Goal: Information Seeking & Learning: Learn about a topic

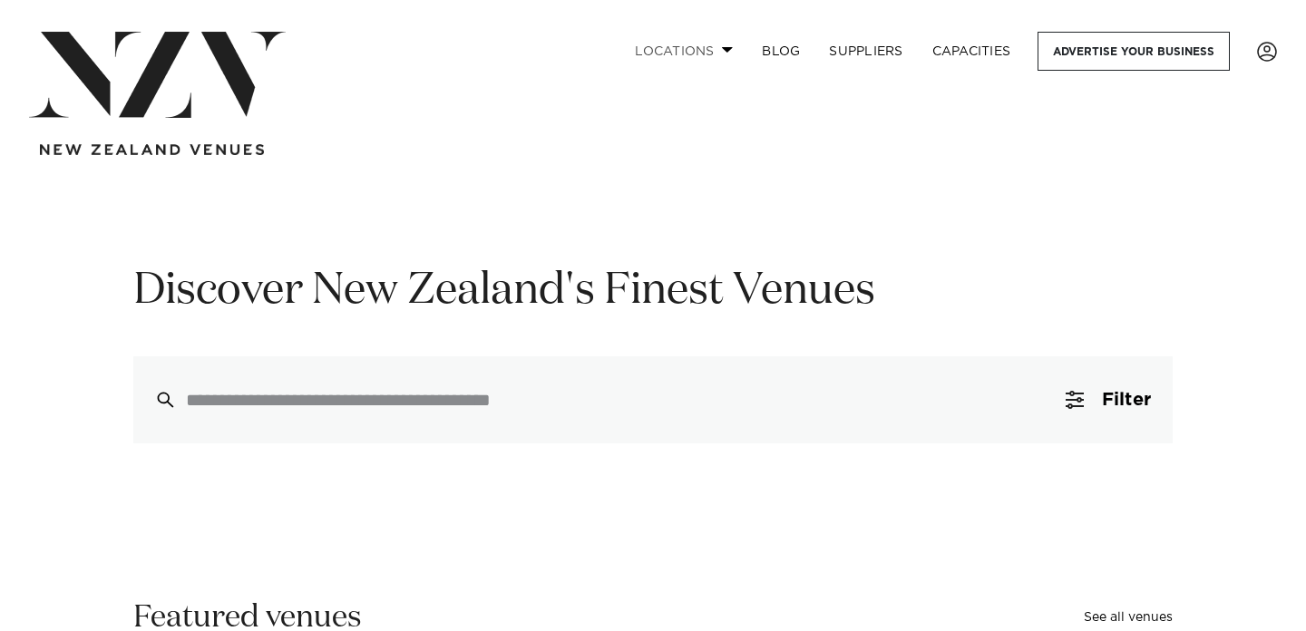
click at [726, 48] on span at bounding box center [728, 49] width 12 height 6
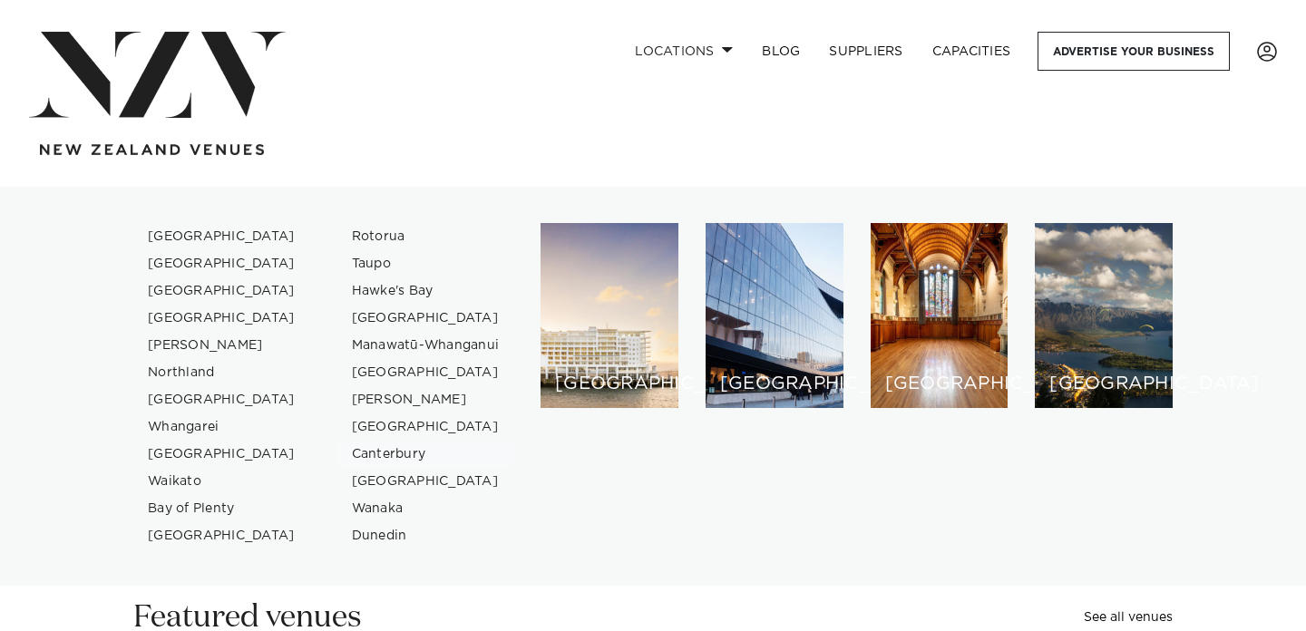
click at [390, 453] on link "Canterbury" at bounding box center [425, 454] width 177 height 27
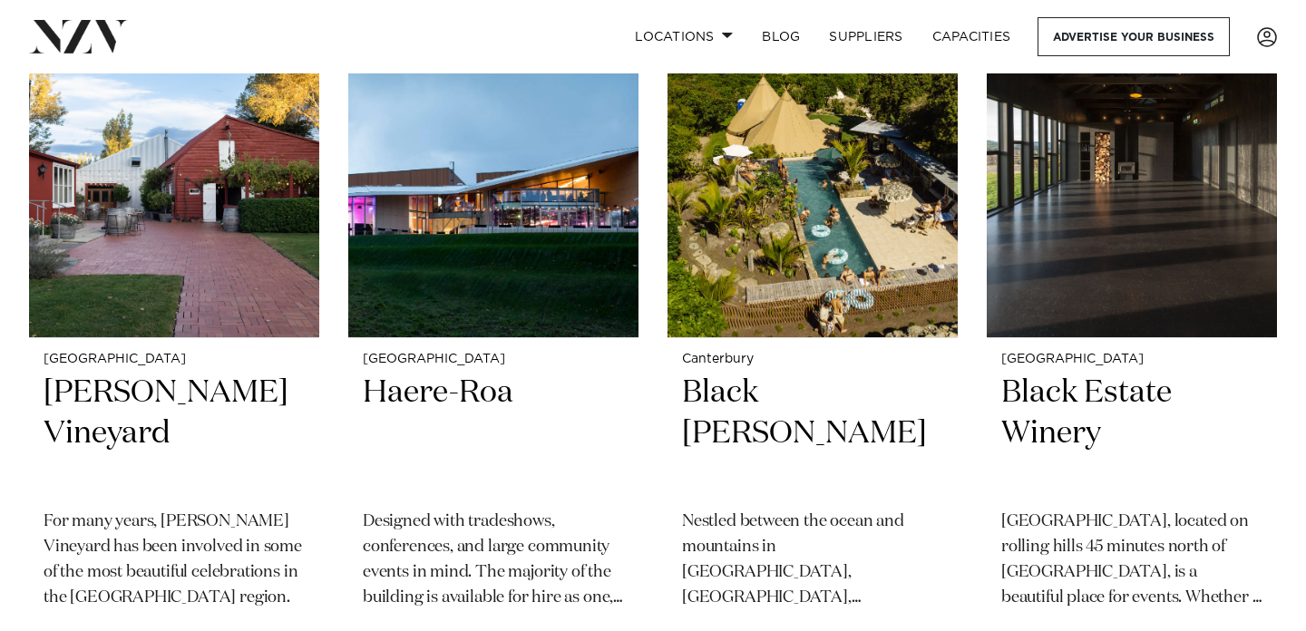
scroll to position [937, 0]
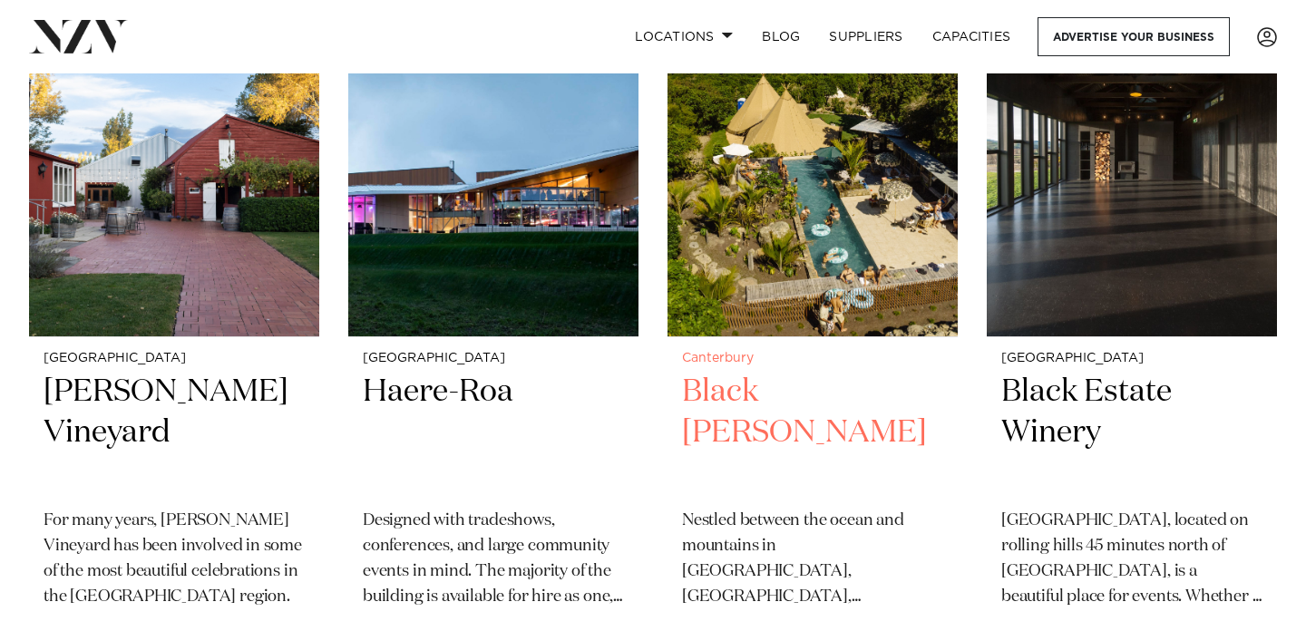
click at [741, 372] on h2 "Black Miller" at bounding box center [812, 433] width 261 height 122
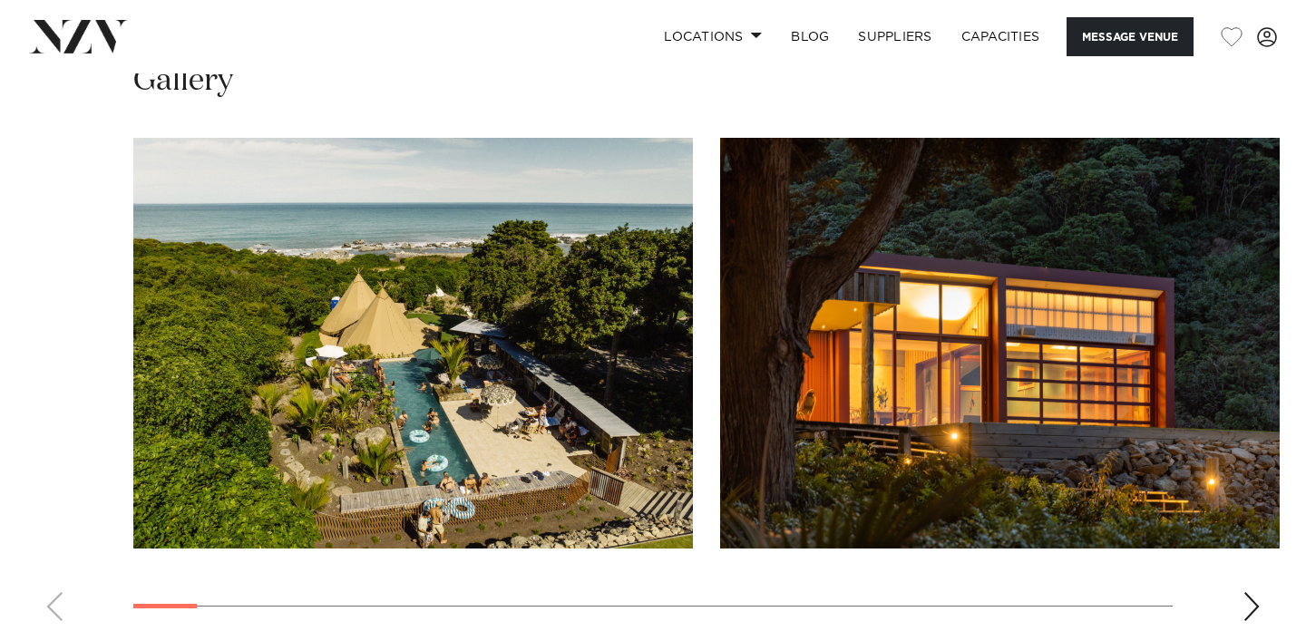
scroll to position [1681, 0]
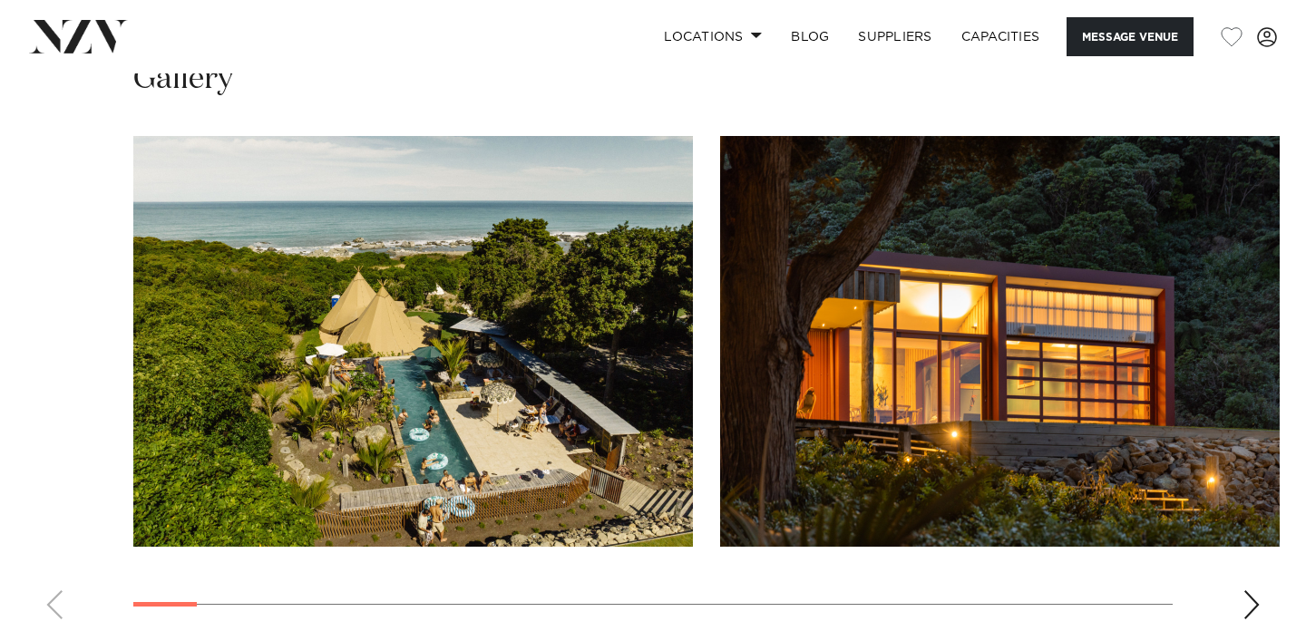
click at [1270, 489] on swiper-container at bounding box center [653, 385] width 1306 height 498
click at [1252, 590] on div "Next slide" at bounding box center [1251, 604] width 18 height 29
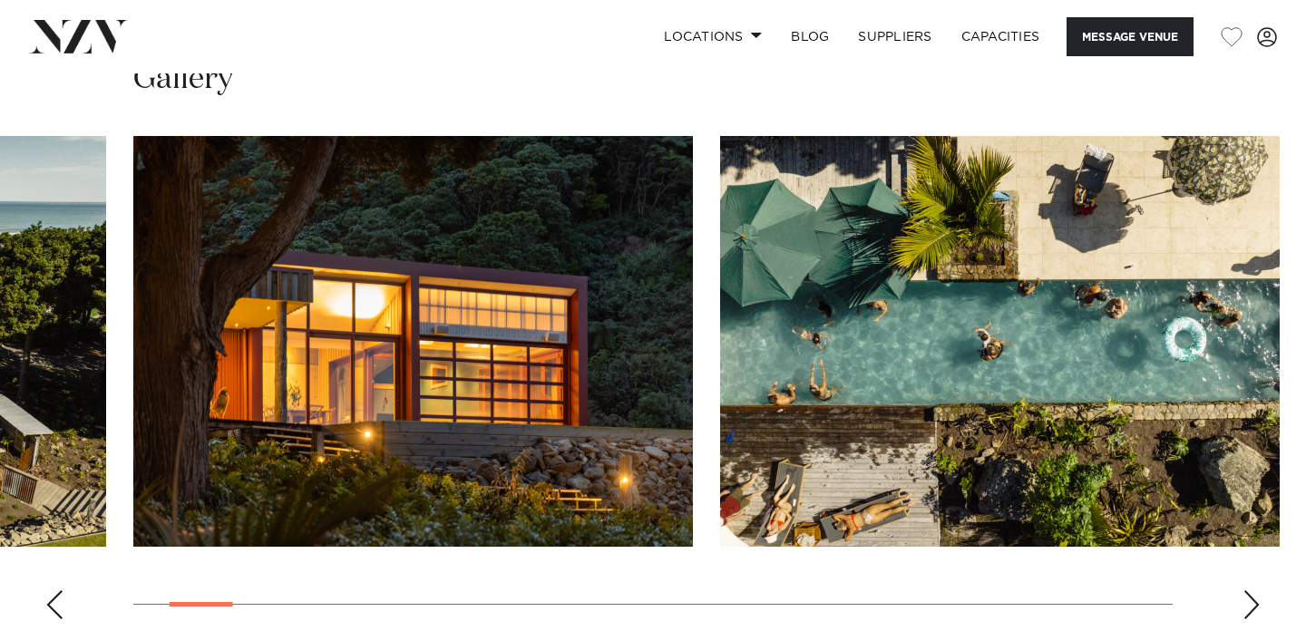
click at [1252, 590] on div "Next slide" at bounding box center [1251, 604] width 18 height 29
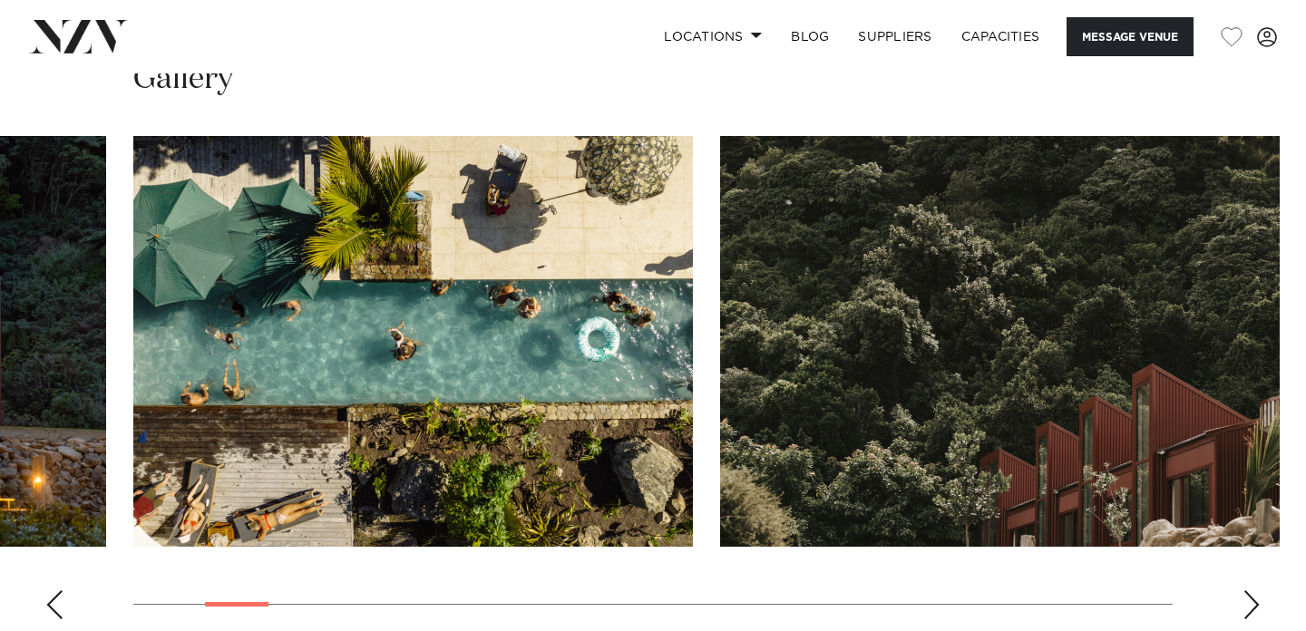
click at [1252, 590] on div "Next slide" at bounding box center [1251, 604] width 18 height 29
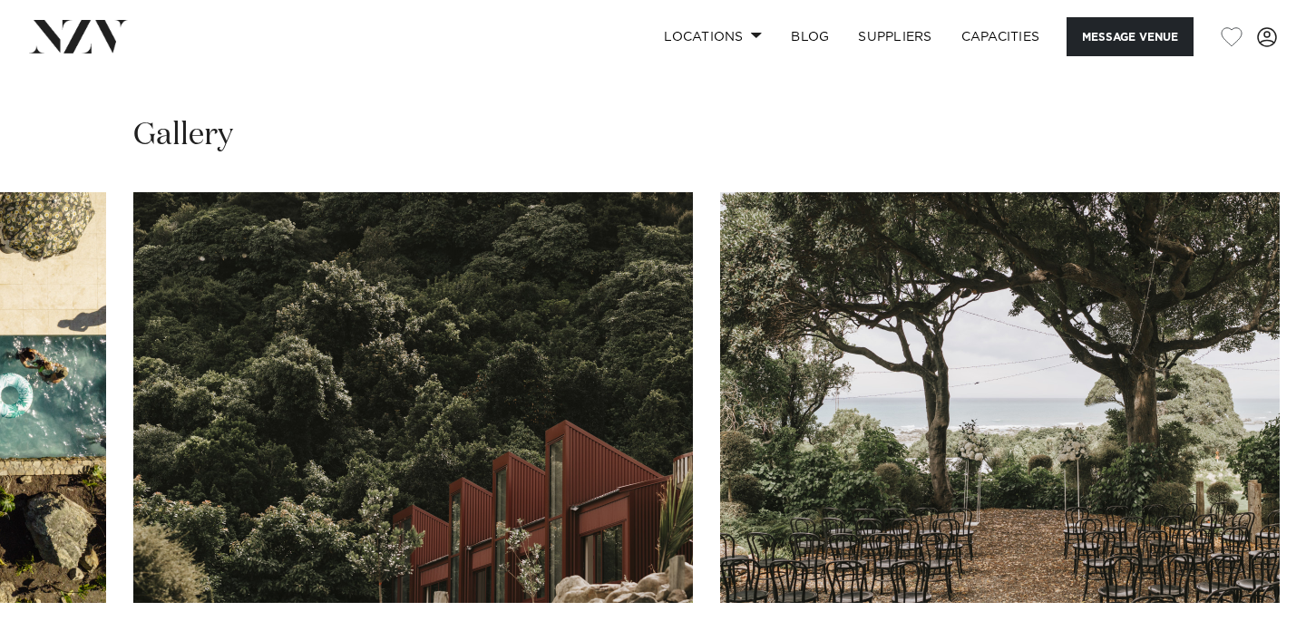
scroll to position [1623, 0]
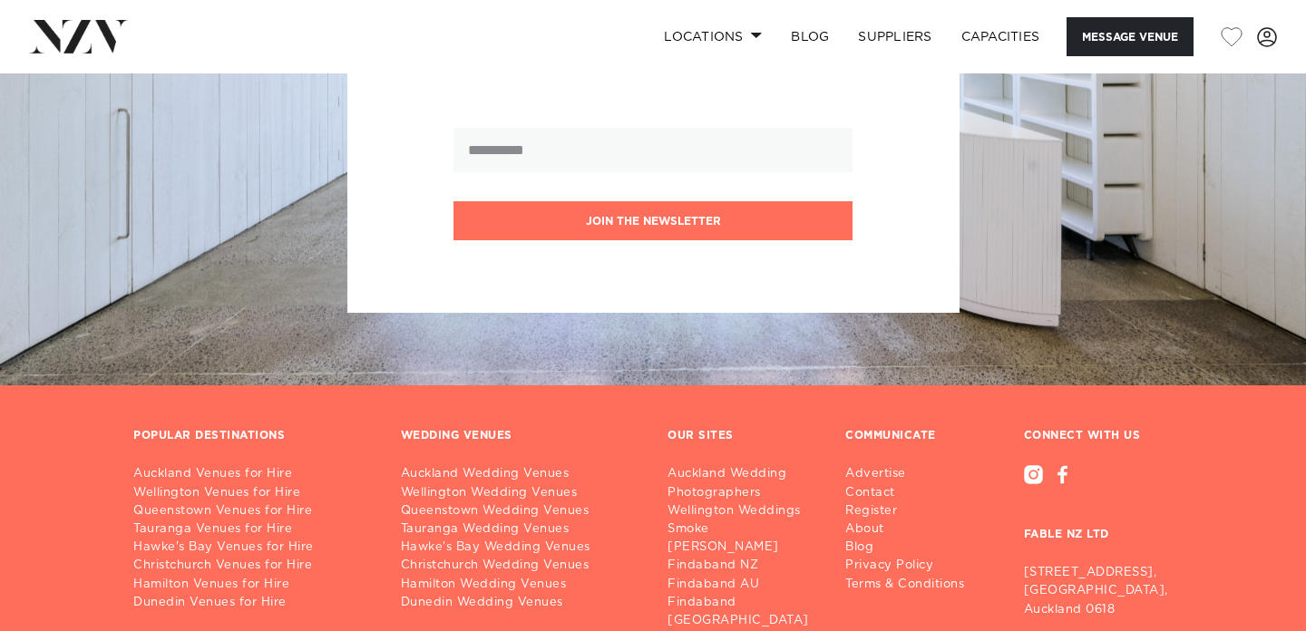
scroll to position [3673, 0]
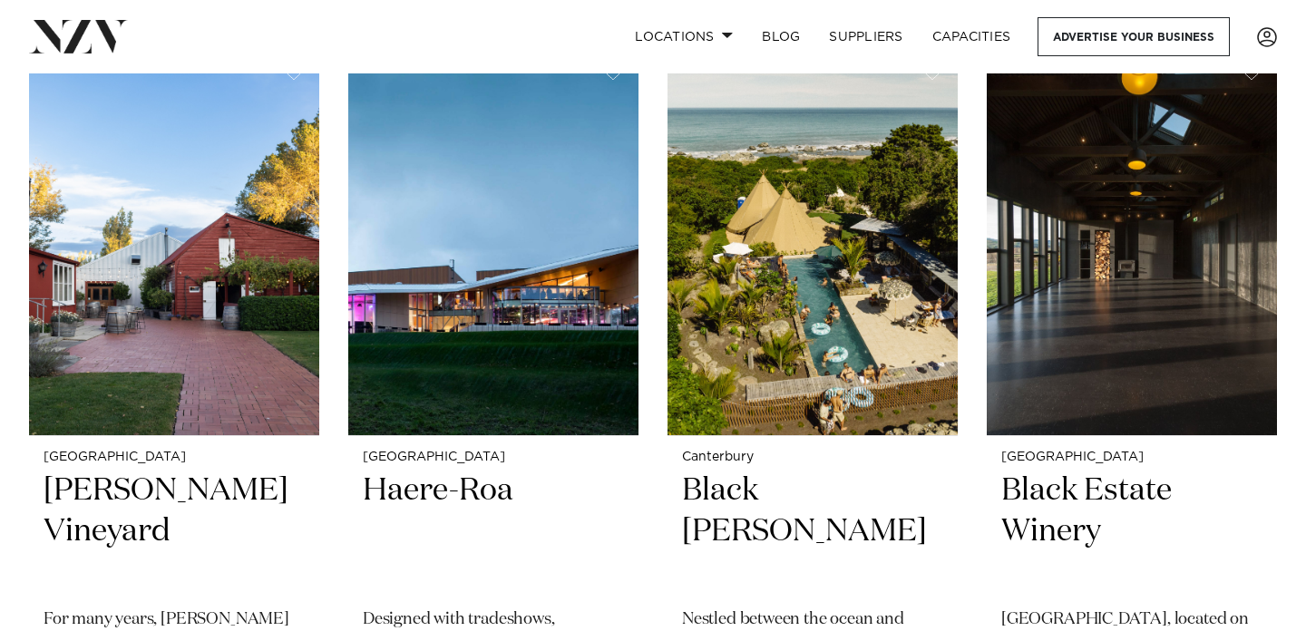
scroll to position [845, 0]
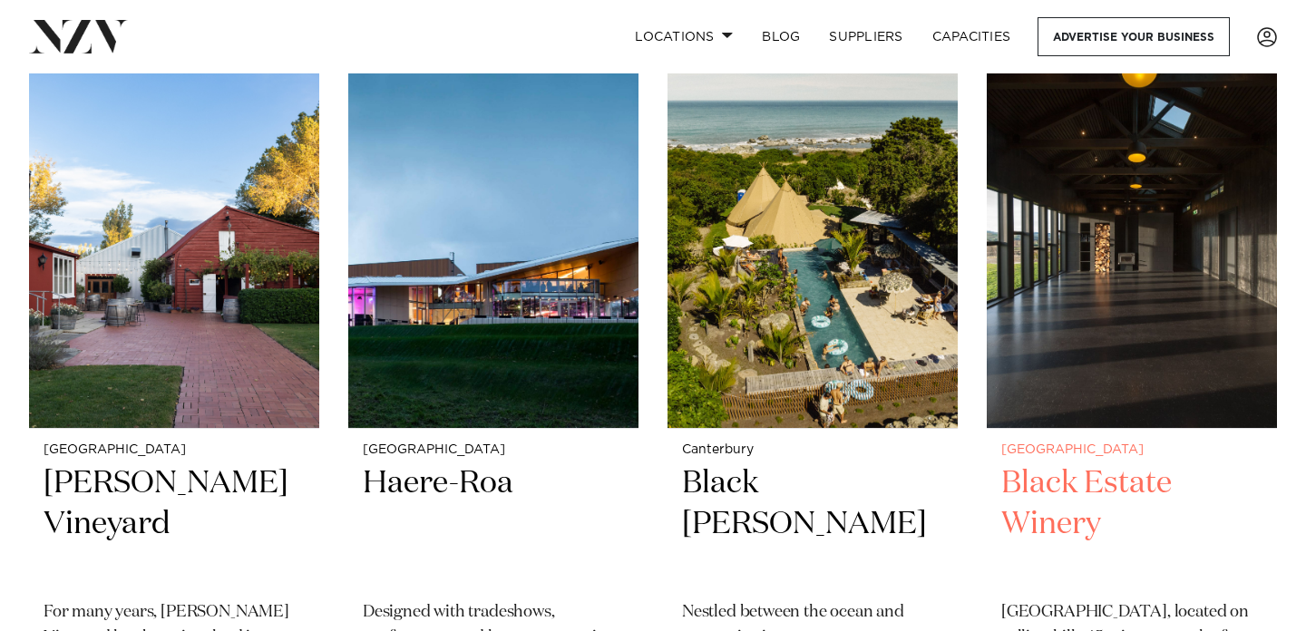
click at [1084, 463] on h2 "Black Estate Winery" at bounding box center [1131, 524] width 261 height 122
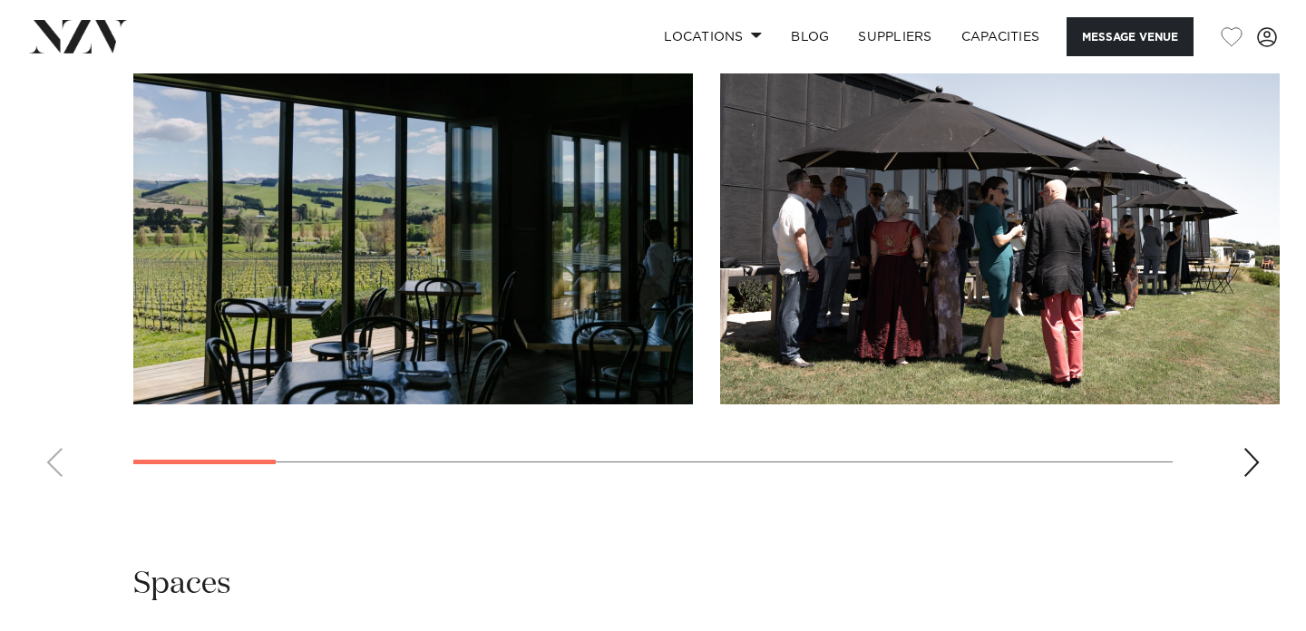
scroll to position [1719, 0]
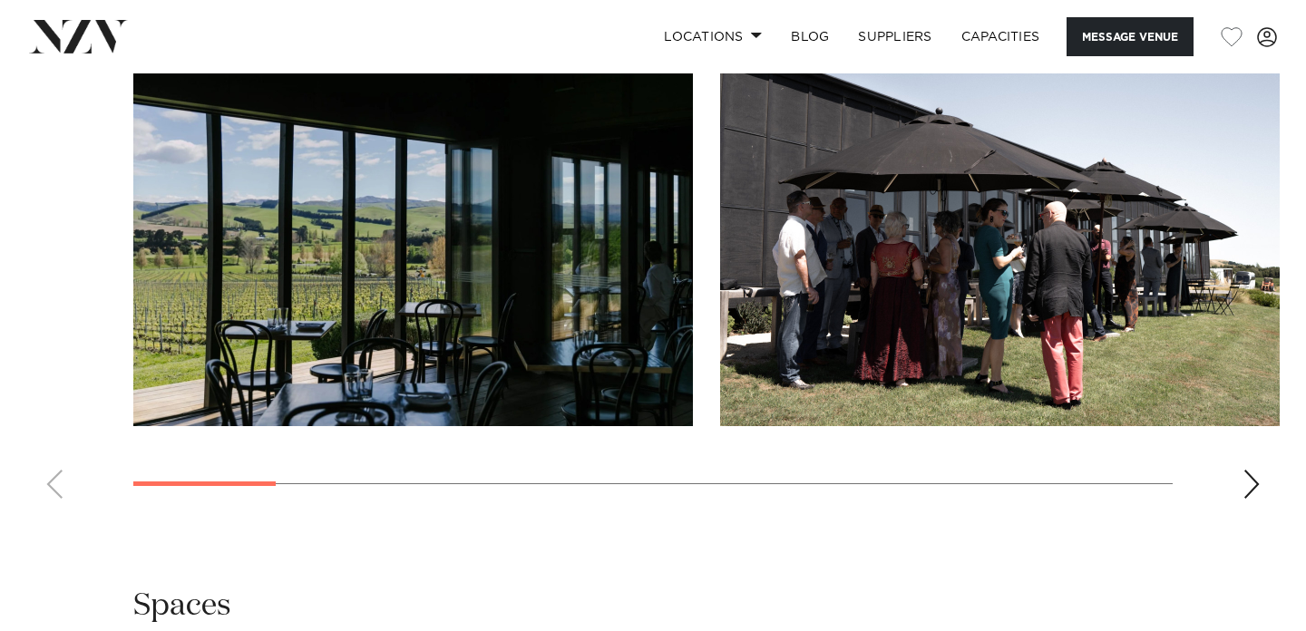
click at [1267, 481] on swiper-container at bounding box center [653, 264] width 1306 height 498
click at [1252, 488] on div "Next slide" at bounding box center [1251, 484] width 18 height 29
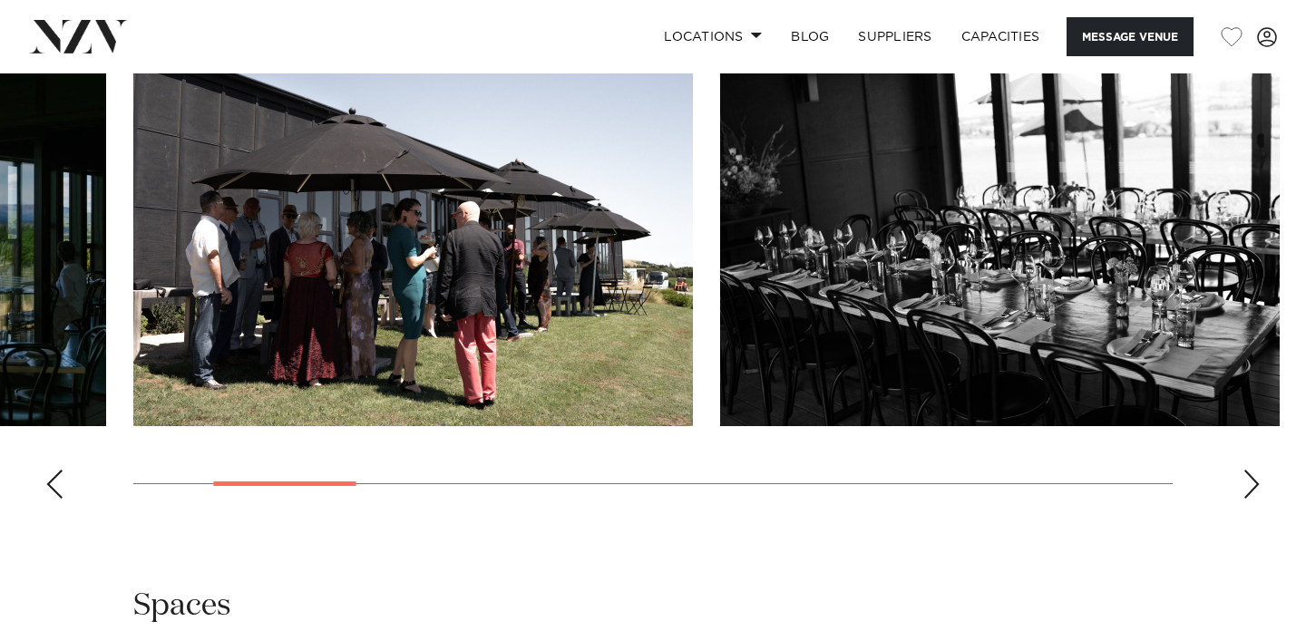
click at [1252, 488] on div "Next slide" at bounding box center [1251, 484] width 18 height 29
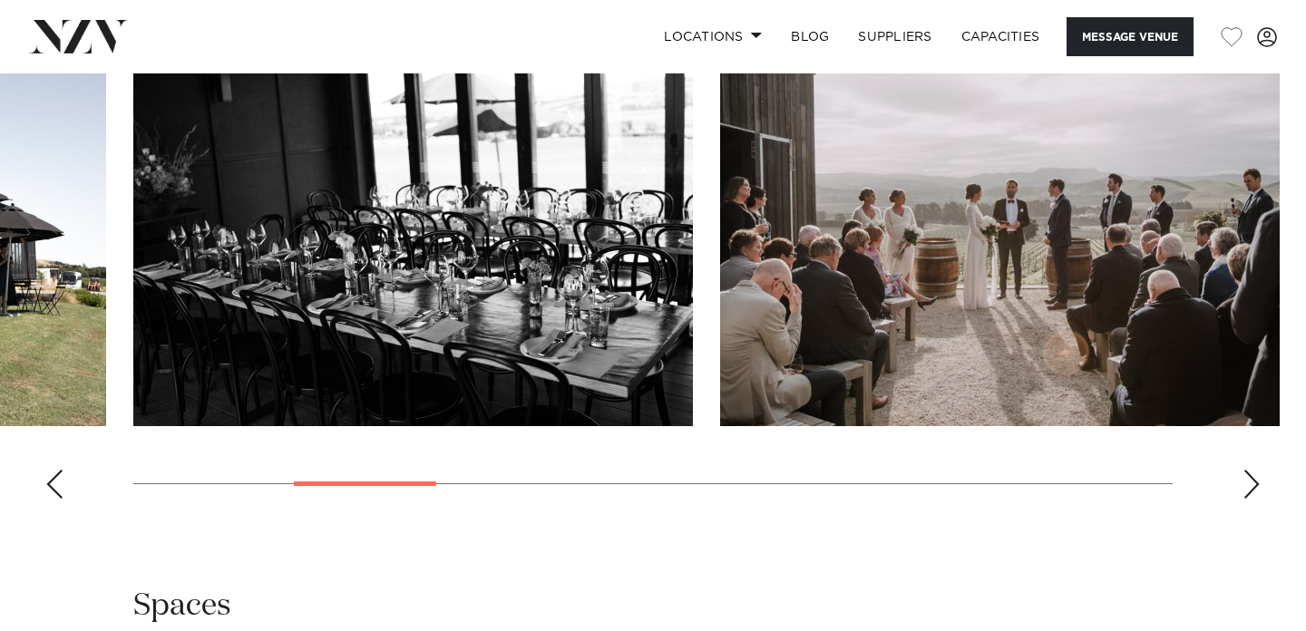
click at [1252, 488] on div "Next slide" at bounding box center [1251, 484] width 18 height 29
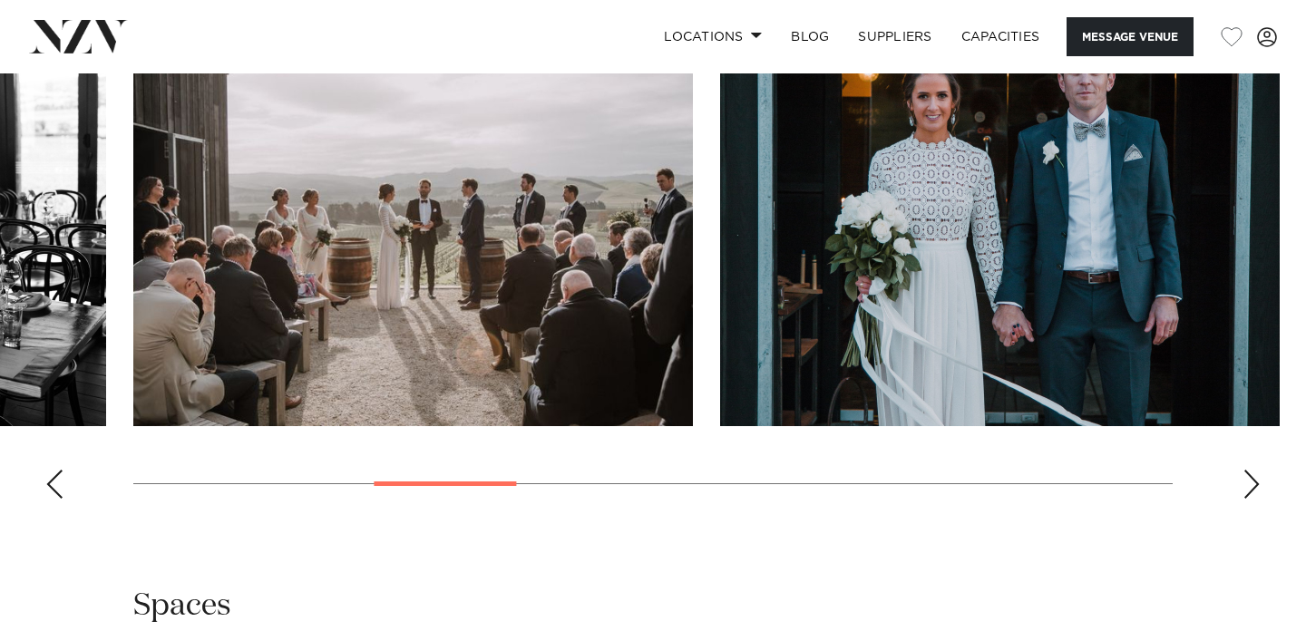
click at [1252, 488] on div "Next slide" at bounding box center [1251, 484] width 18 height 29
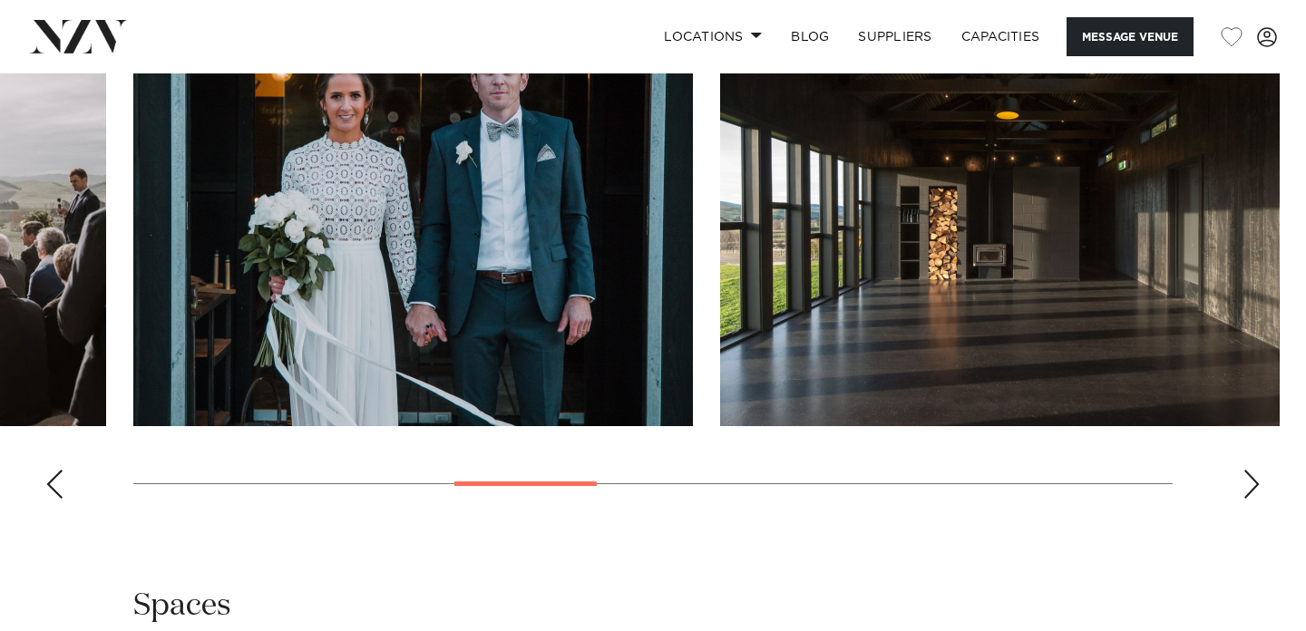
scroll to position [1714, 0]
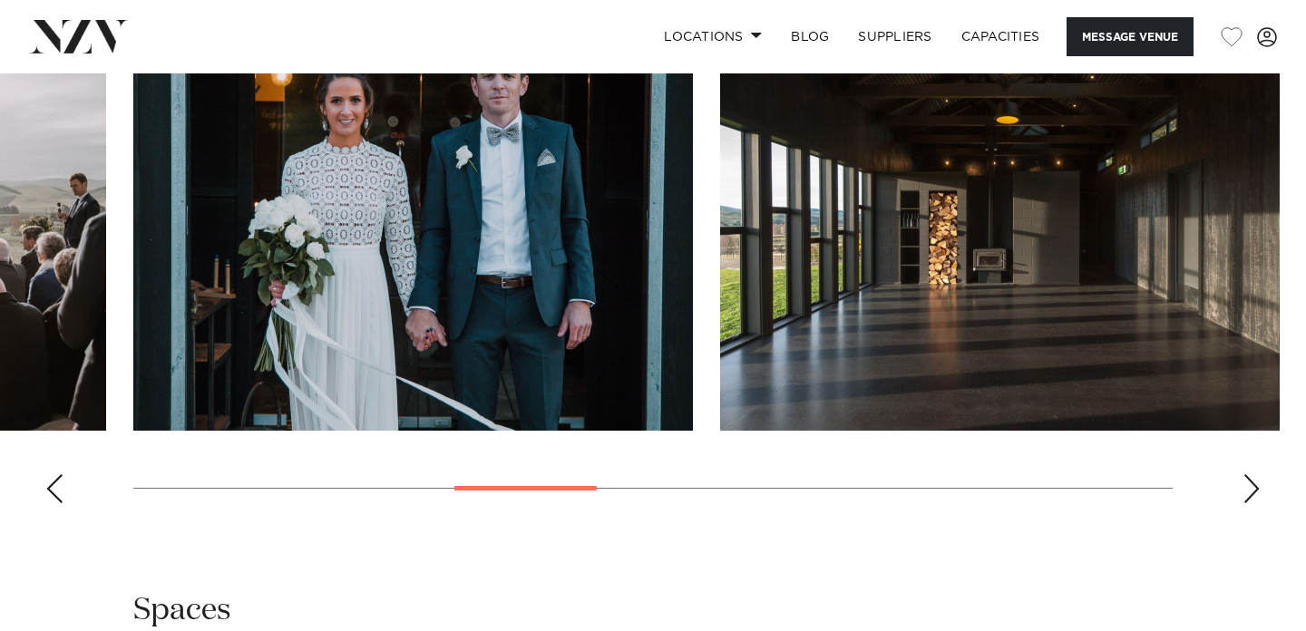
click at [1252, 491] on div "Next slide" at bounding box center [1251, 488] width 18 height 29
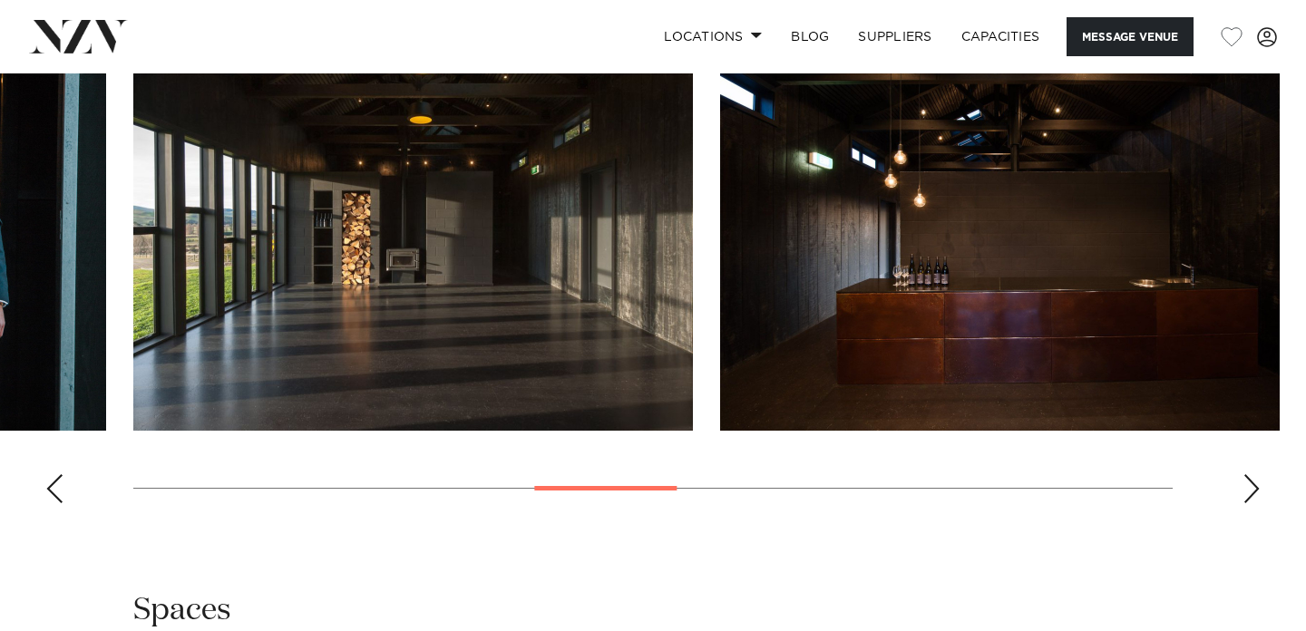
click at [1252, 491] on div "Next slide" at bounding box center [1251, 488] width 18 height 29
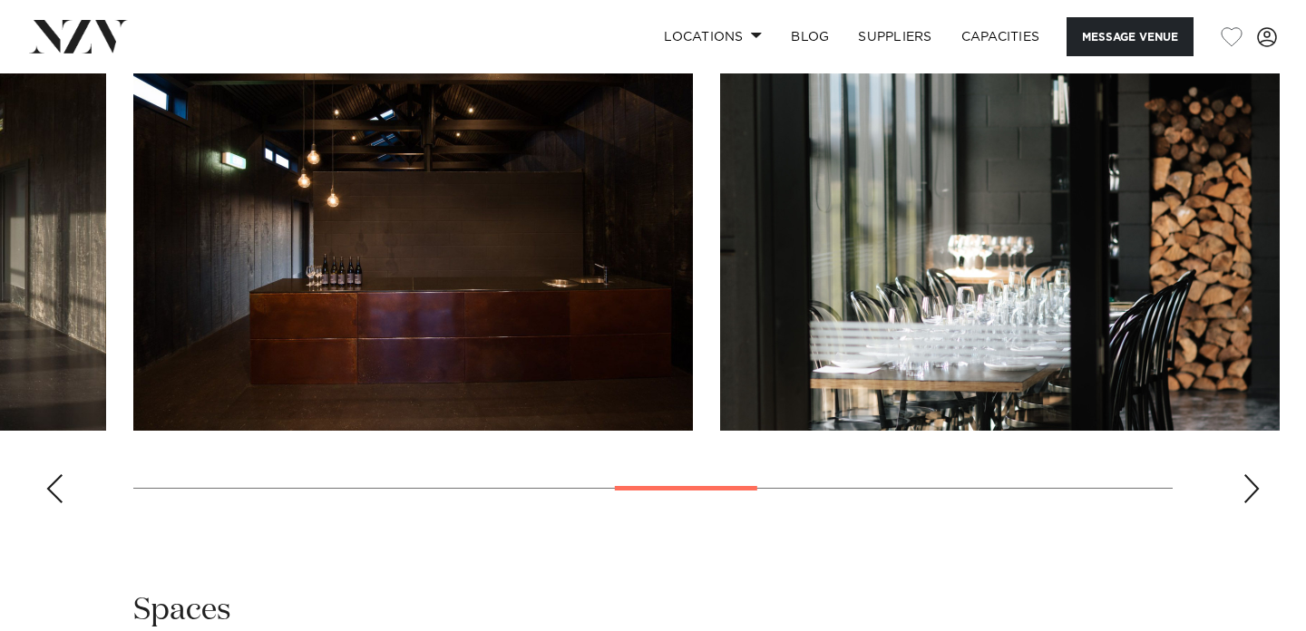
click at [1252, 491] on div "Next slide" at bounding box center [1251, 488] width 18 height 29
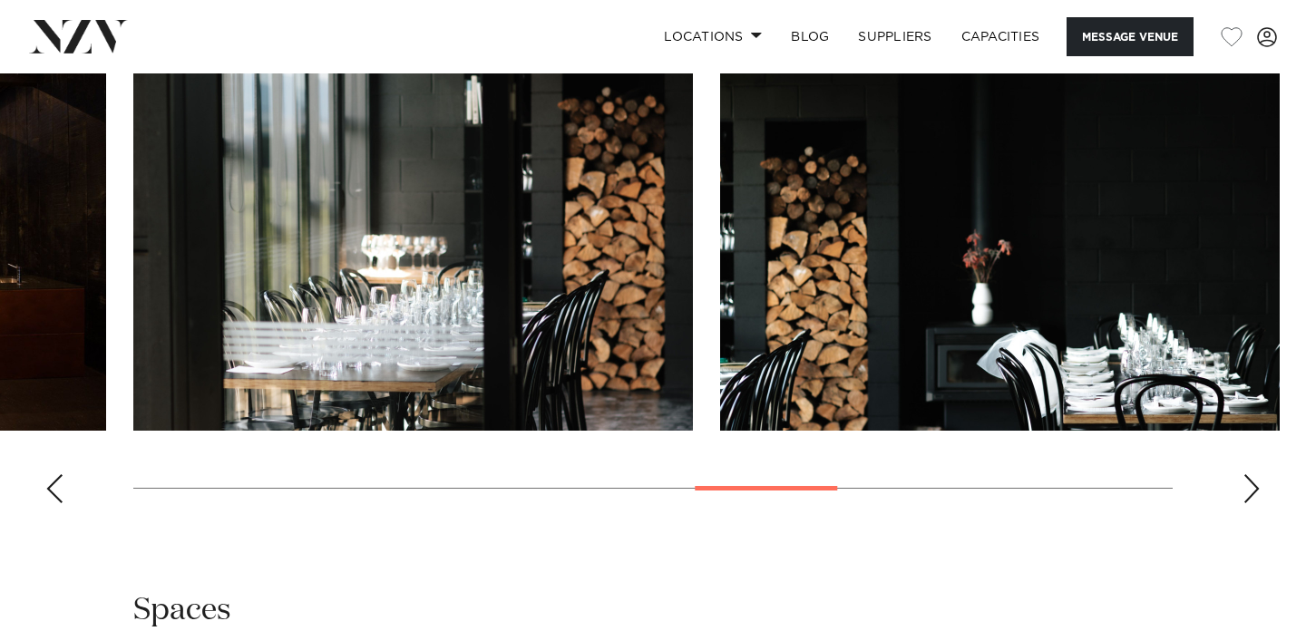
click at [1252, 491] on div "Next slide" at bounding box center [1251, 488] width 18 height 29
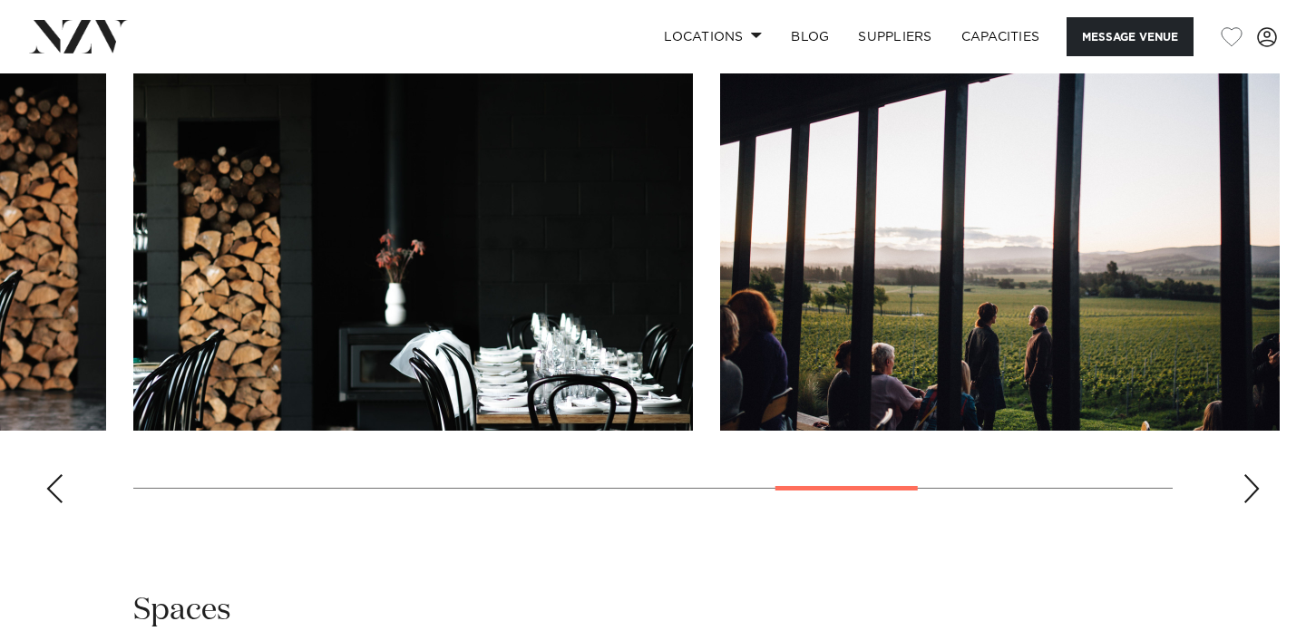
click at [1252, 491] on div "Next slide" at bounding box center [1251, 488] width 18 height 29
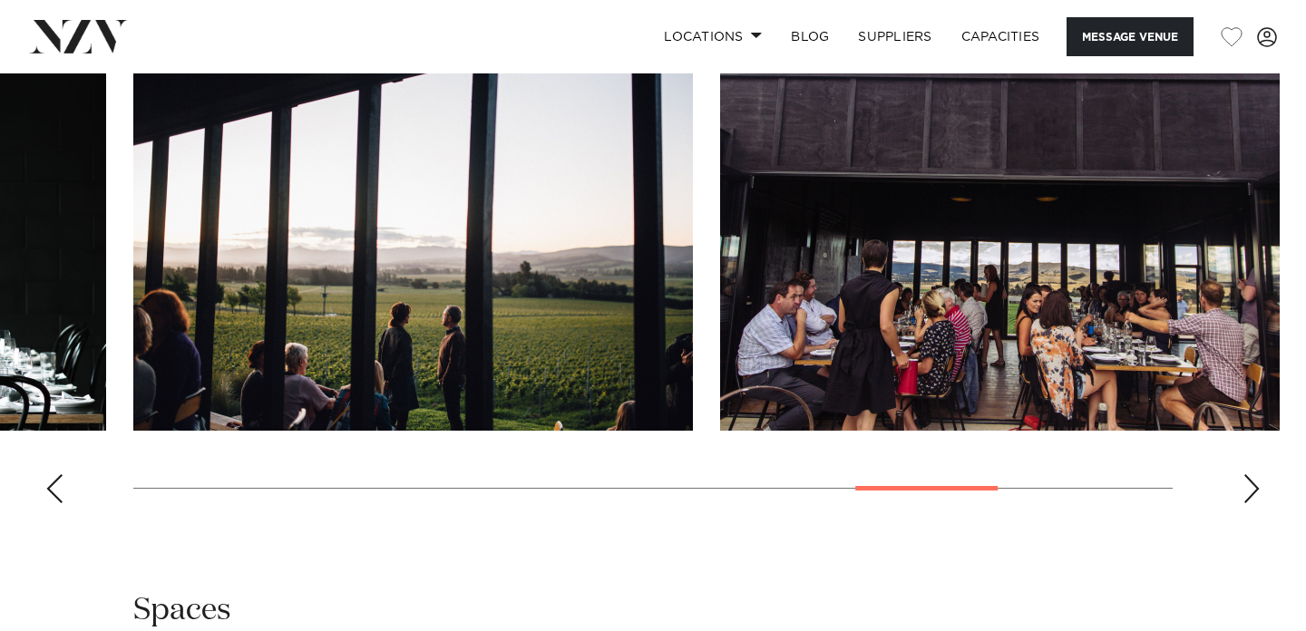
click at [1252, 491] on div "Next slide" at bounding box center [1251, 488] width 18 height 29
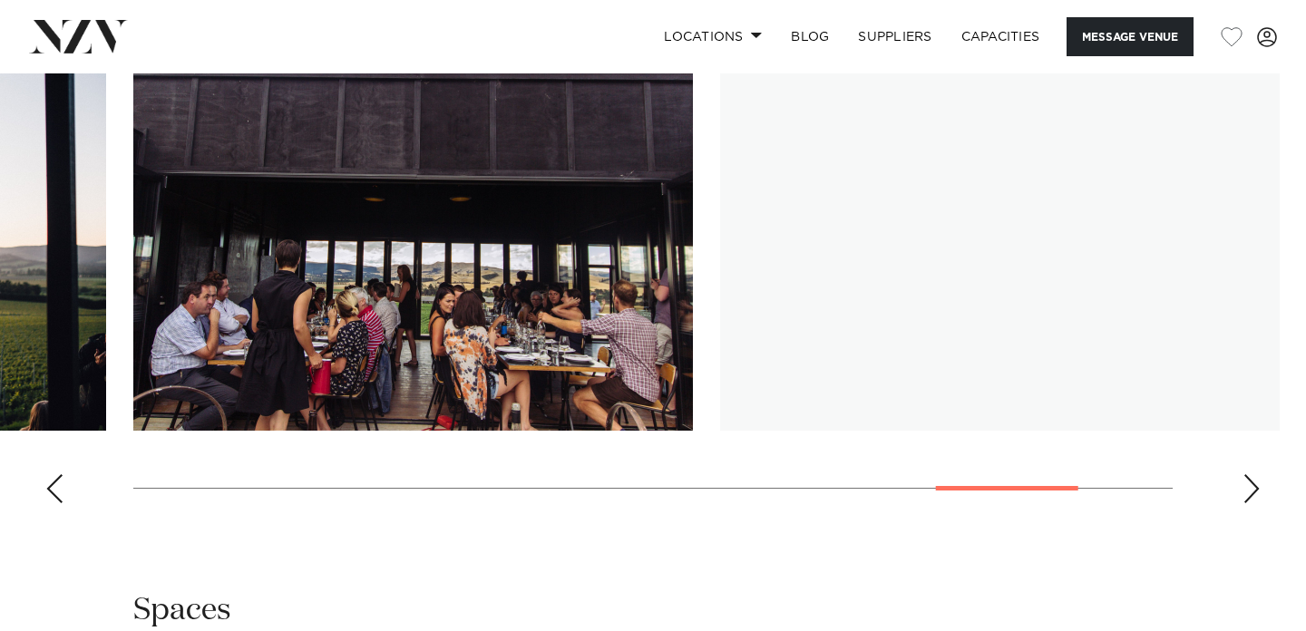
click at [1252, 491] on div "Next slide" at bounding box center [1251, 488] width 18 height 29
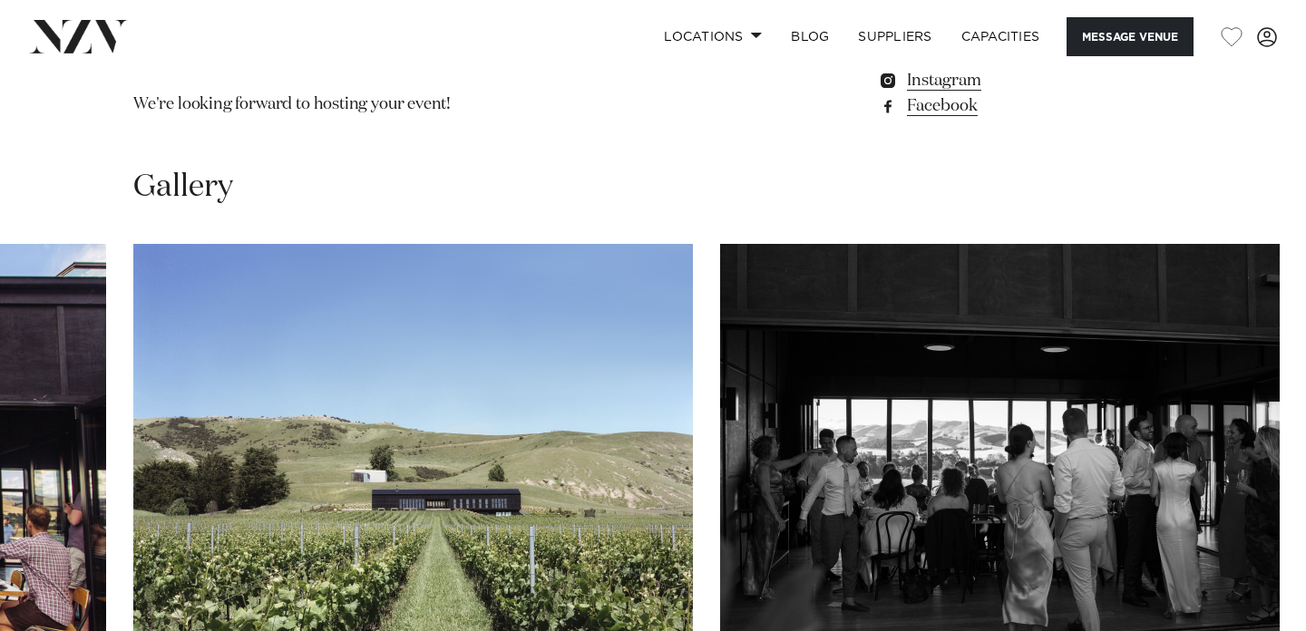
scroll to position [1473, 0]
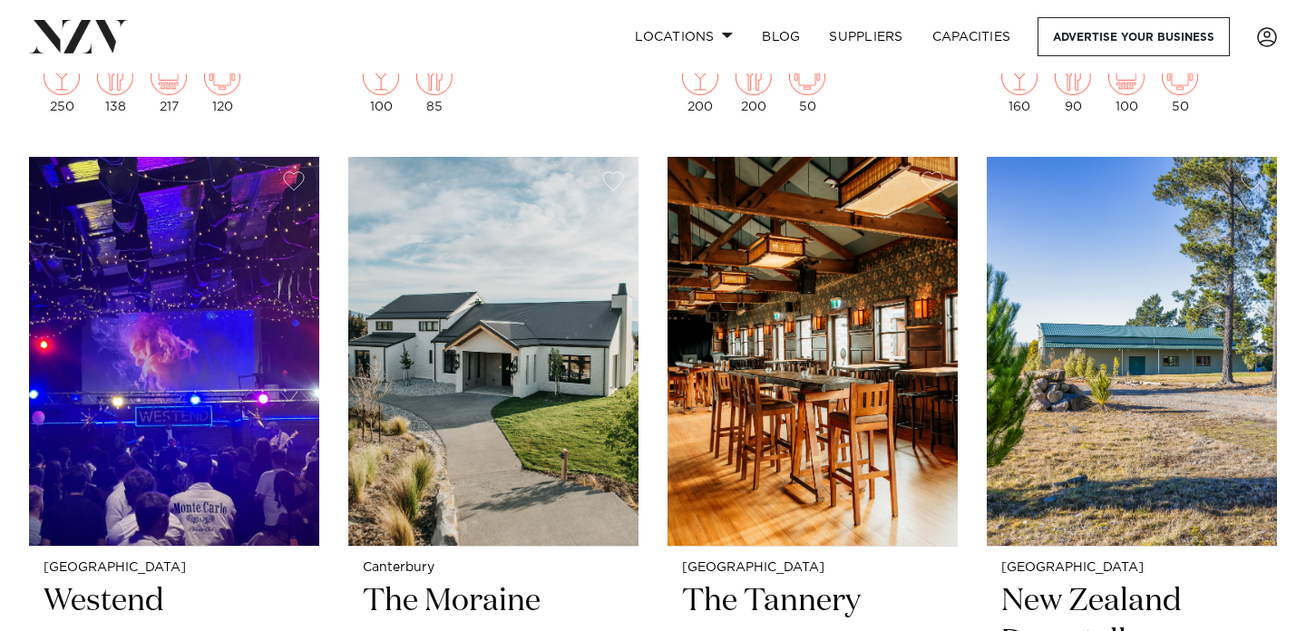
scroll to position [2295, 0]
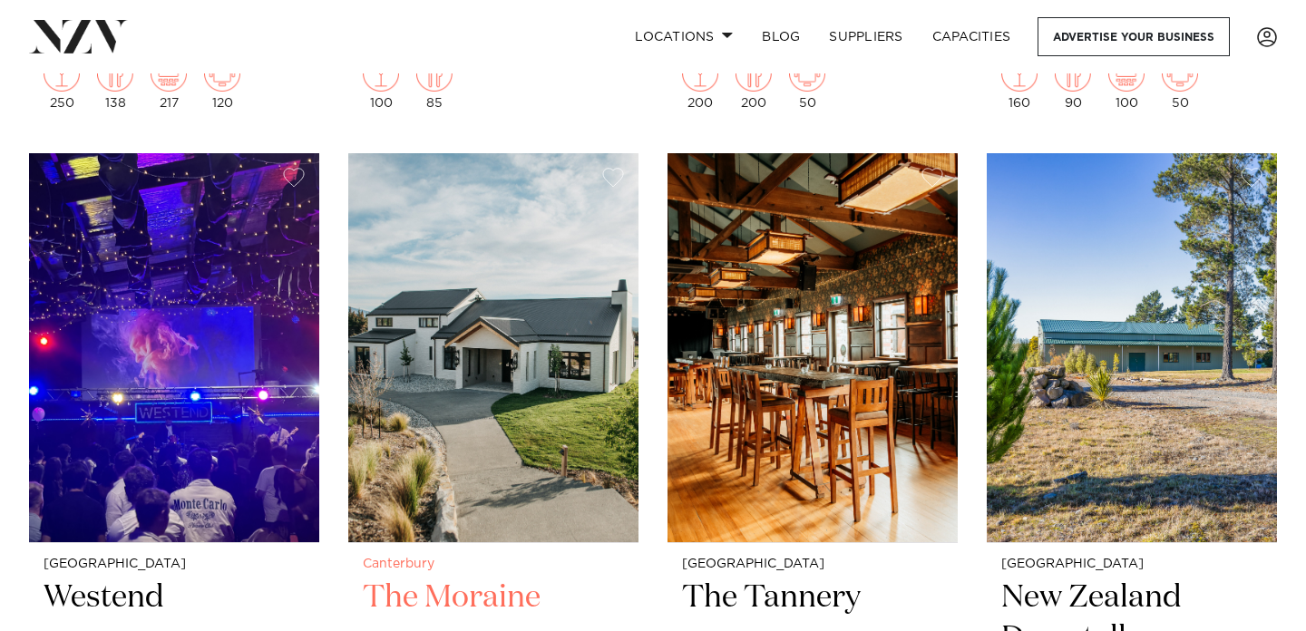
click at [482, 578] on h2 "The Moraine" at bounding box center [493, 639] width 261 height 122
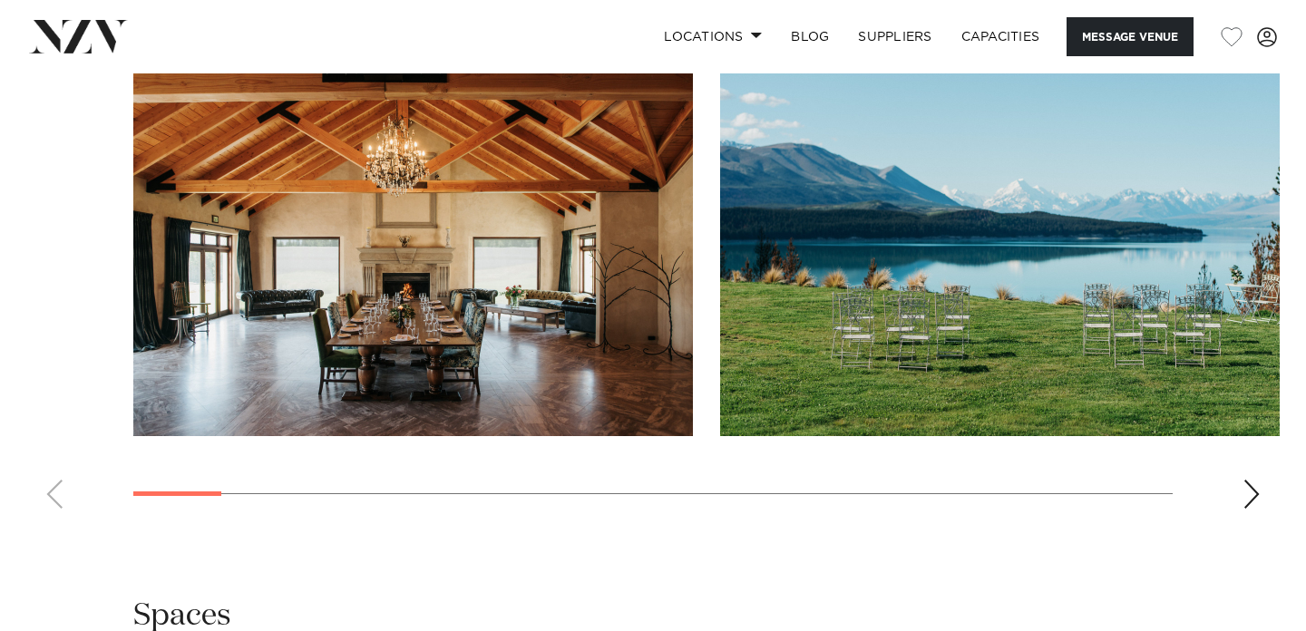
scroll to position [1797, 0]
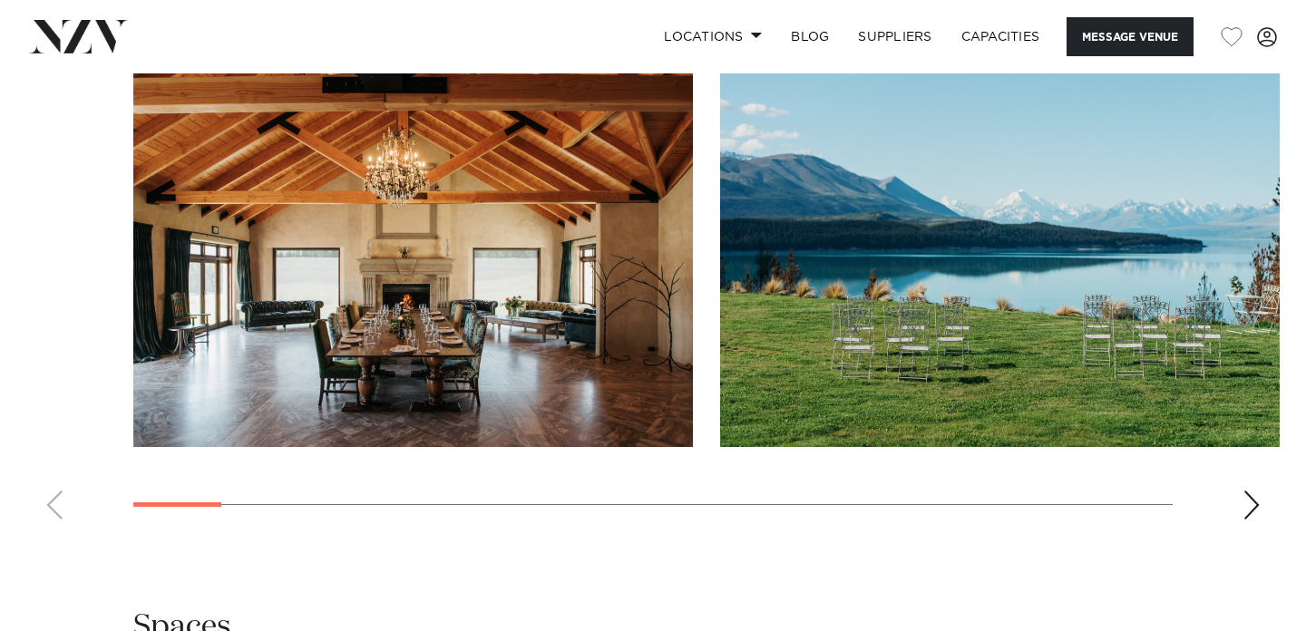
click at [1247, 491] on div "Next slide" at bounding box center [1251, 505] width 18 height 29
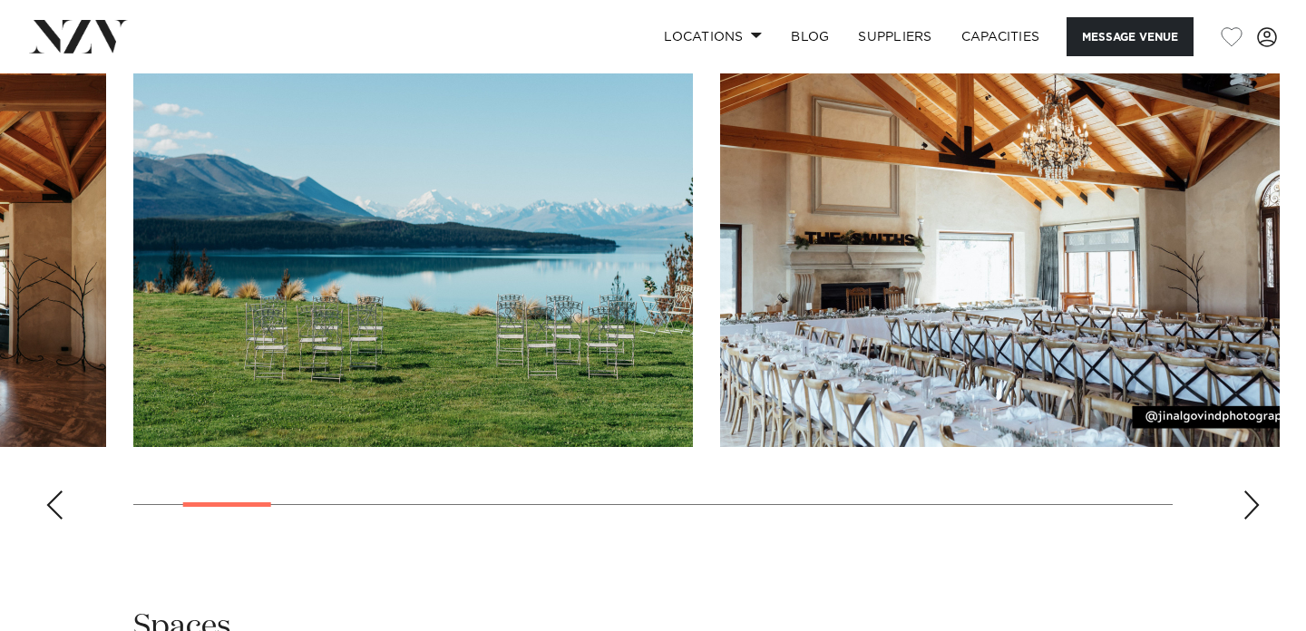
click at [1247, 491] on div "Next slide" at bounding box center [1251, 505] width 18 height 29
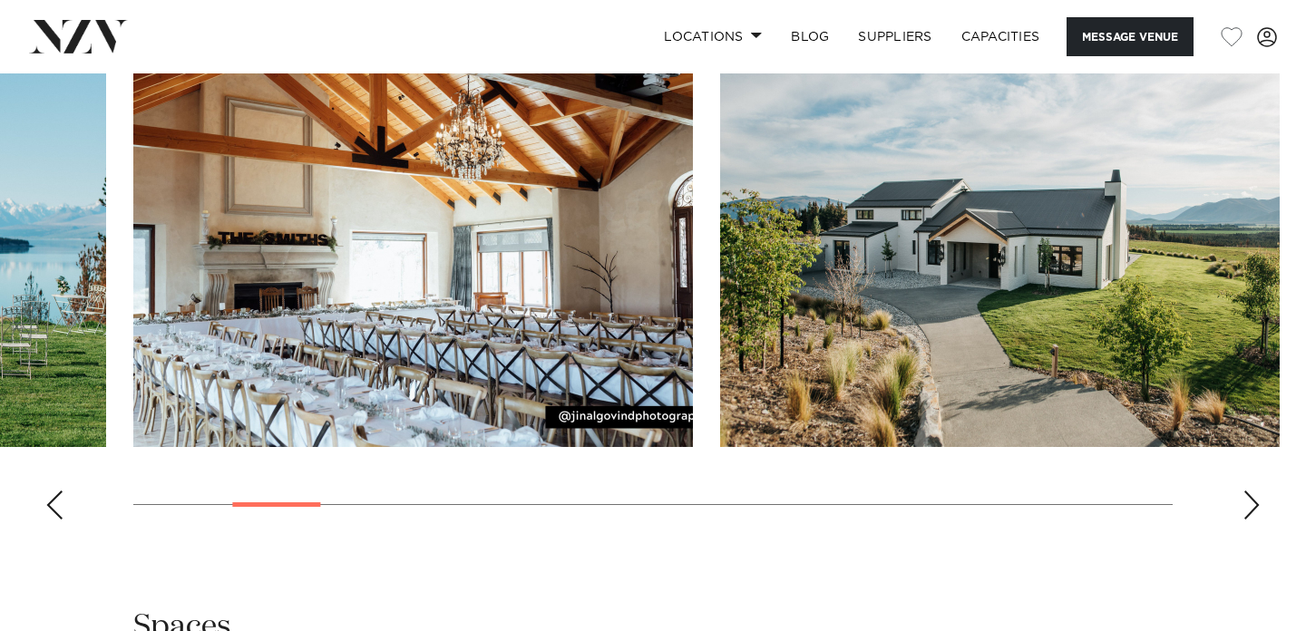
click at [1247, 491] on div "Next slide" at bounding box center [1251, 505] width 18 height 29
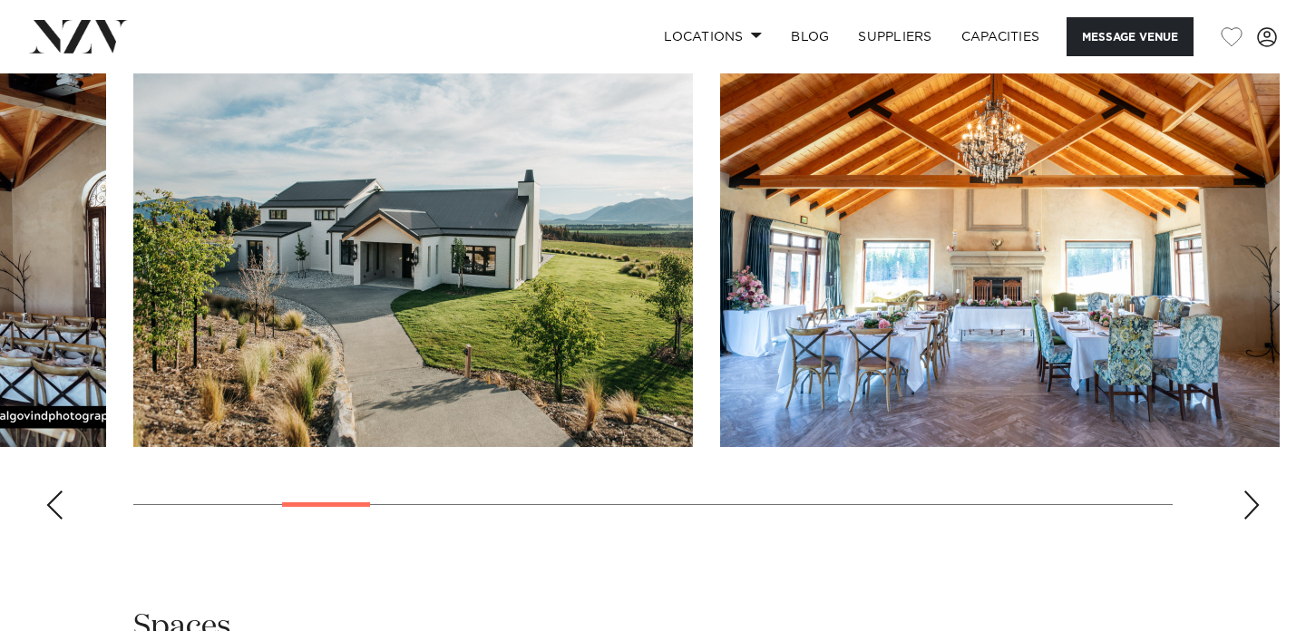
click at [1247, 491] on div "Next slide" at bounding box center [1251, 505] width 18 height 29
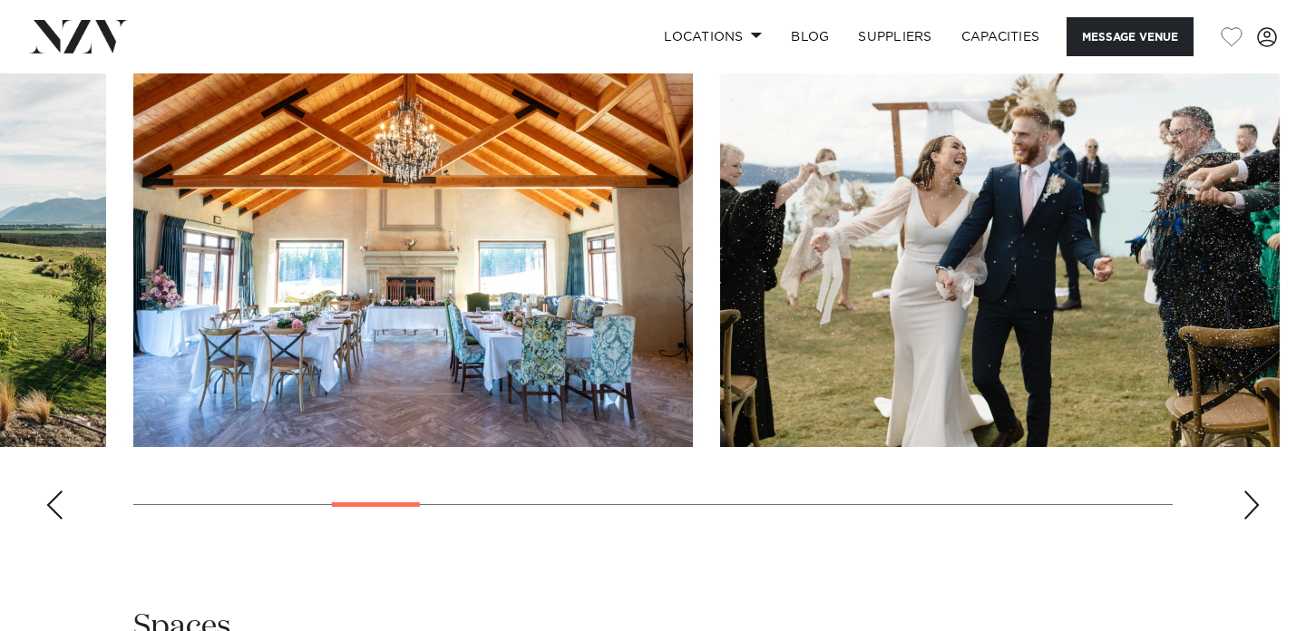
click at [1247, 491] on div "Next slide" at bounding box center [1251, 505] width 18 height 29
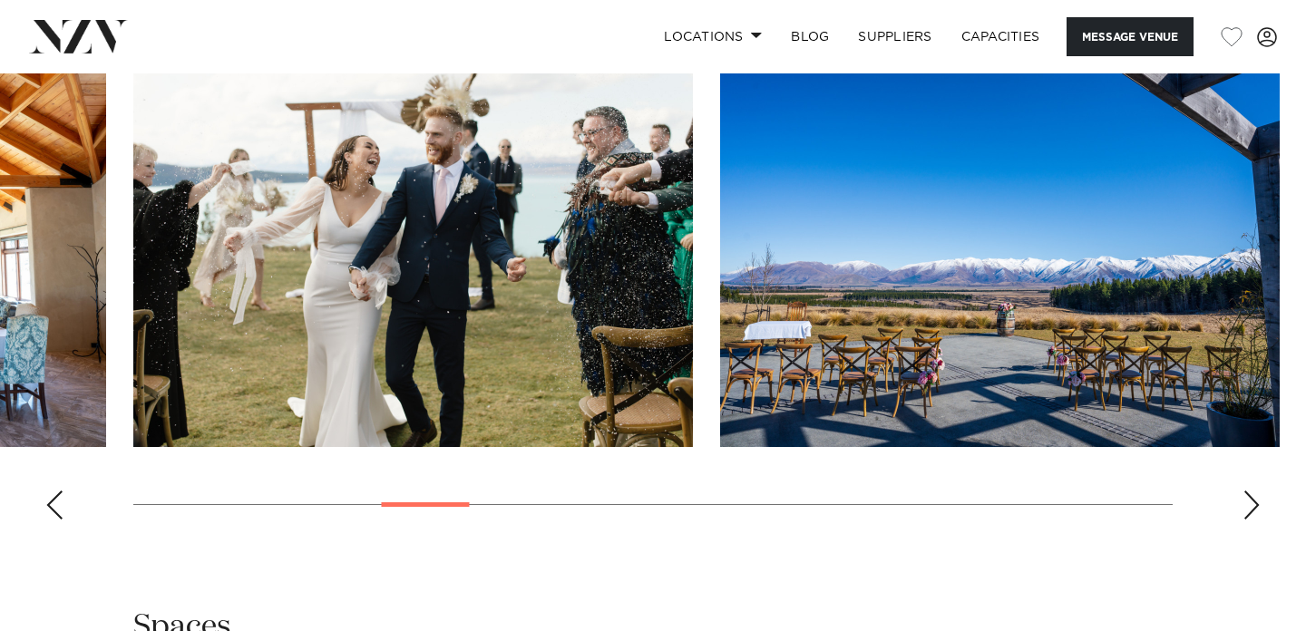
click at [1247, 491] on div "Next slide" at bounding box center [1251, 505] width 18 height 29
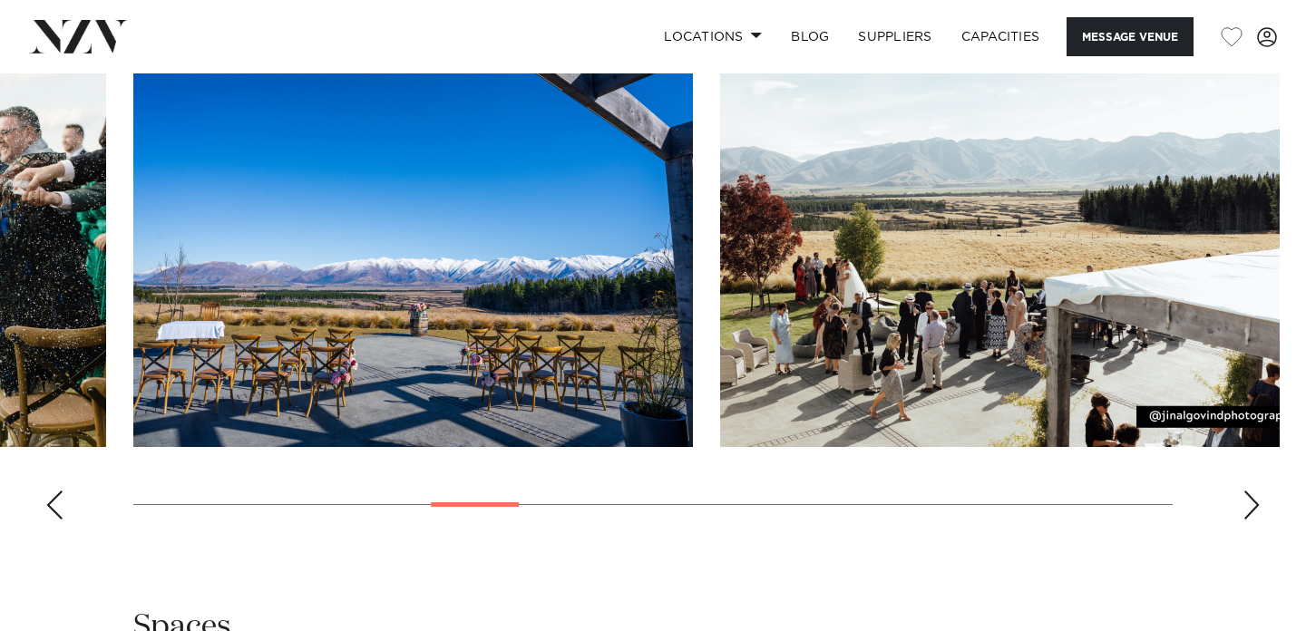
click at [1247, 491] on div "Next slide" at bounding box center [1251, 505] width 18 height 29
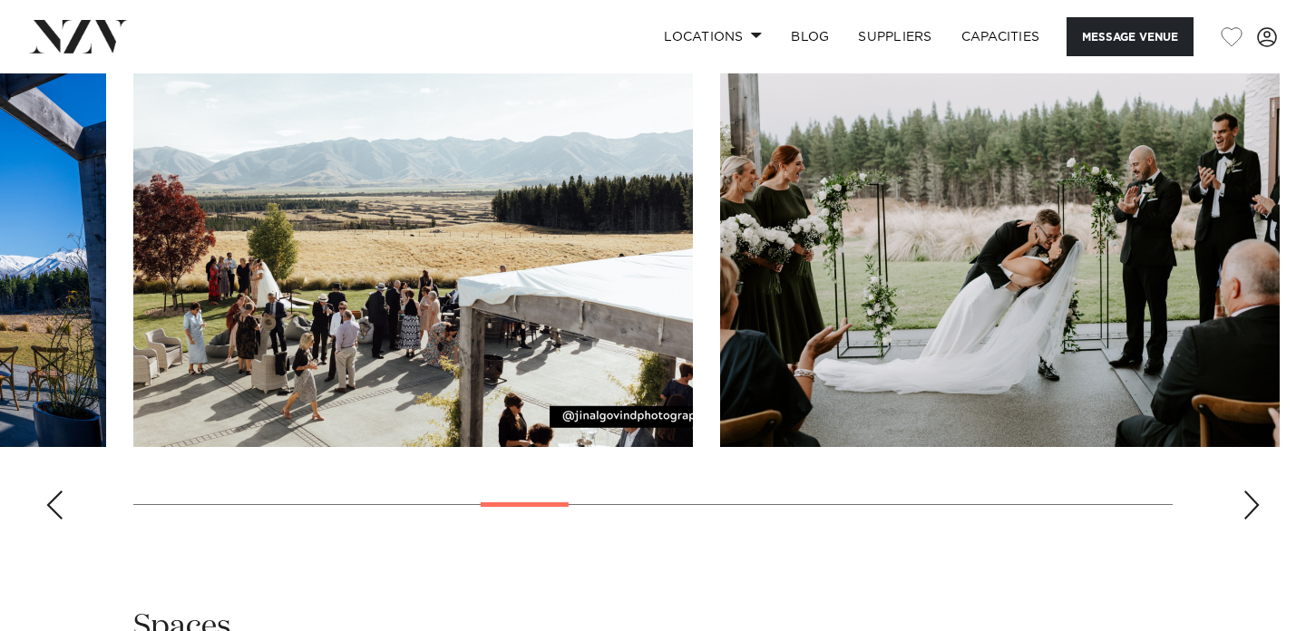
click at [1247, 491] on div "Next slide" at bounding box center [1251, 505] width 18 height 29
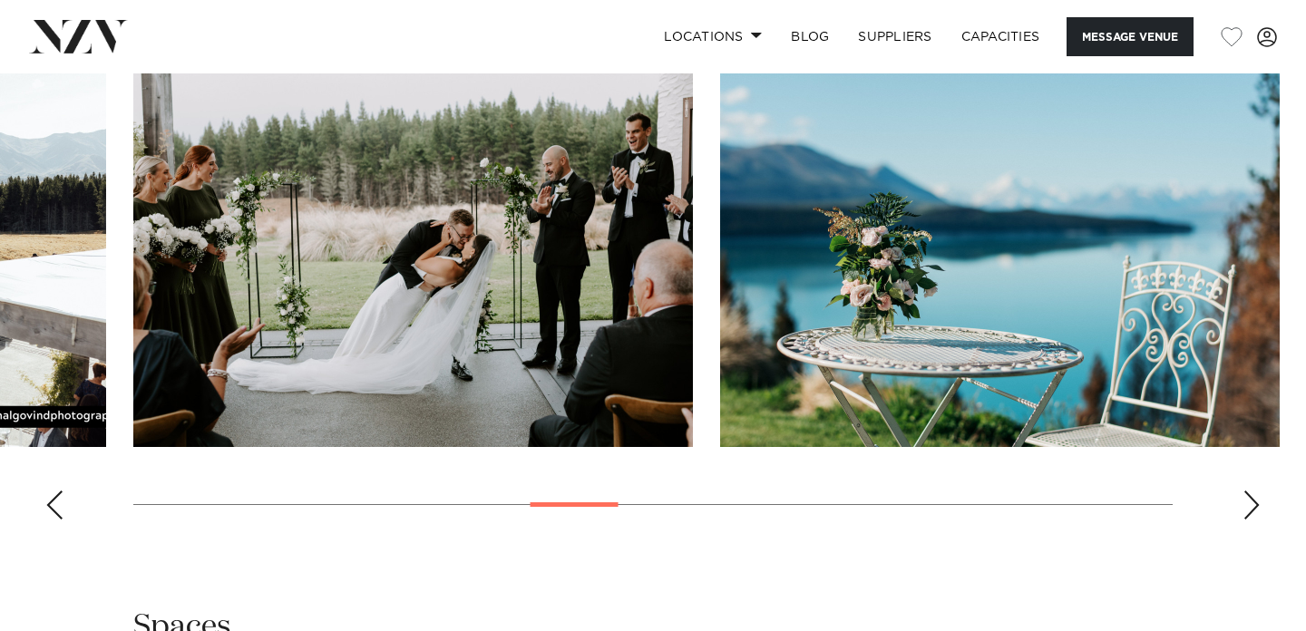
click at [1247, 491] on div "Next slide" at bounding box center [1251, 505] width 18 height 29
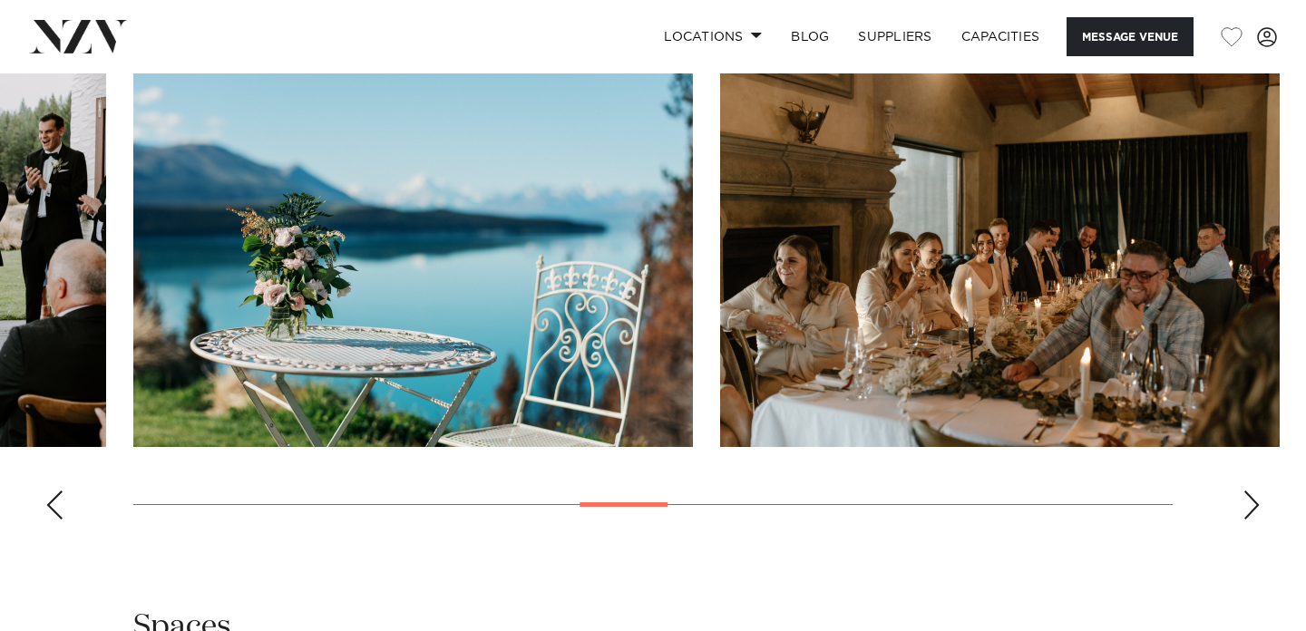
click at [1247, 491] on div "Next slide" at bounding box center [1251, 505] width 18 height 29
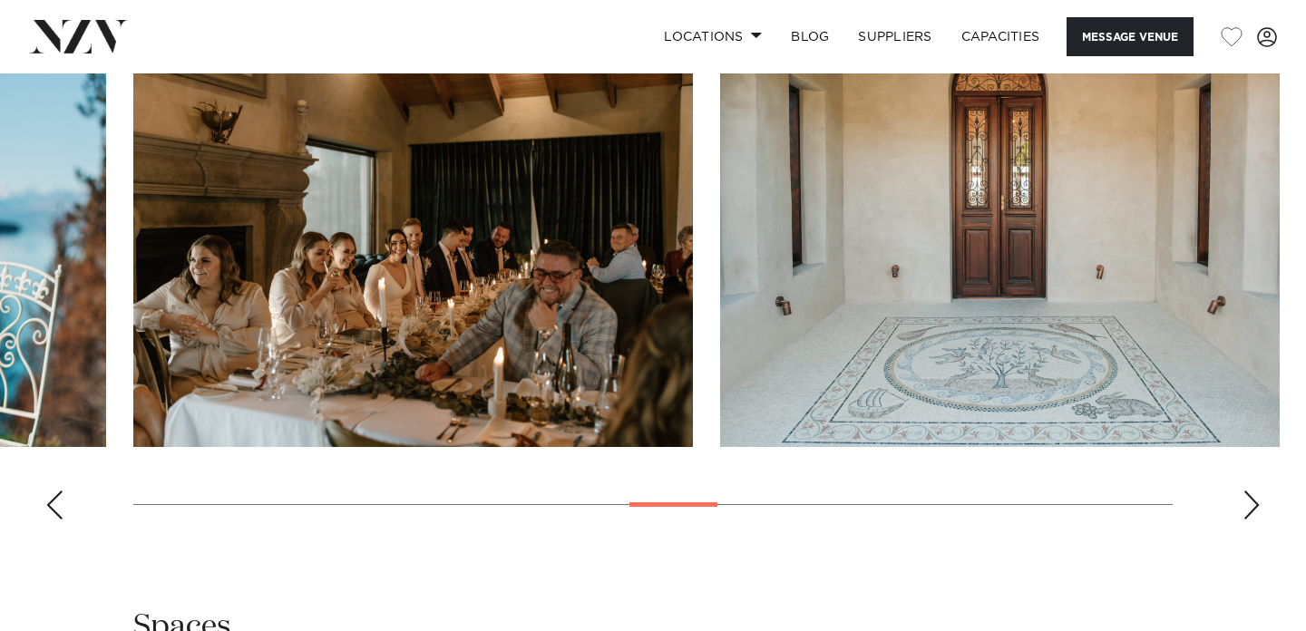
click at [1247, 491] on div "Next slide" at bounding box center [1251, 505] width 18 height 29
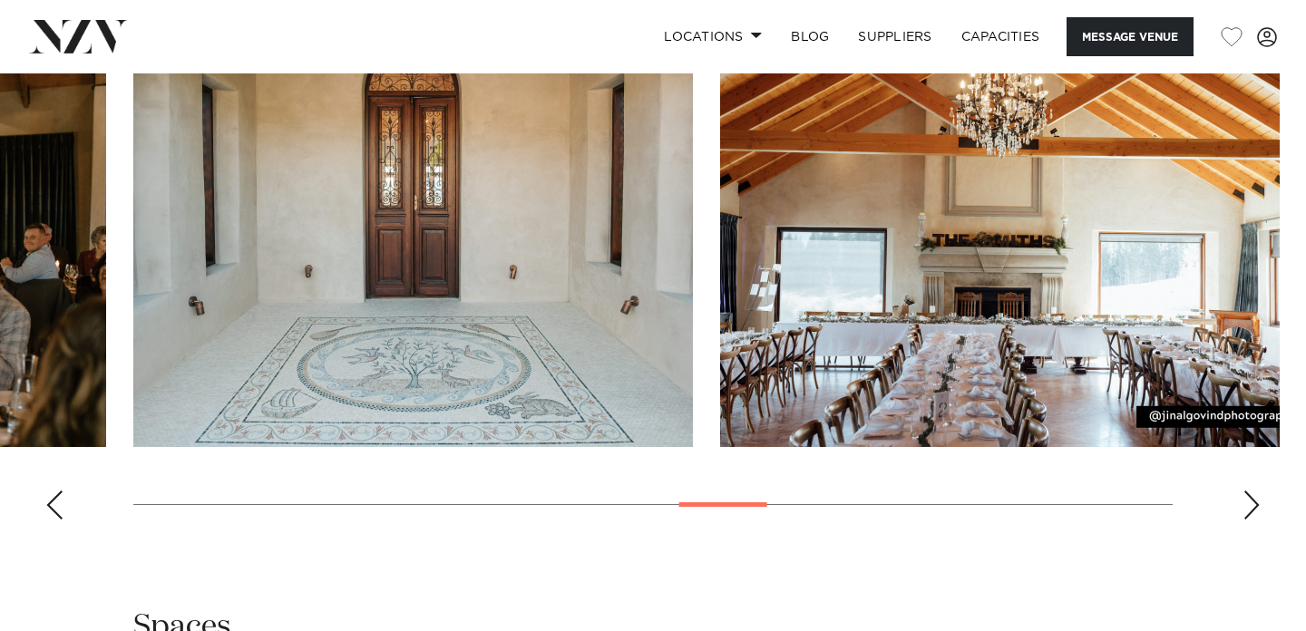
click at [1247, 491] on div "Next slide" at bounding box center [1251, 505] width 18 height 29
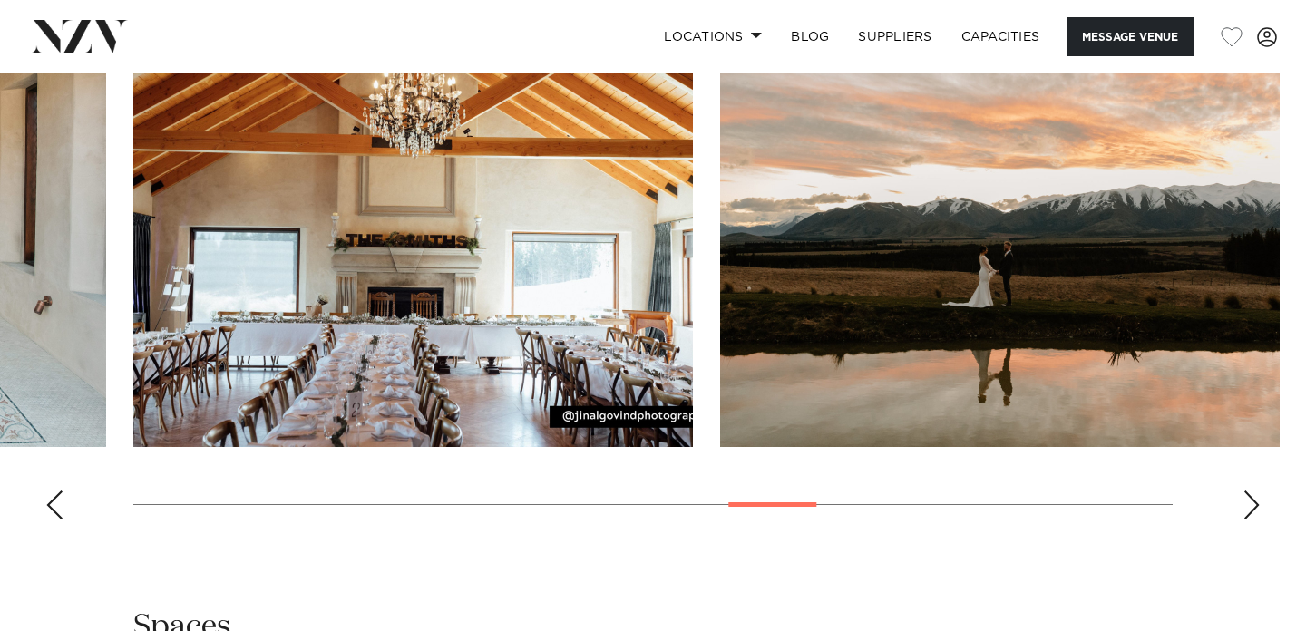
click at [1247, 491] on div "Next slide" at bounding box center [1251, 505] width 18 height 29
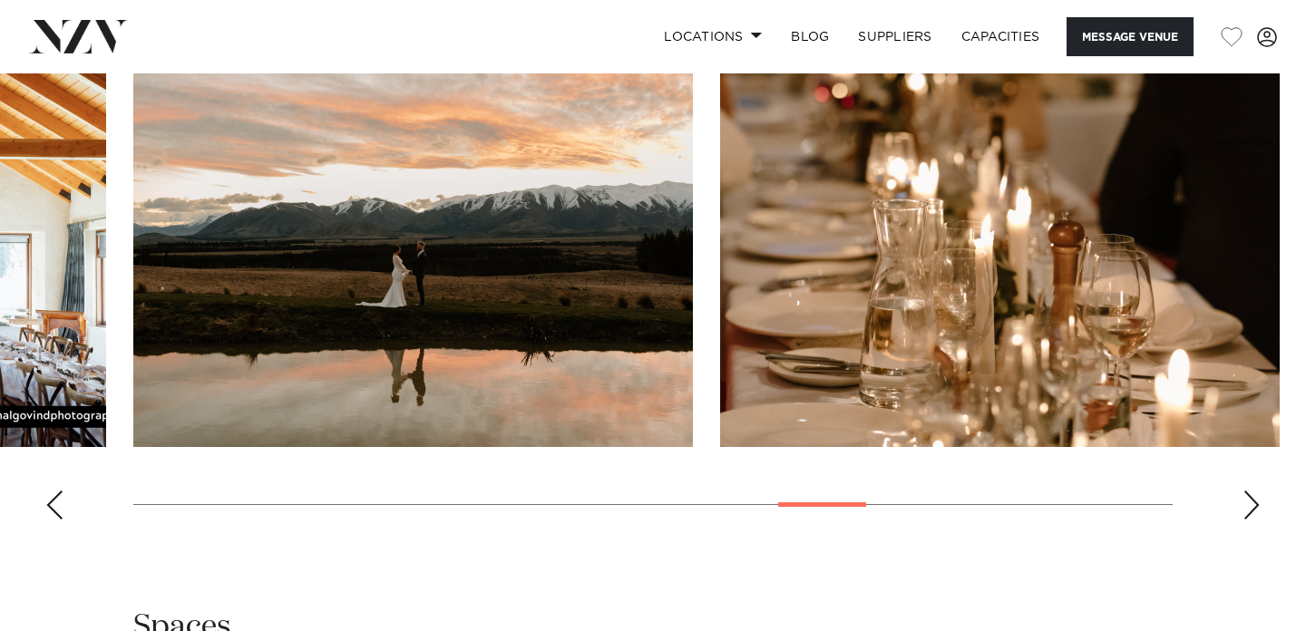
click at [1247, 491] on div "Next slide" at bounding box center [1251, 505] width 18 height 29
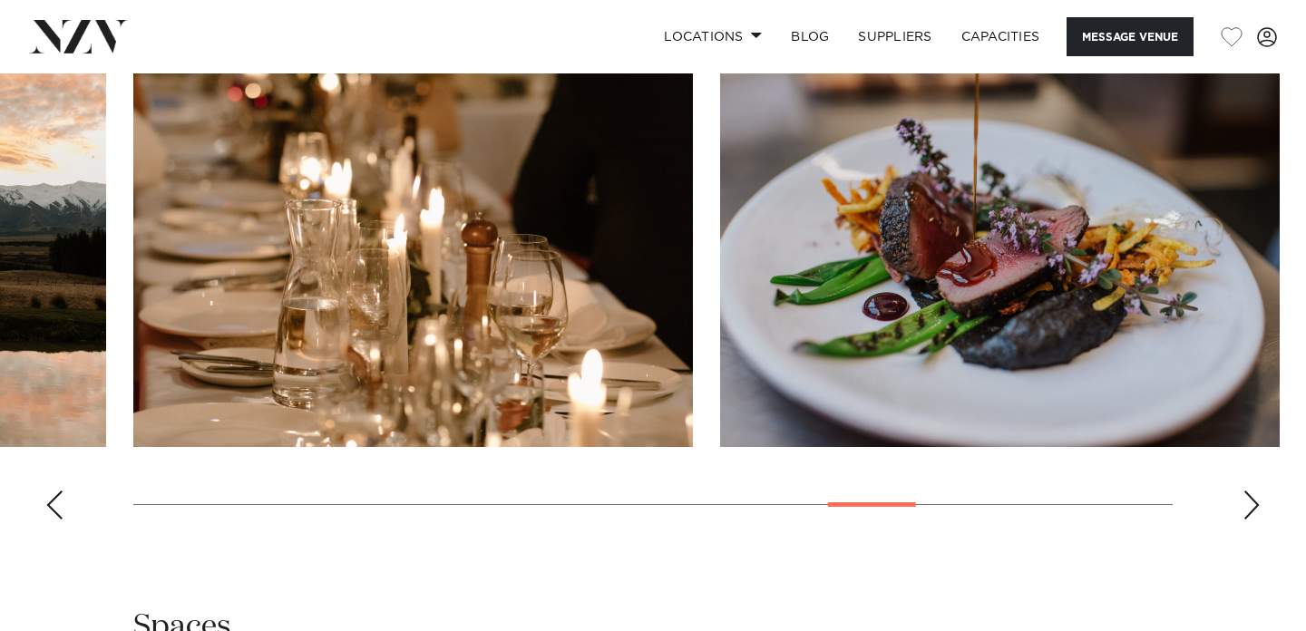
click at [1247, 491] on div "Next slide" at bounding box center [1251, 505] width 18 height 29
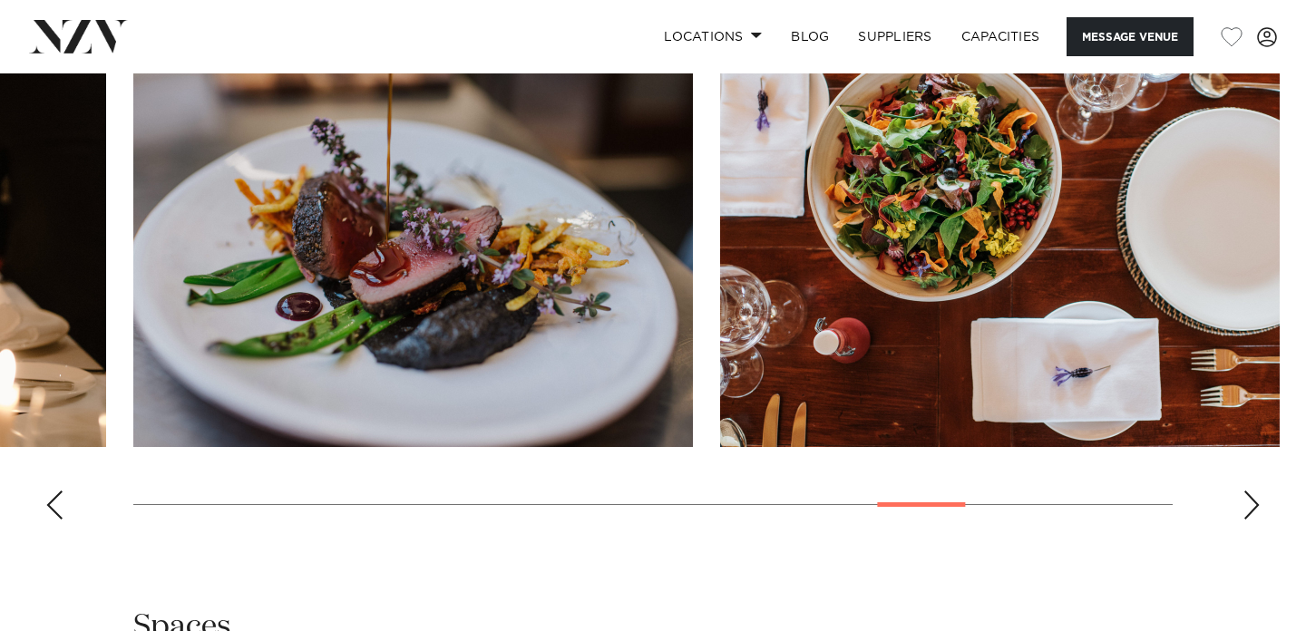
click at [1247, 491] on div "Next slide" at bounding box center [1251, 505] width 18 height 29
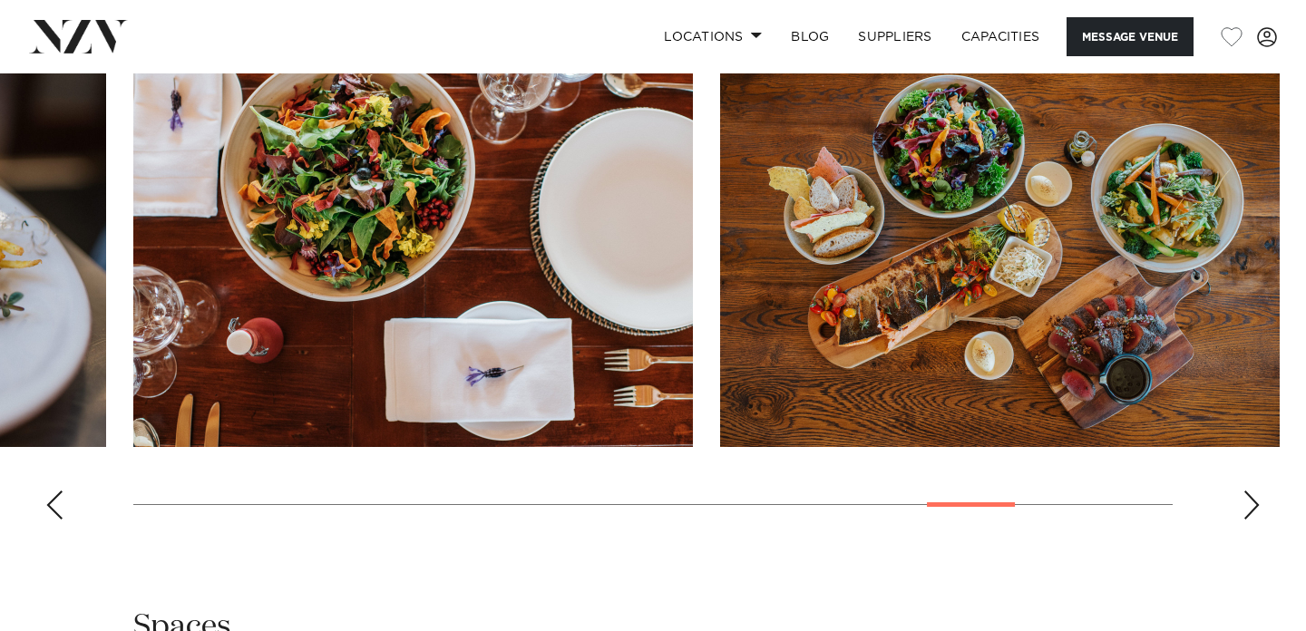
click at [1247, 491] on div "Next slide" at bounding box center [1251, 505] width 18 height 29
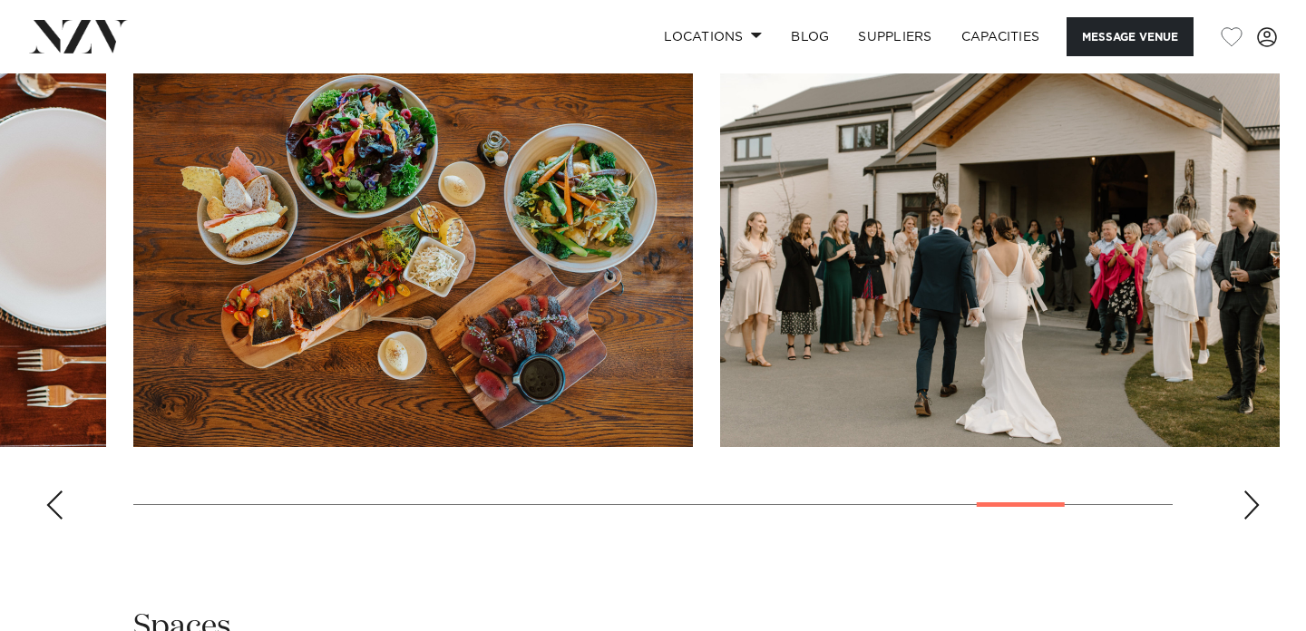
click at [1247, 491] on div "Next slide" at bounding box center [1251, 505] width 18 height 29
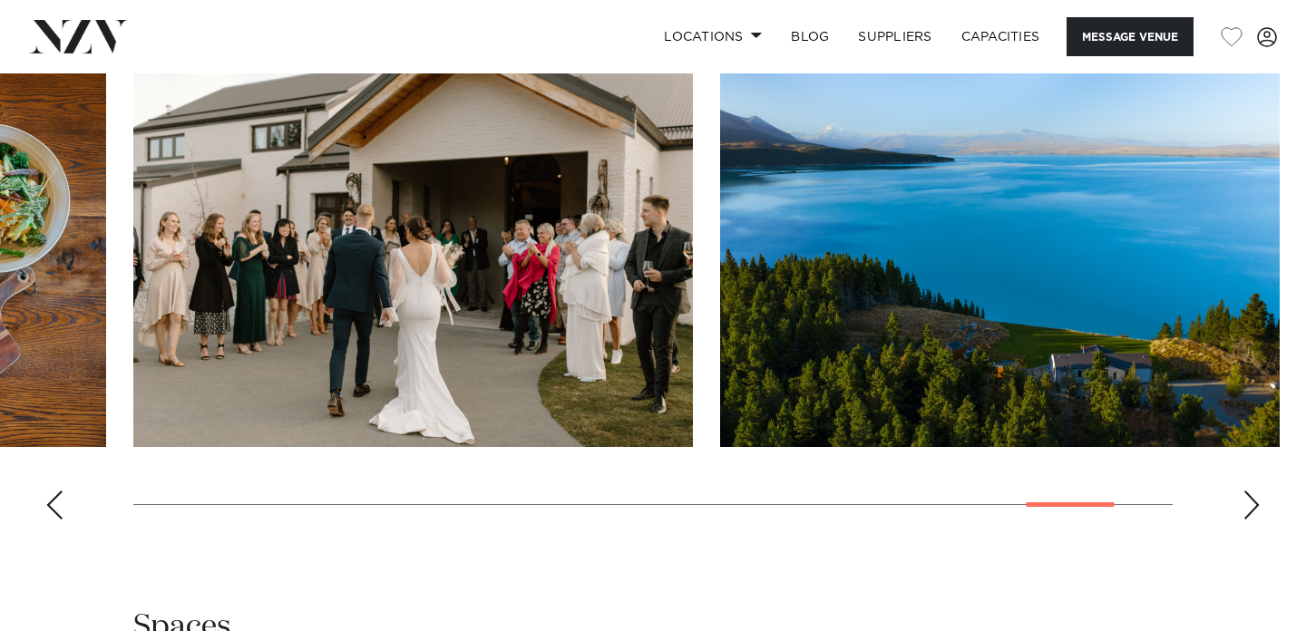
click at [1247, 491] on div "Next slide" at bounding box center [1251, 505] width 18 height 29
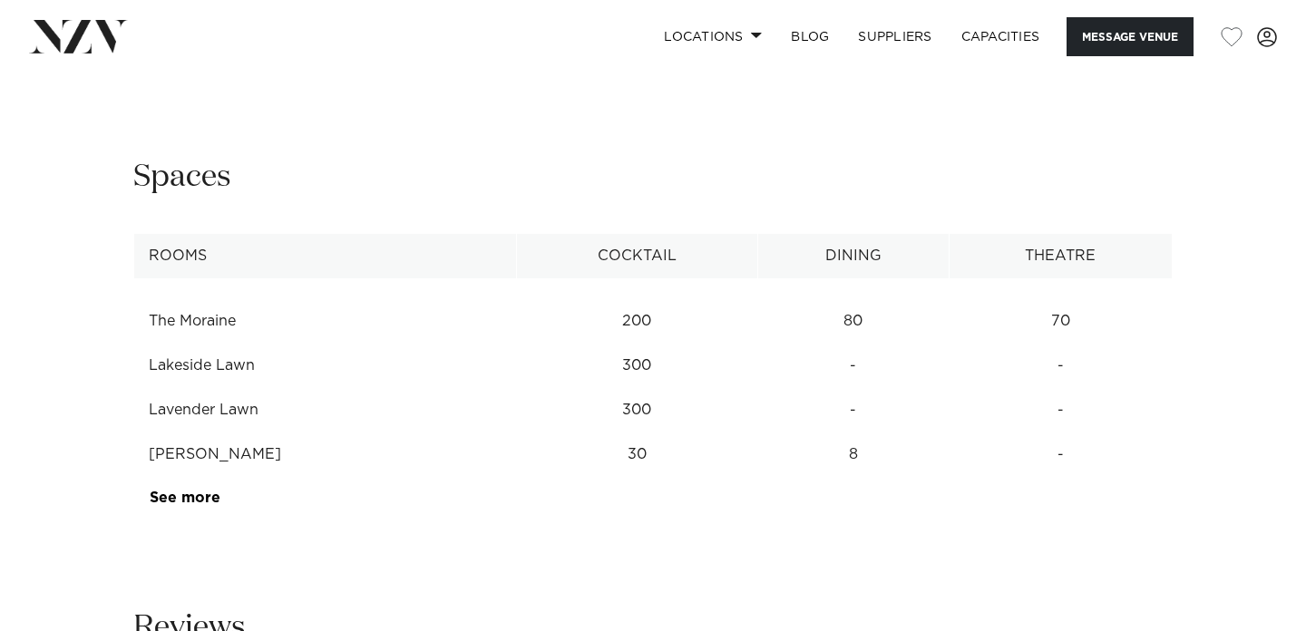
scroll to position [2286, 0]
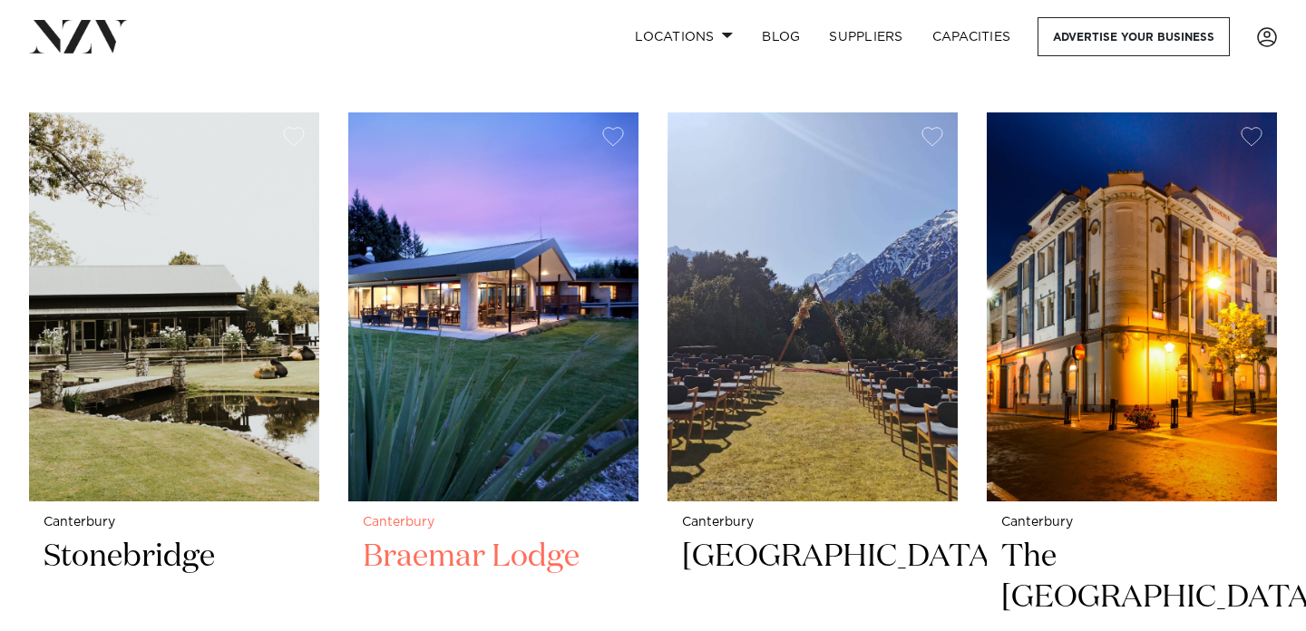
scroll to position [3207, 0]
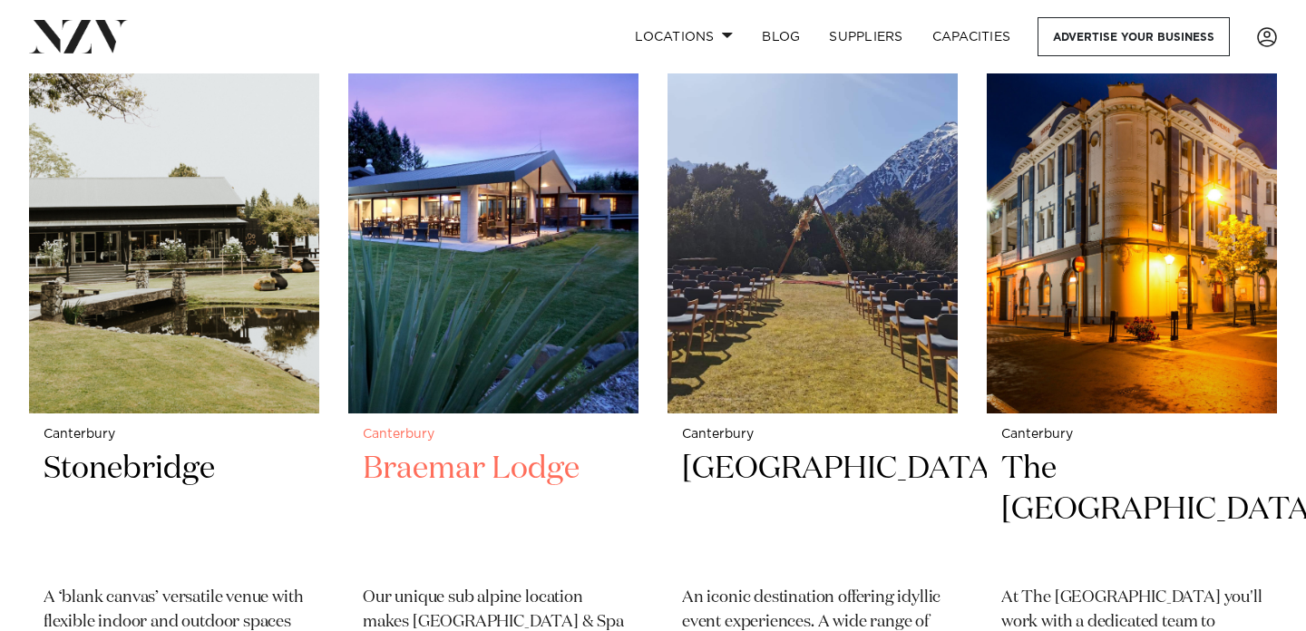
click at [506, 449] on h2 "Braemar Lodge" at bounding box center [493, 510] width 261 height 122
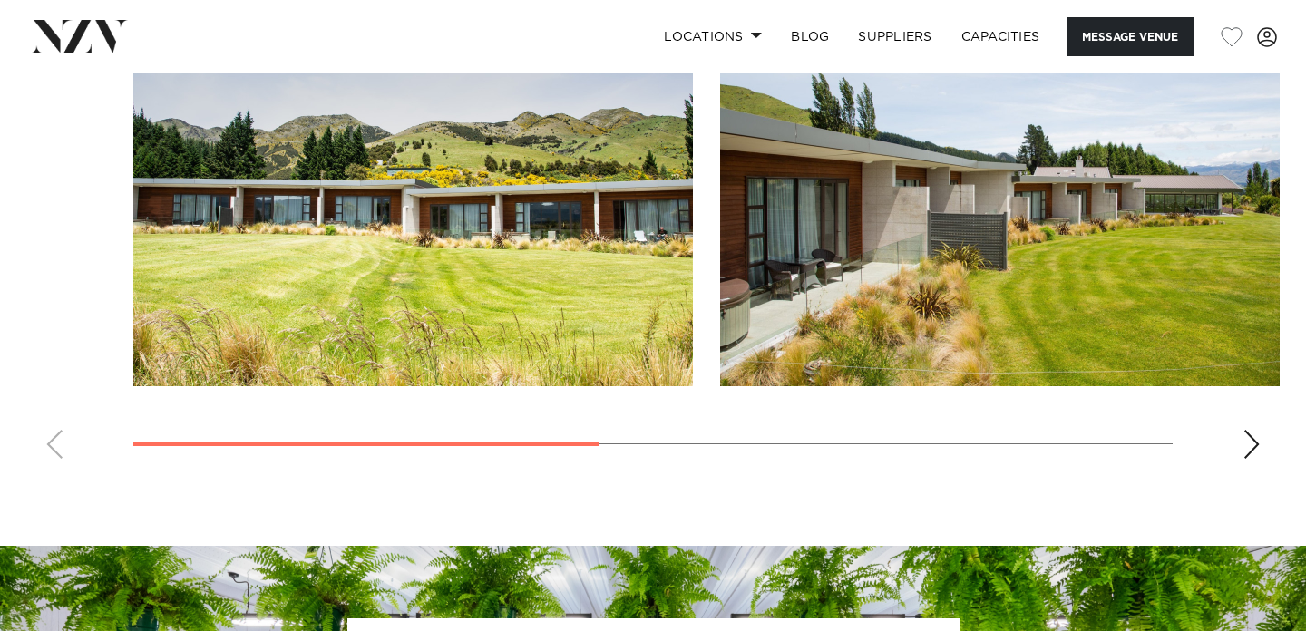
scroll to position [1501, 0]
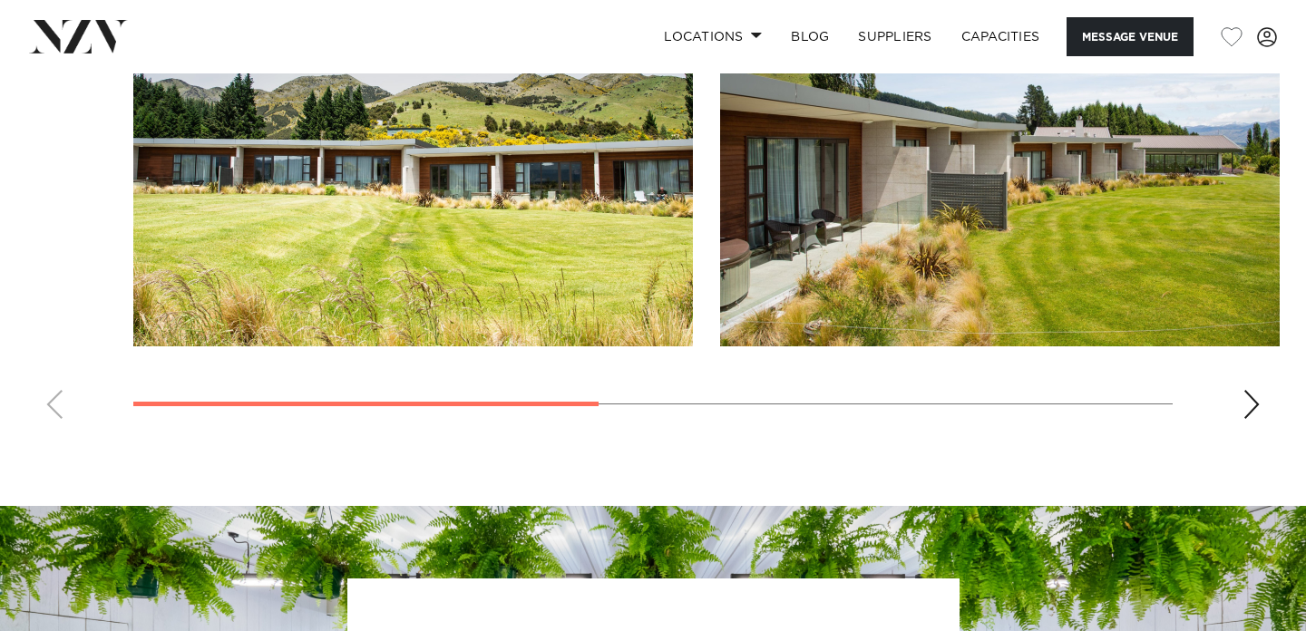
click at [1254, 418] on div "Next slide" at bounding box center [1251, 404] width 18 height 29
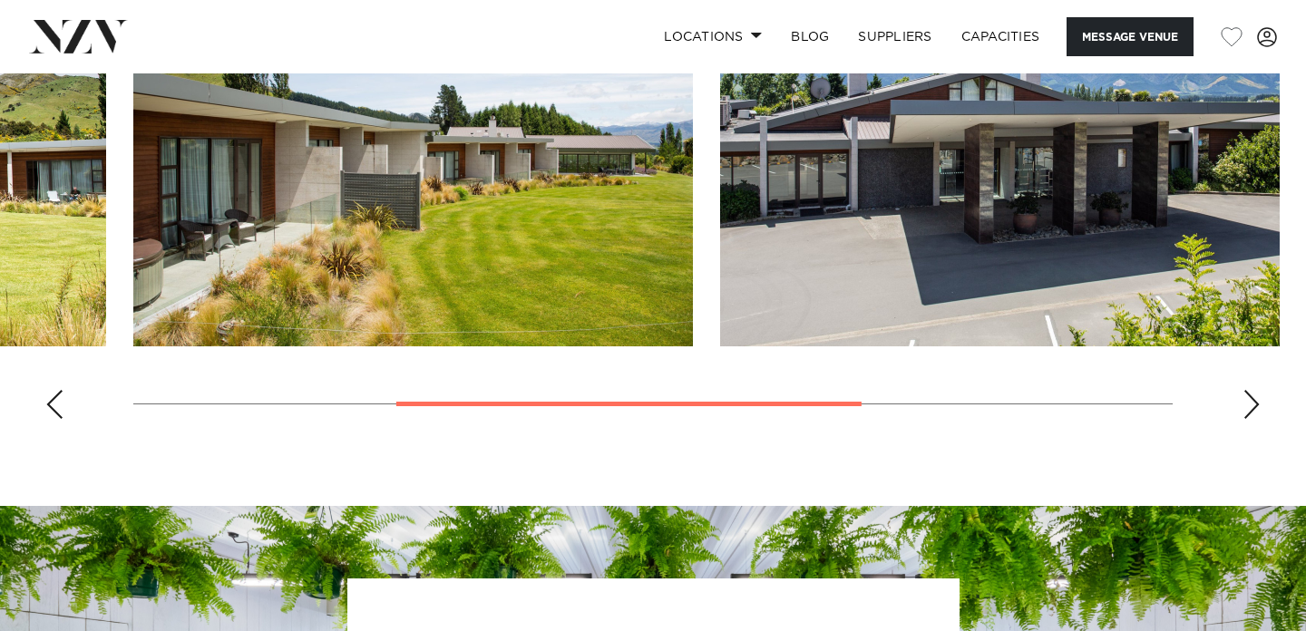
click at [1254, 418] on div "Next slide" at bounding box center [1251, 404] width 18 height 29
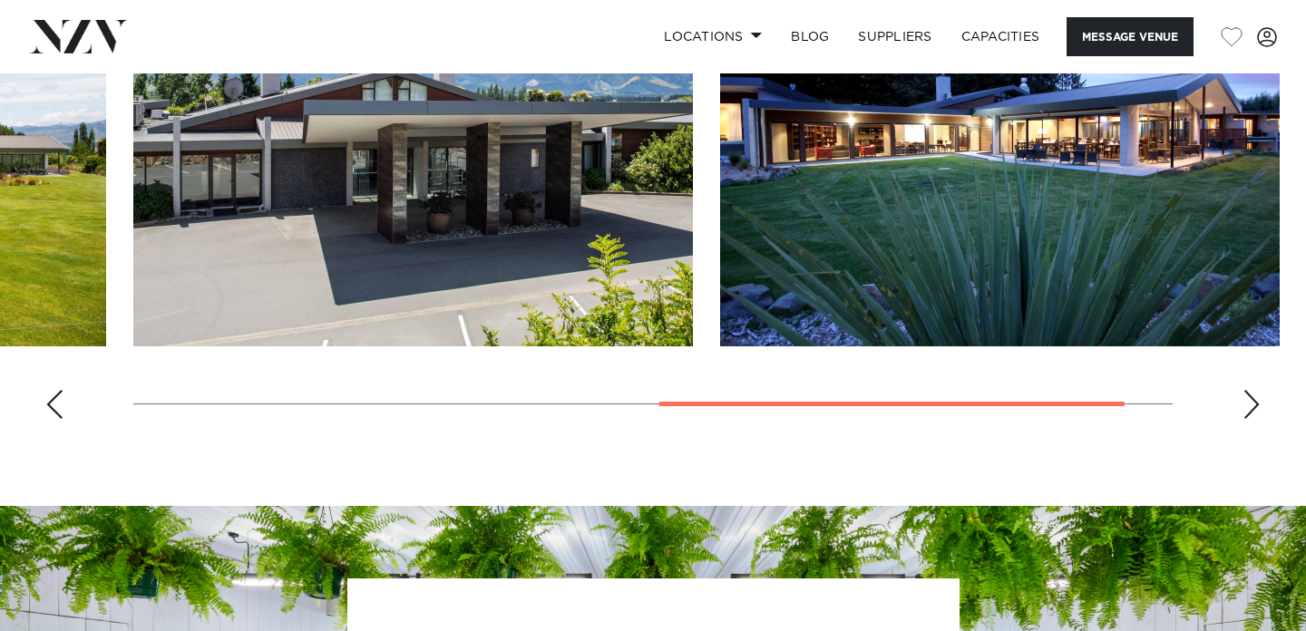
click at [1247, 416] on div "Next slide" at bounding box center [1251, 404] width 18 height 29
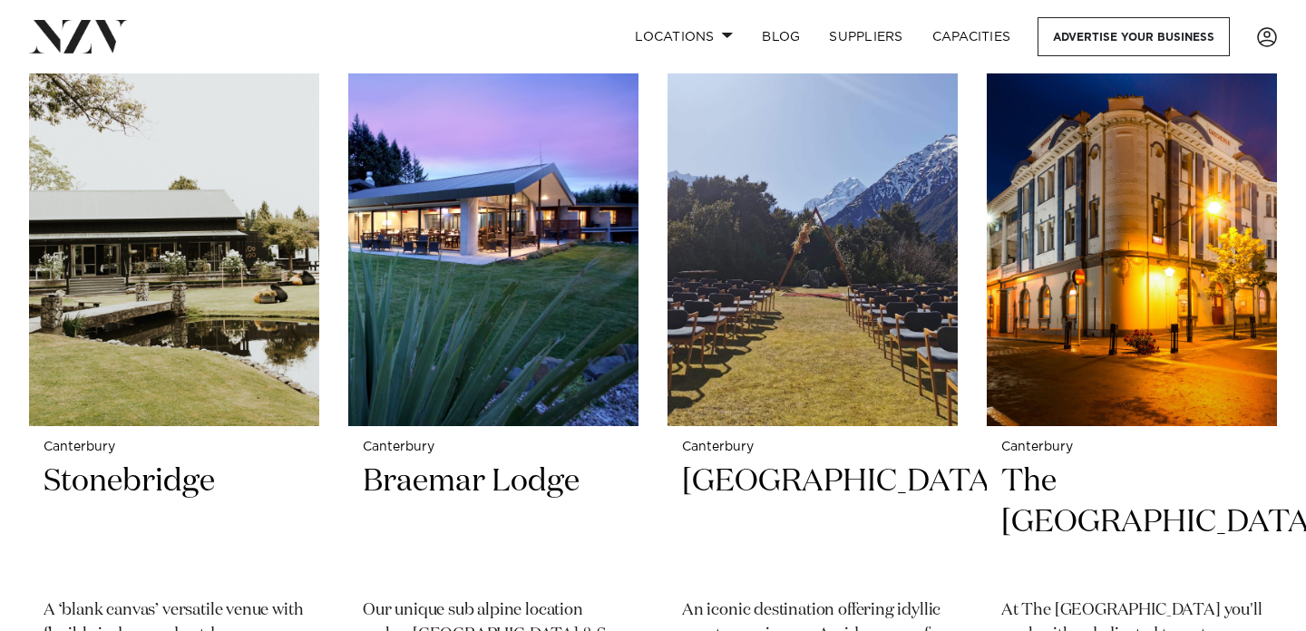
scroll to position [3175, 0]
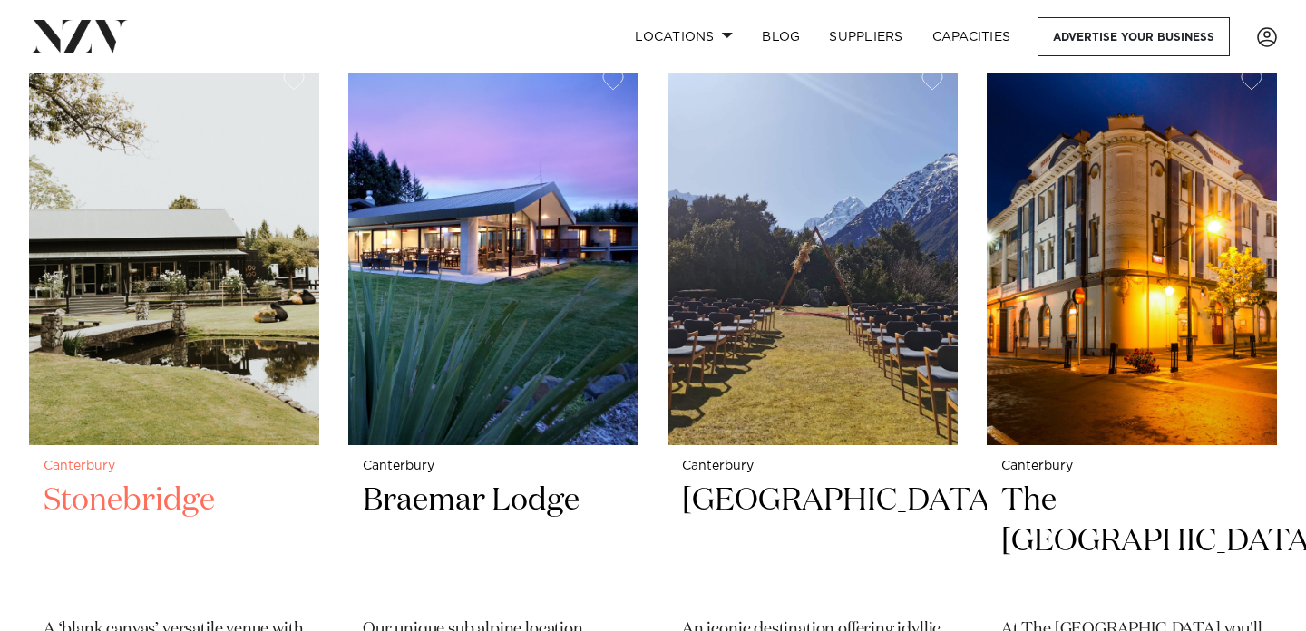
click at [137, 481] on h2 "Stonebridge" at bounding box center [174, 542] width 261 height 122
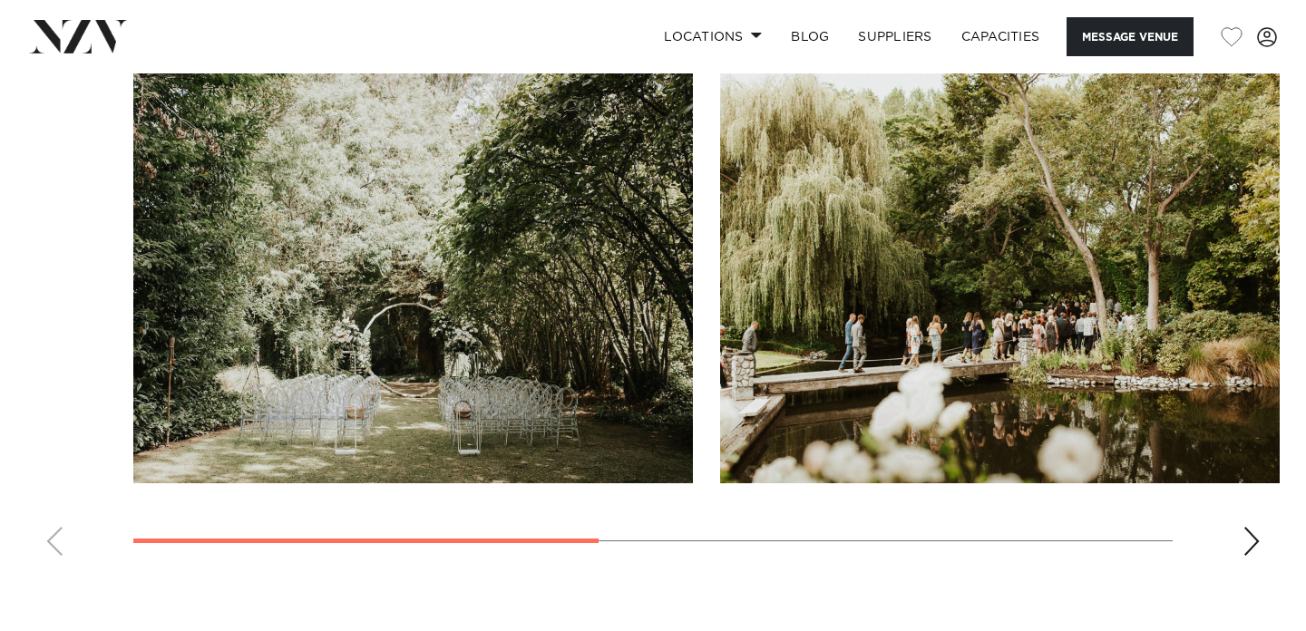
scroll to position [1355, 0]
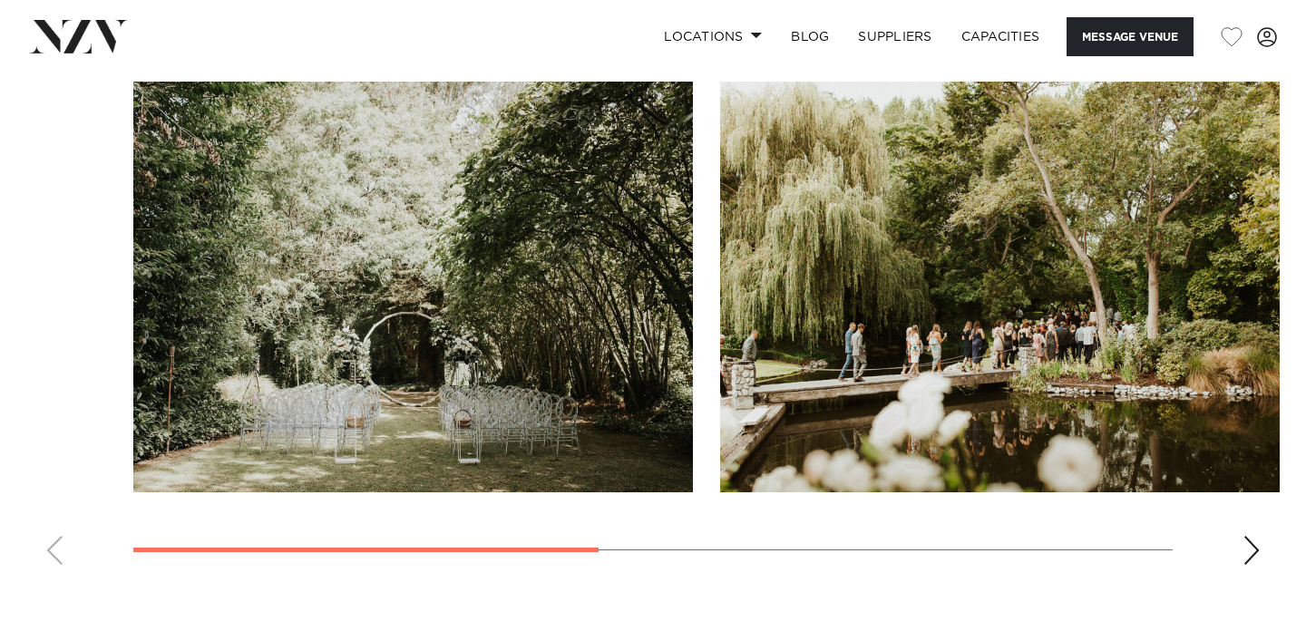
click at [1271, 564] on swiper-container at bounding box center [653, 331] width 1306 height 498
click at [1246, 555] on div "Next slide" at bounding box center [1251, 550] width 18 height 29
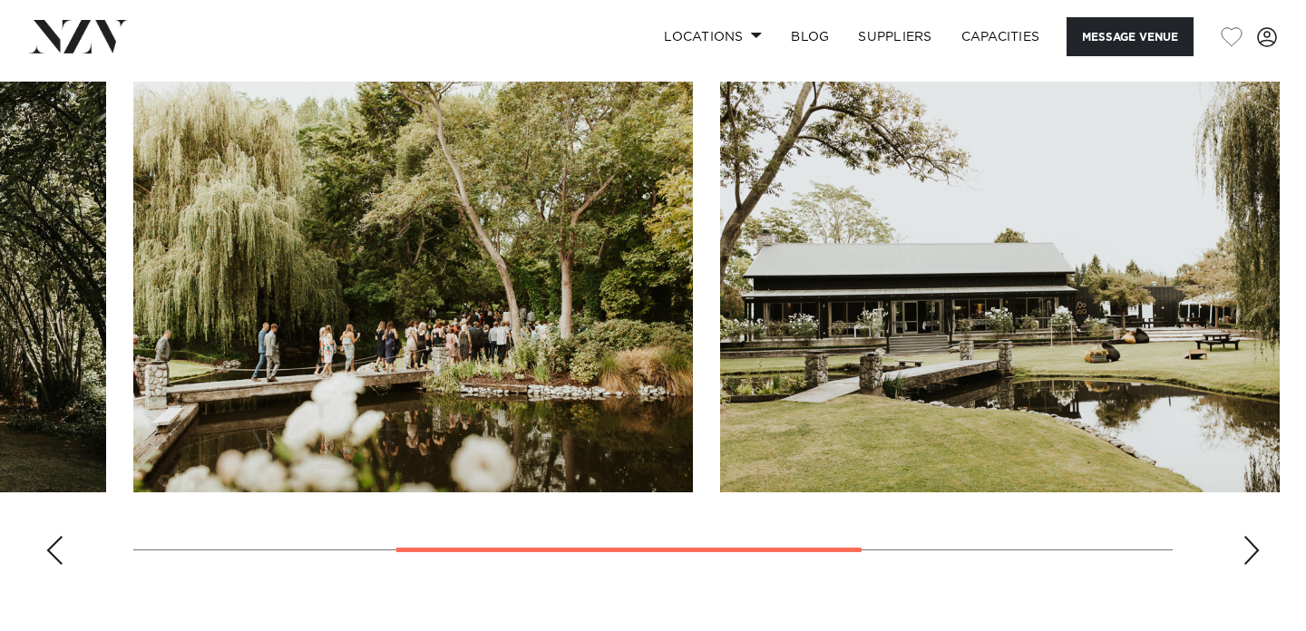
click at [1246, 555] on div "Next slide" at bounding box center [1251, 550] width 18 height 29
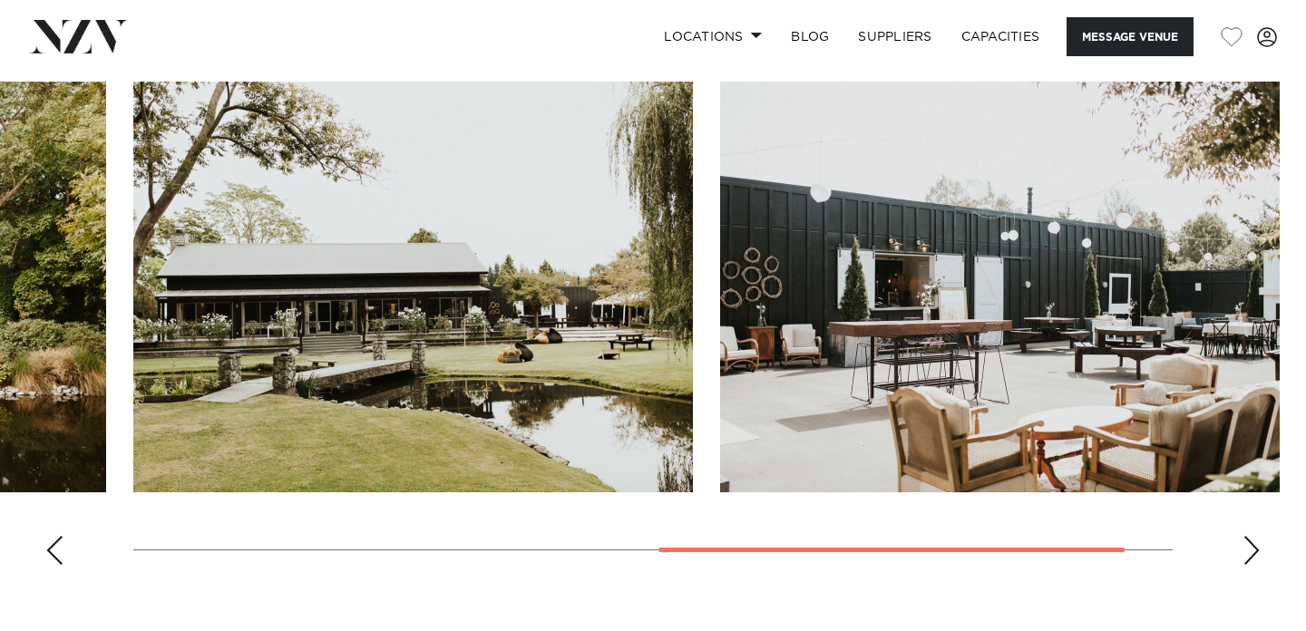
click at [1246, 555] on div "Next slide" at bounding box center [1251, 550] width 18 height 29
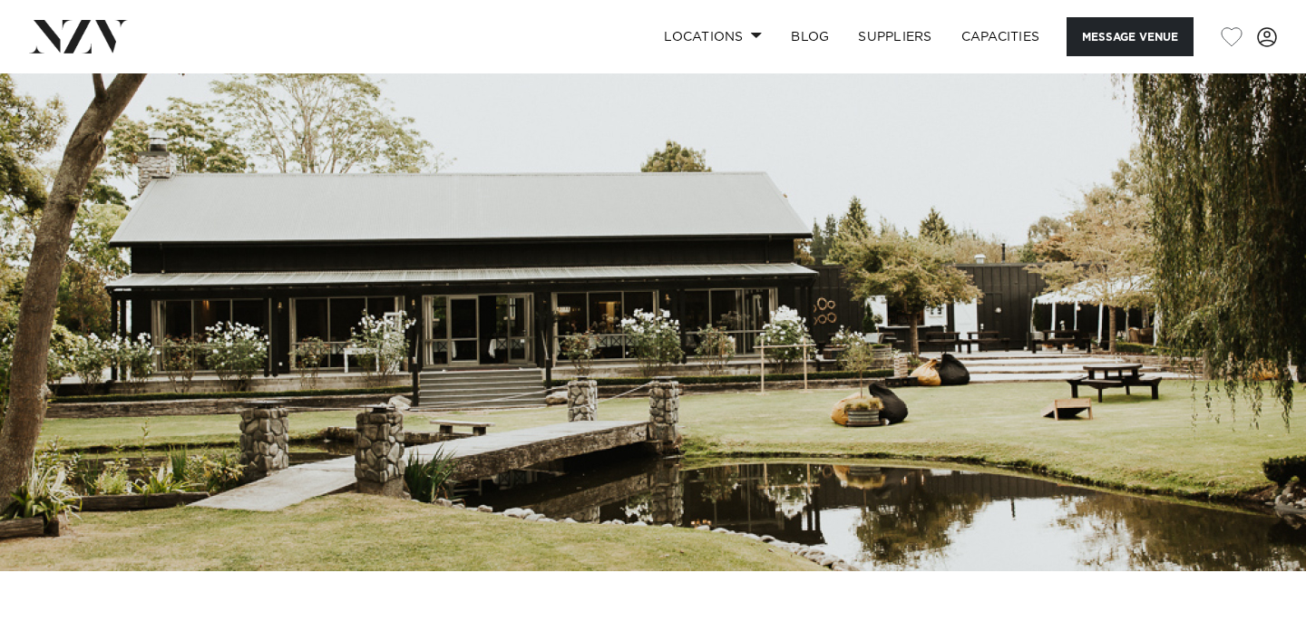
scroll to position [0, 0]
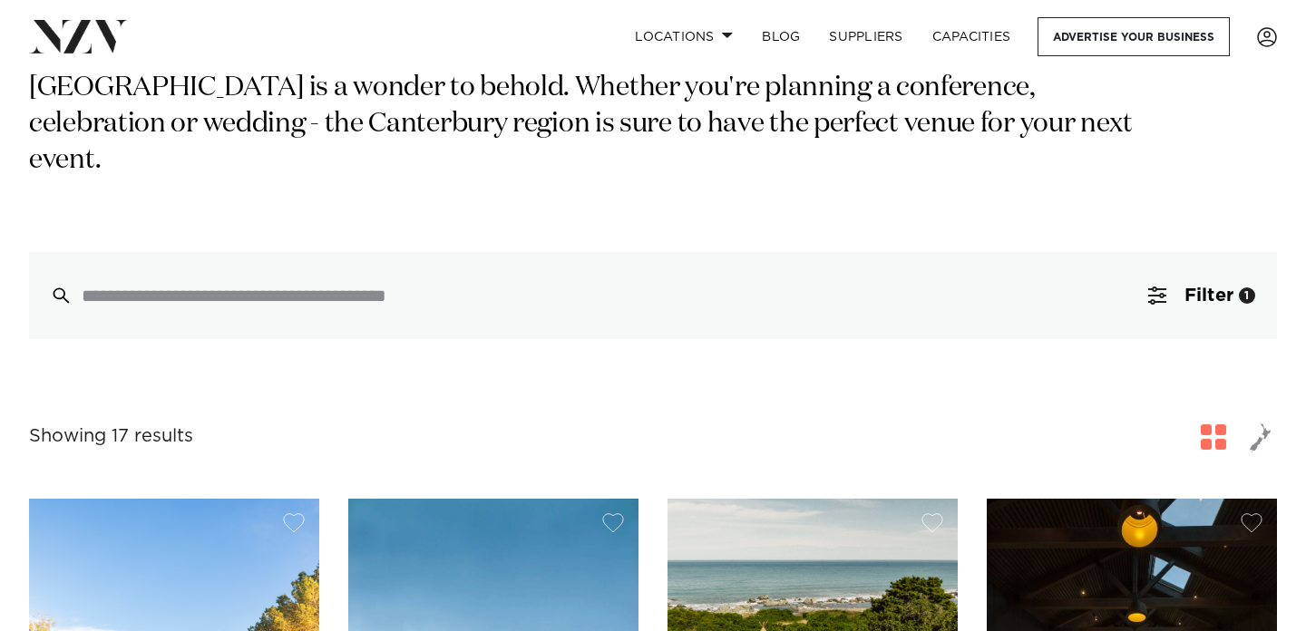
scroll to position [59, 0]
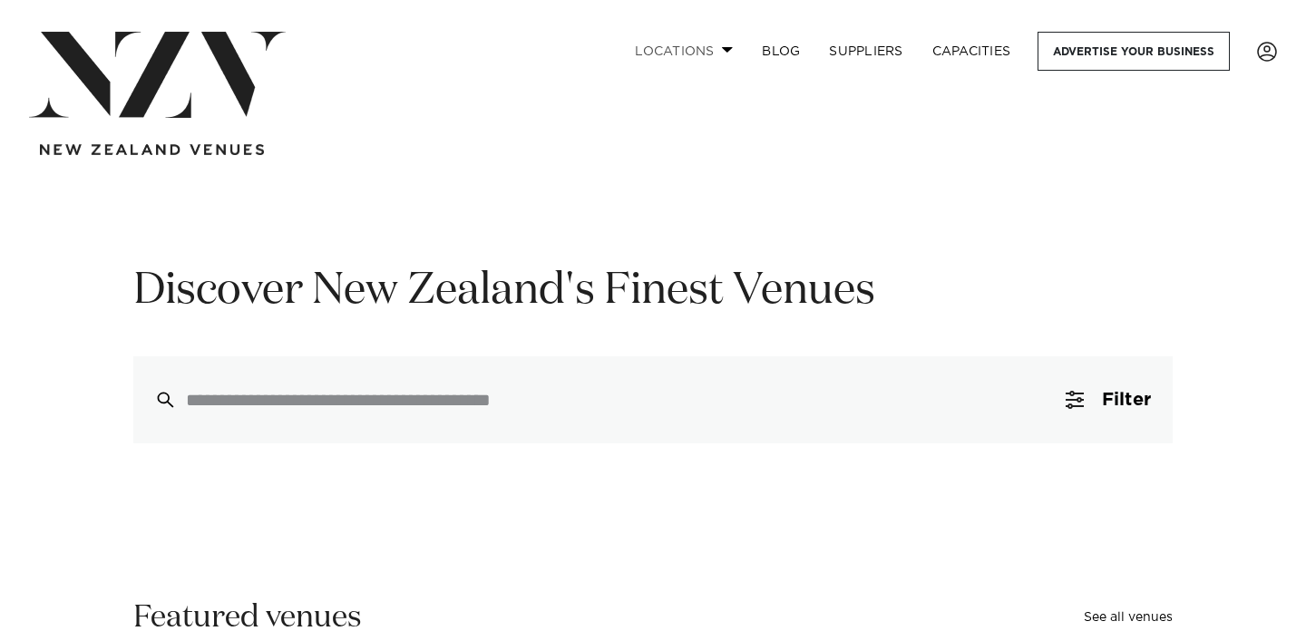
click at [722, 48] on span at bounding box center [728, 49] width 12 height 6
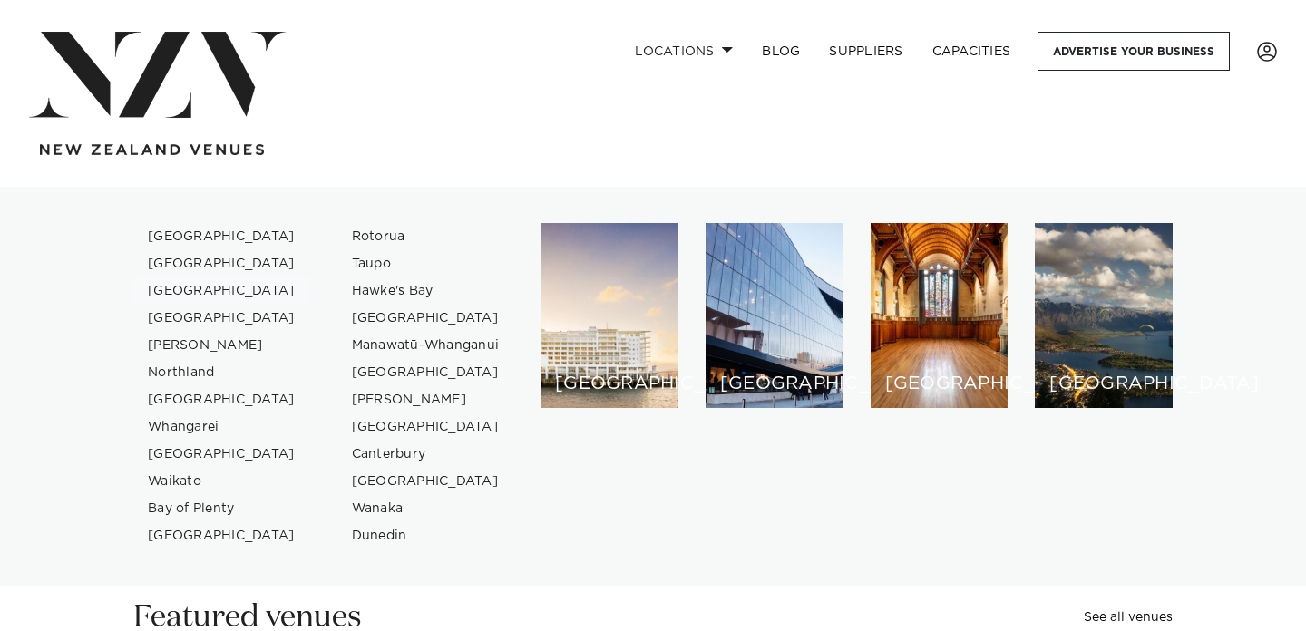
click at [189, 287] on link "[GEOGRAPHIC_DATA]" at bounding box center [221, 291] width 177 height 27
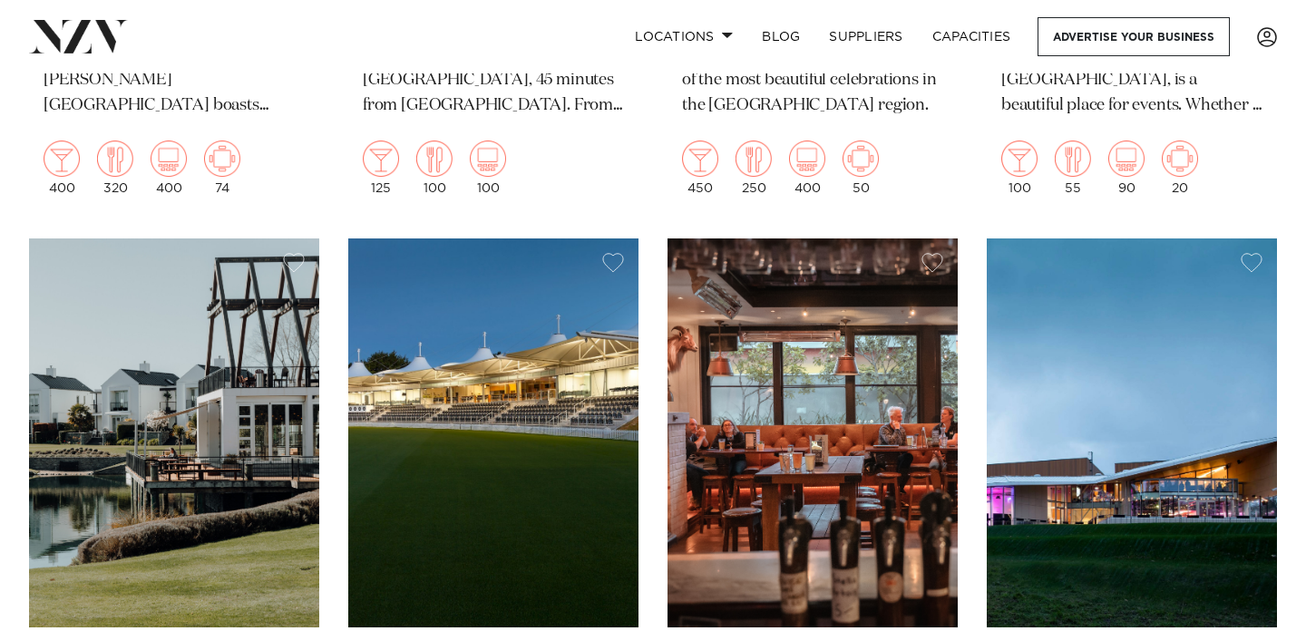
scroll to position [1610, 0]
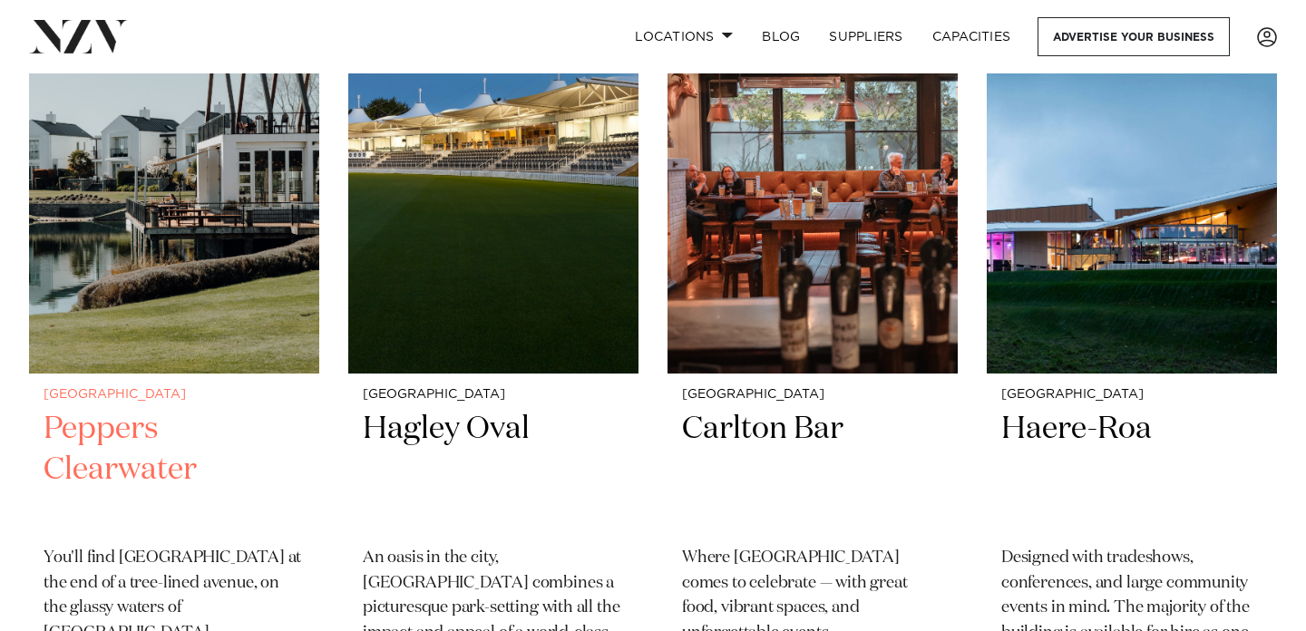
click at [110, 438] on h2 "Peppers Clearwater" at bounding box center [174, 470] width 261 height 122
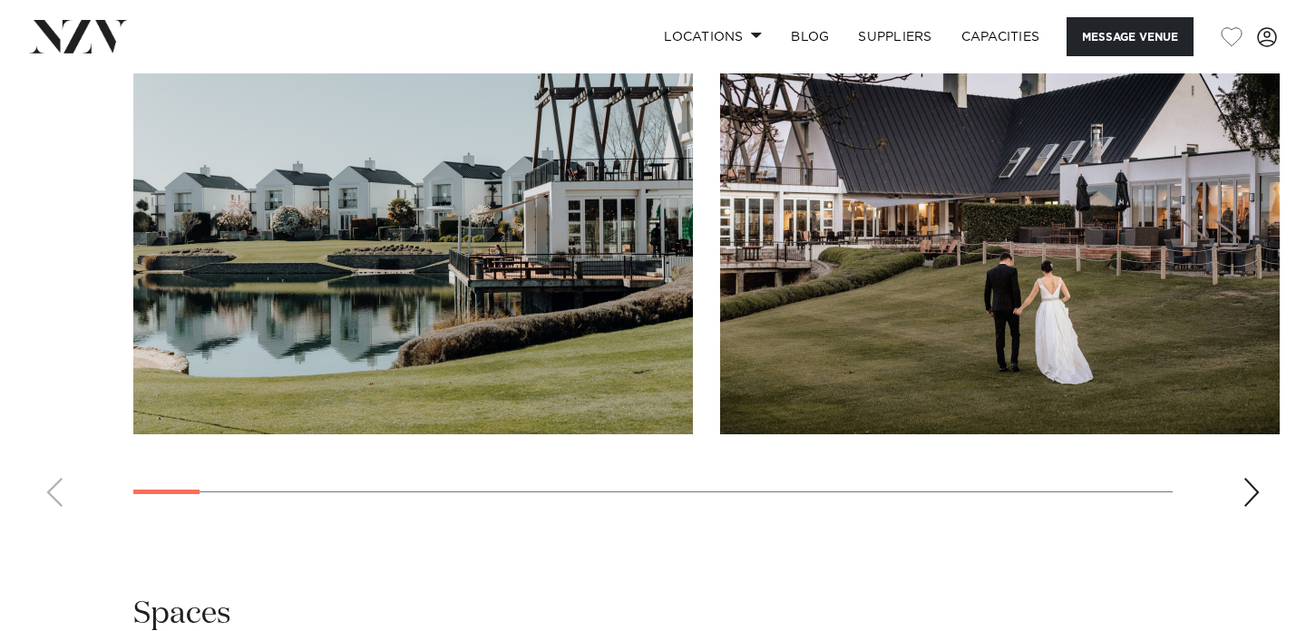
scroll to position [1725, 0]
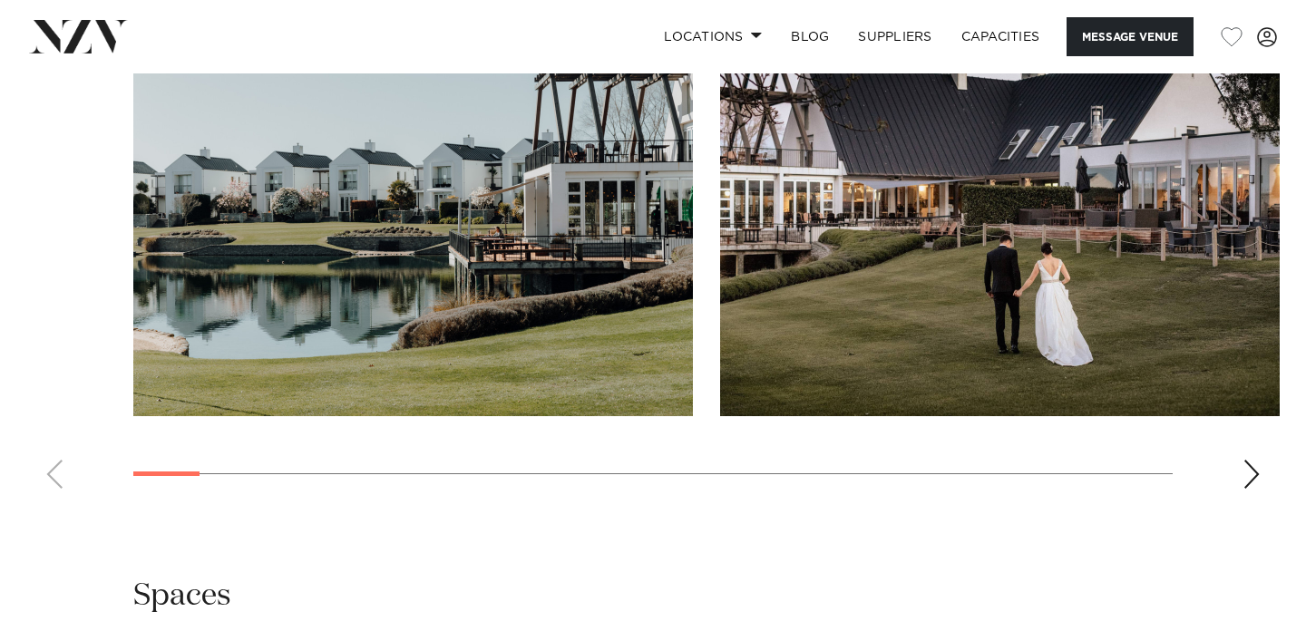
click at [1243, 482] on div "Next slide" at bounding box center [1251, 474] width 18 height 29
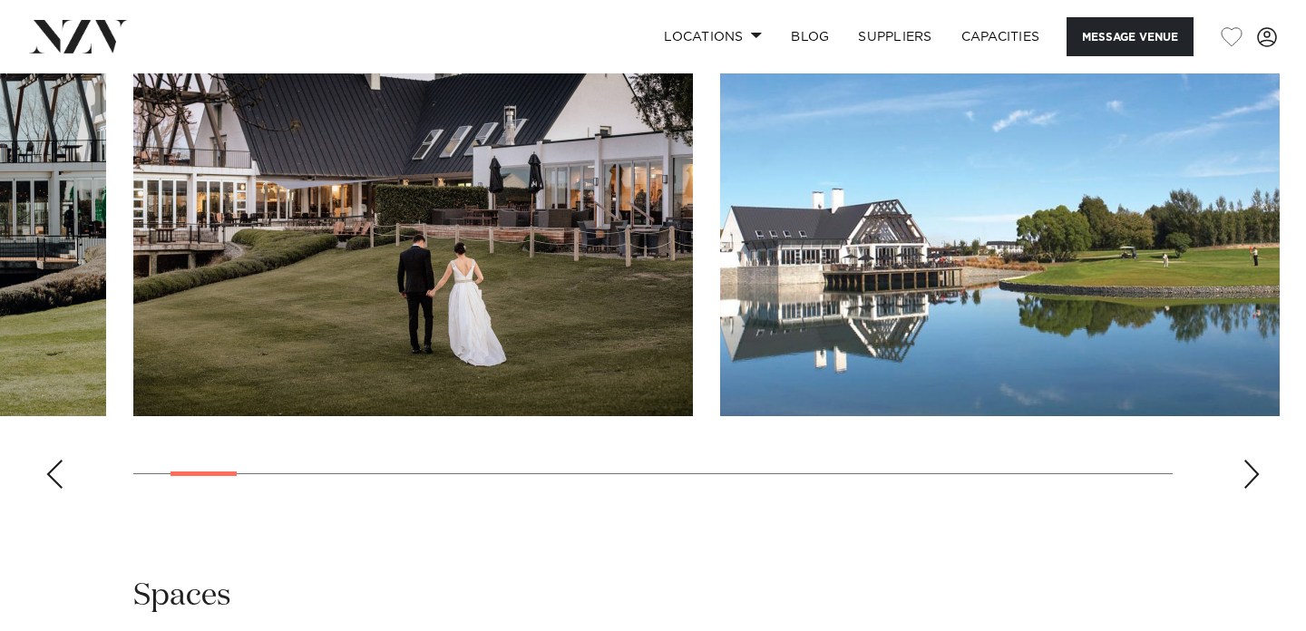
click at [1243, 482] on div "Next slide" at bounding box center [1251, 474] width 18 height 29
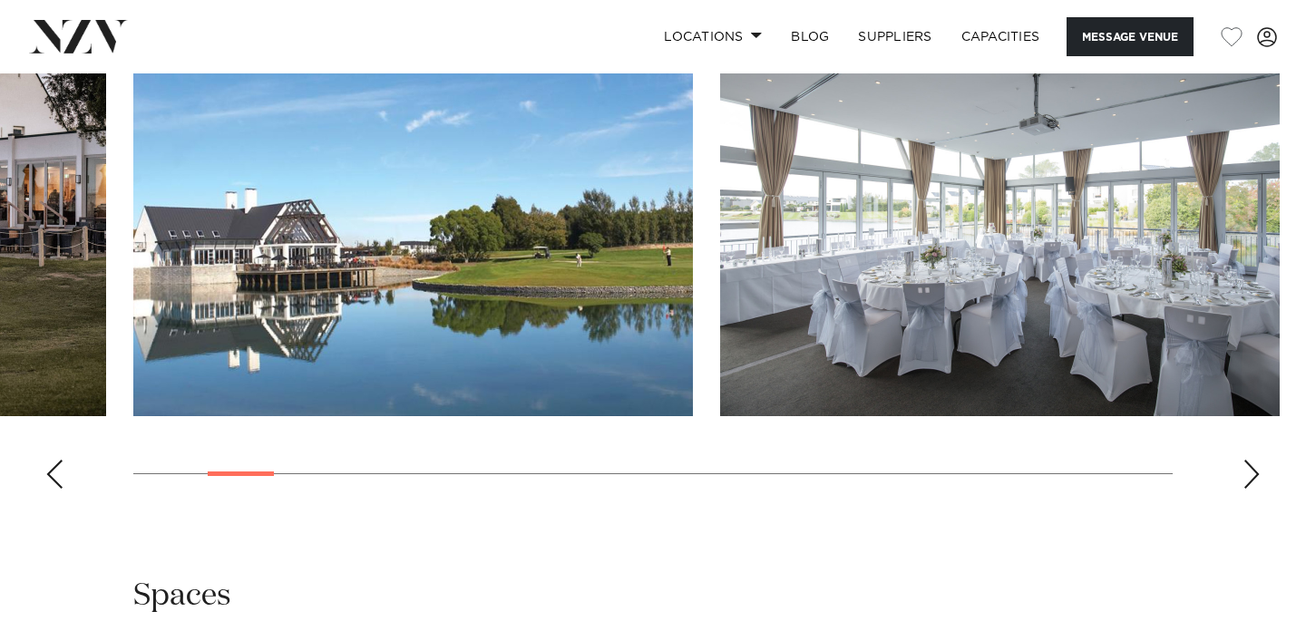
click at [1243, 482] on div "Next slide" at bounding box center [1251, 474] width 18 height 29
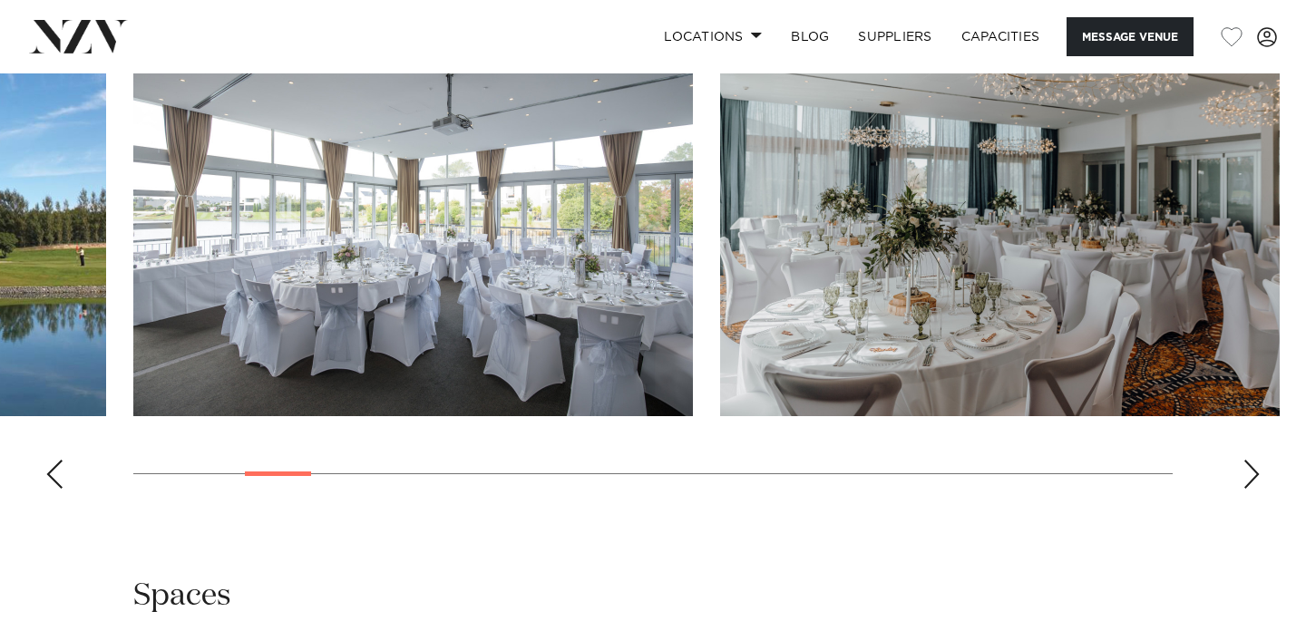
click at [1243, 482] on div "Next slide" at bounding box center [1251, 474] width 18 height 29
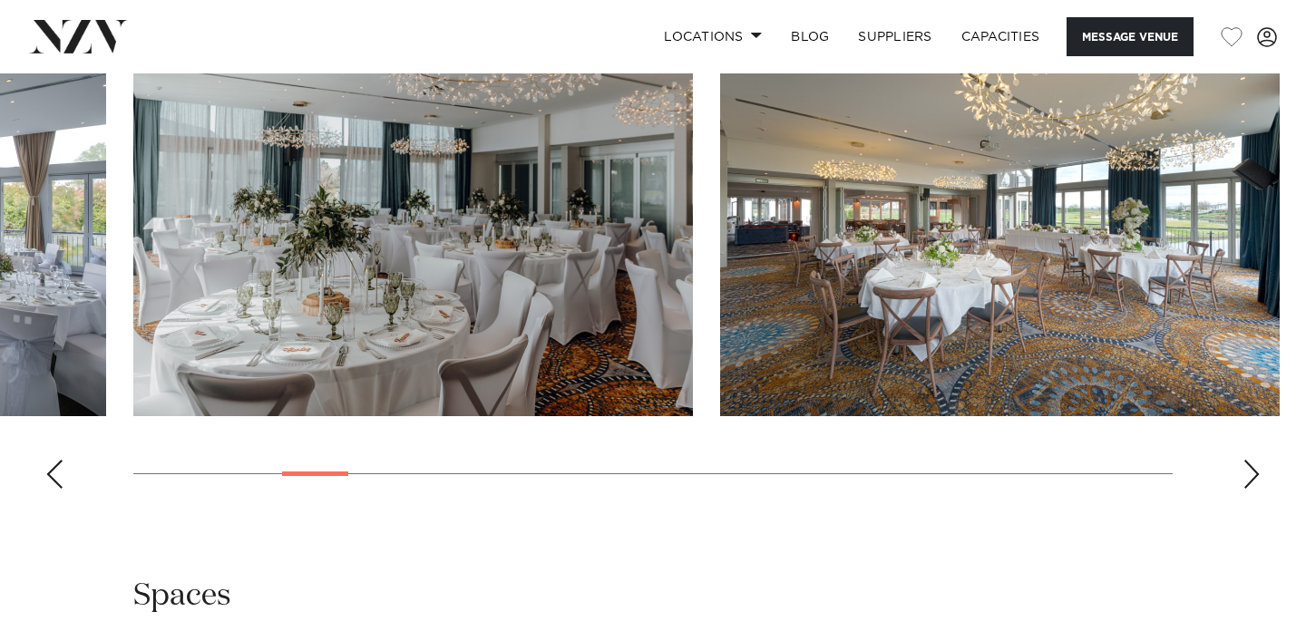
click at [1243, 482] on div "Next slide" at bounding box center [1251, 474] width 18 height 29
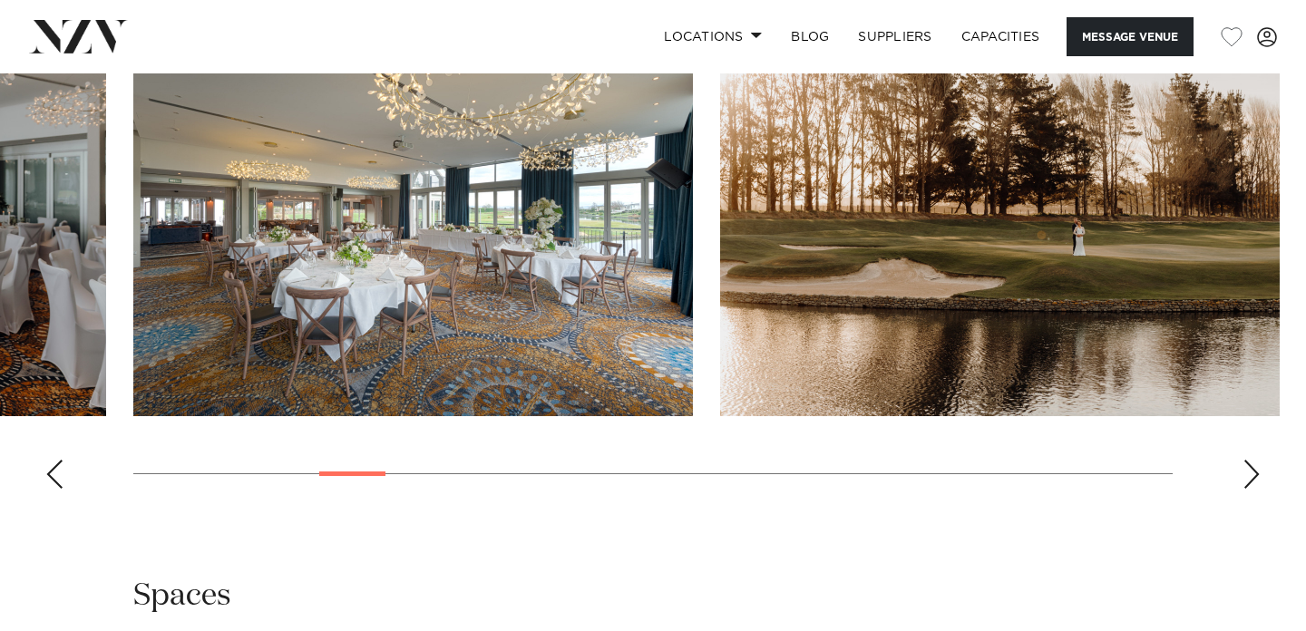
click at [1243, 482] on div "Next slide" at bounding box center [1251, 474] width 18 height 29
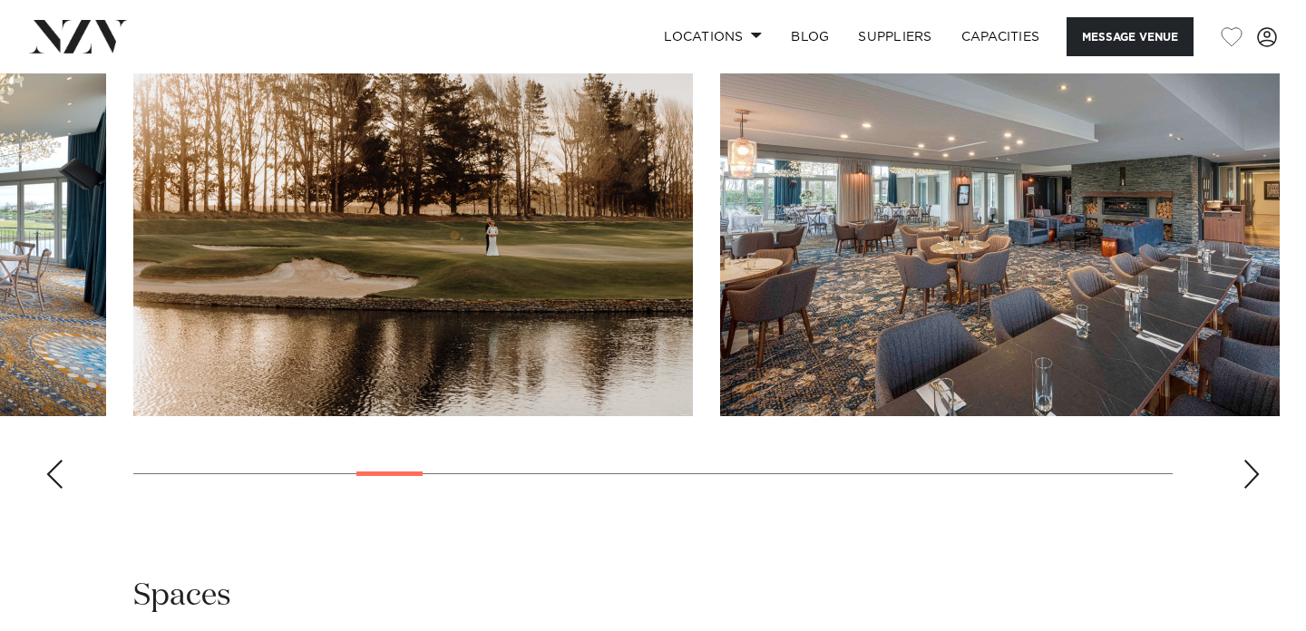
click at [1243, 482] on div "Next slide" at bounding box center [1251, 474] width 18 height 29
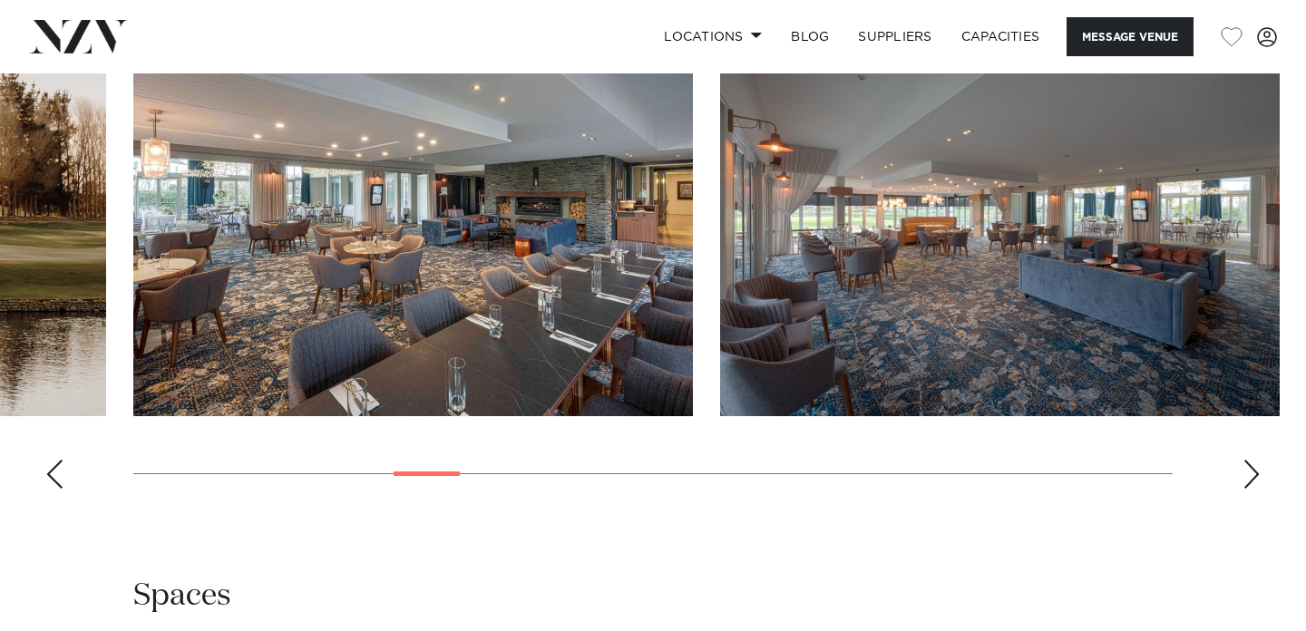
click at [1243, 482] on div "Next slide" at bounding box center [1251, 474] width 18 height 29
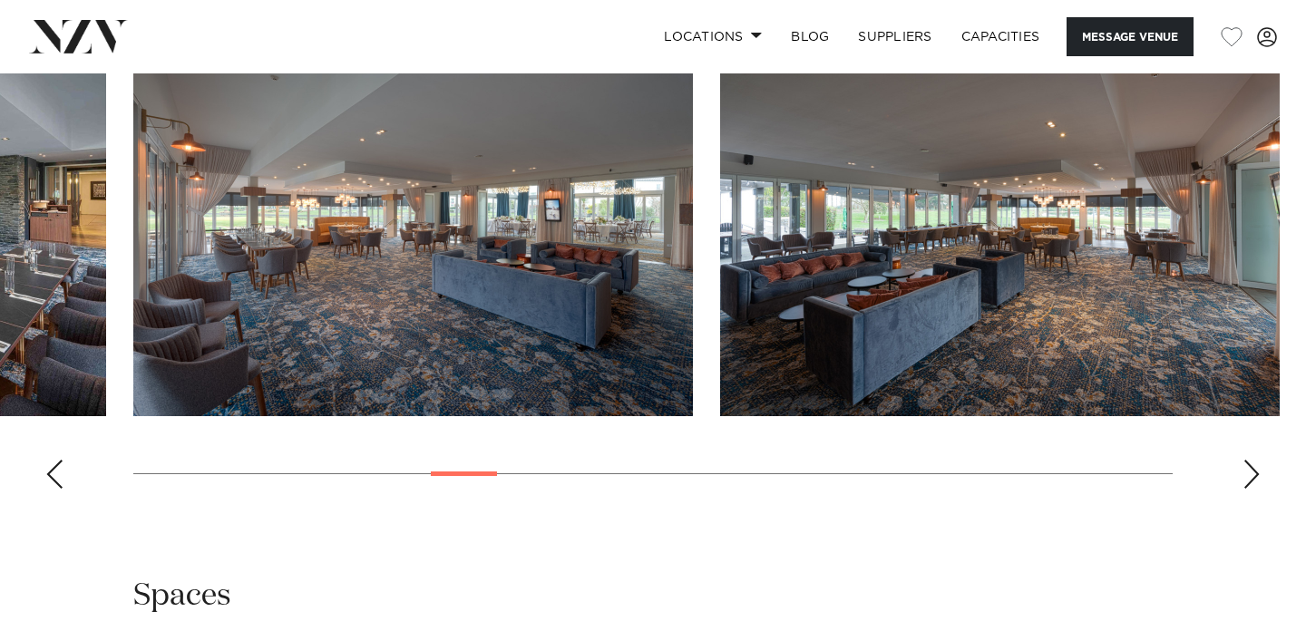
click at [1243, 482] on div "Next slide" at bounding box center [1251, 474] width 18 height 29
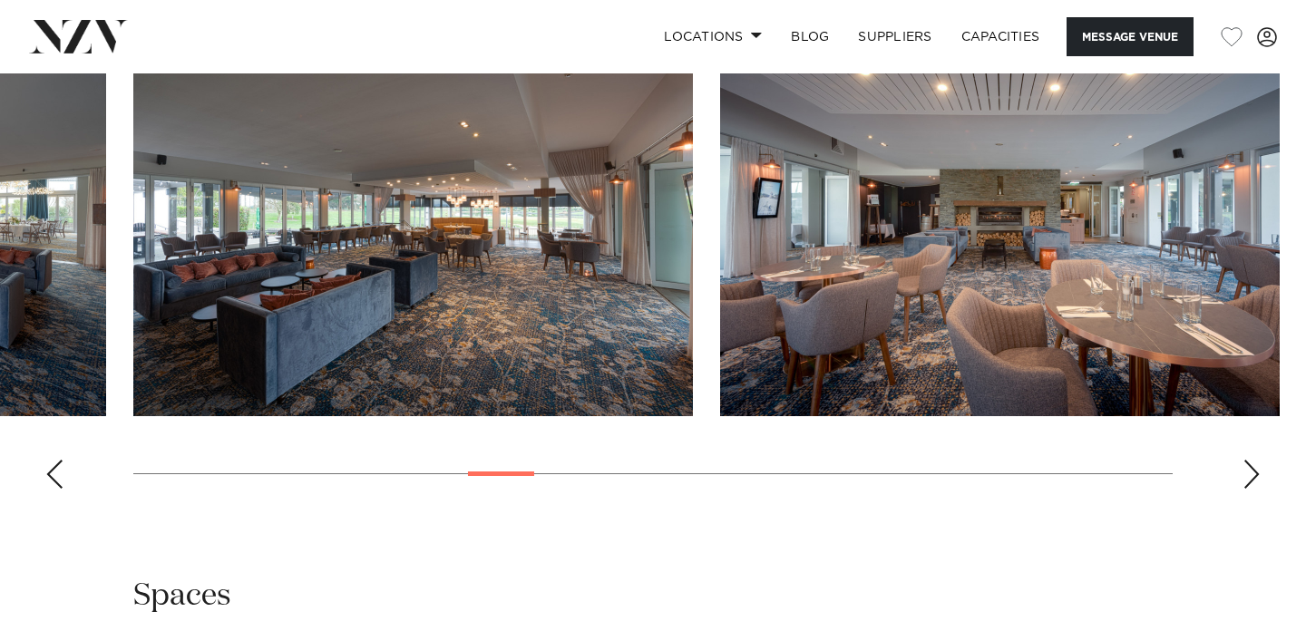
click at [1243, 482] on div "Next slide" at bounding box center [1251, 474] width 18 height 29
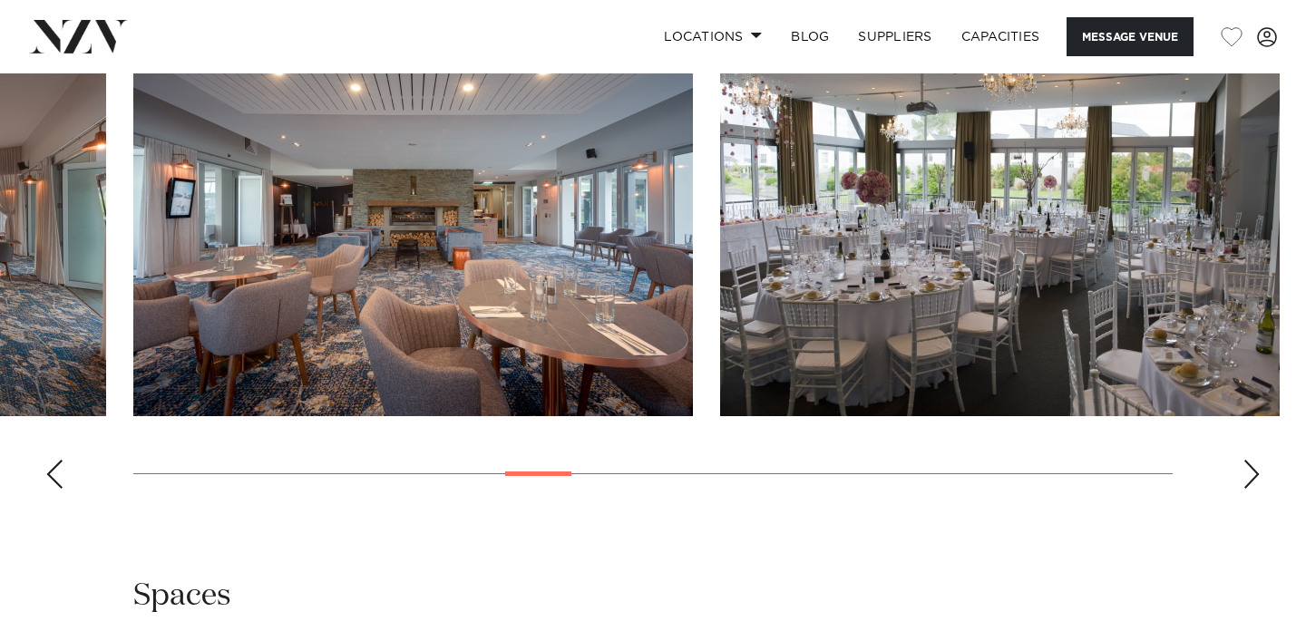
click at [1243, 482] on div "Next slide" at bounding box center [1251, 474] width 18 height 29
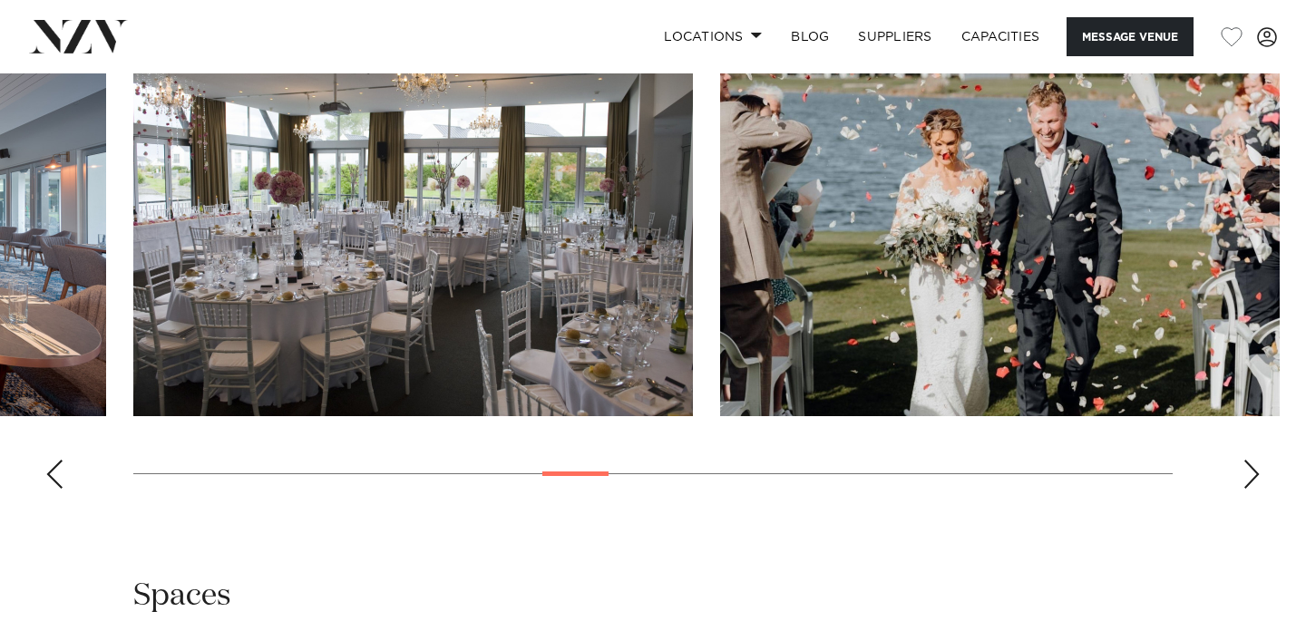
click at [1243, 482] on div "Next slide" at bounding box center [1251, 474] width 18 height 29
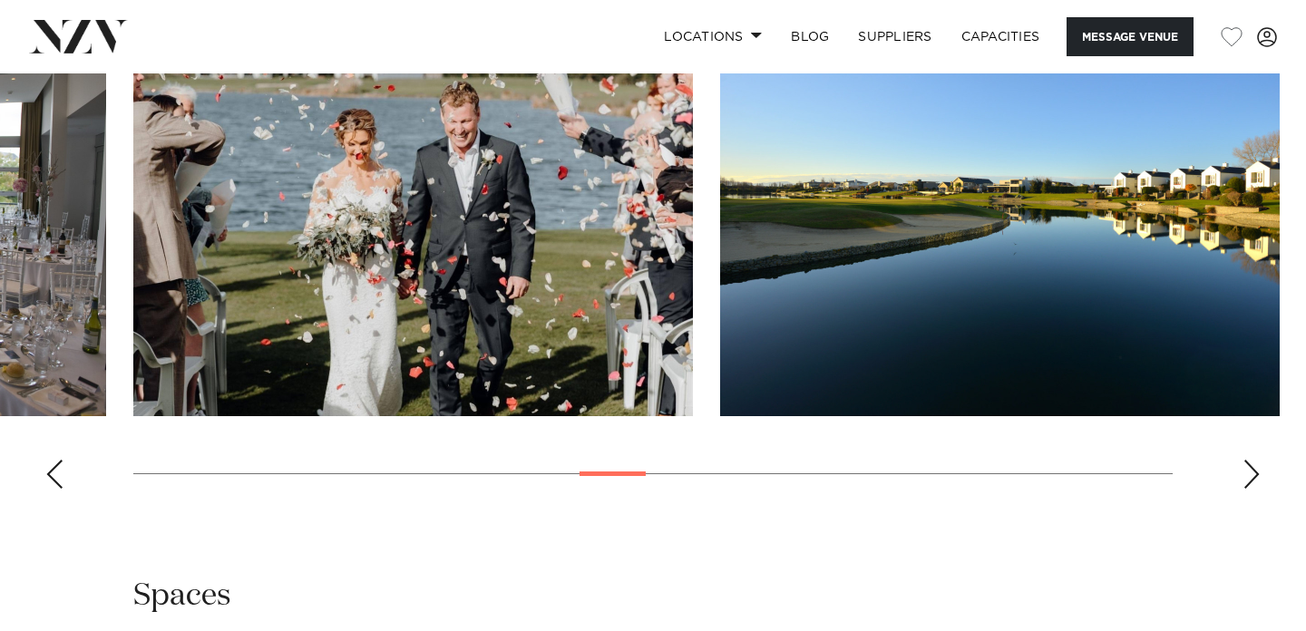
click at [1243, 482] on div "Next slide" at bounding box center [1251, 474] width 18 height 29
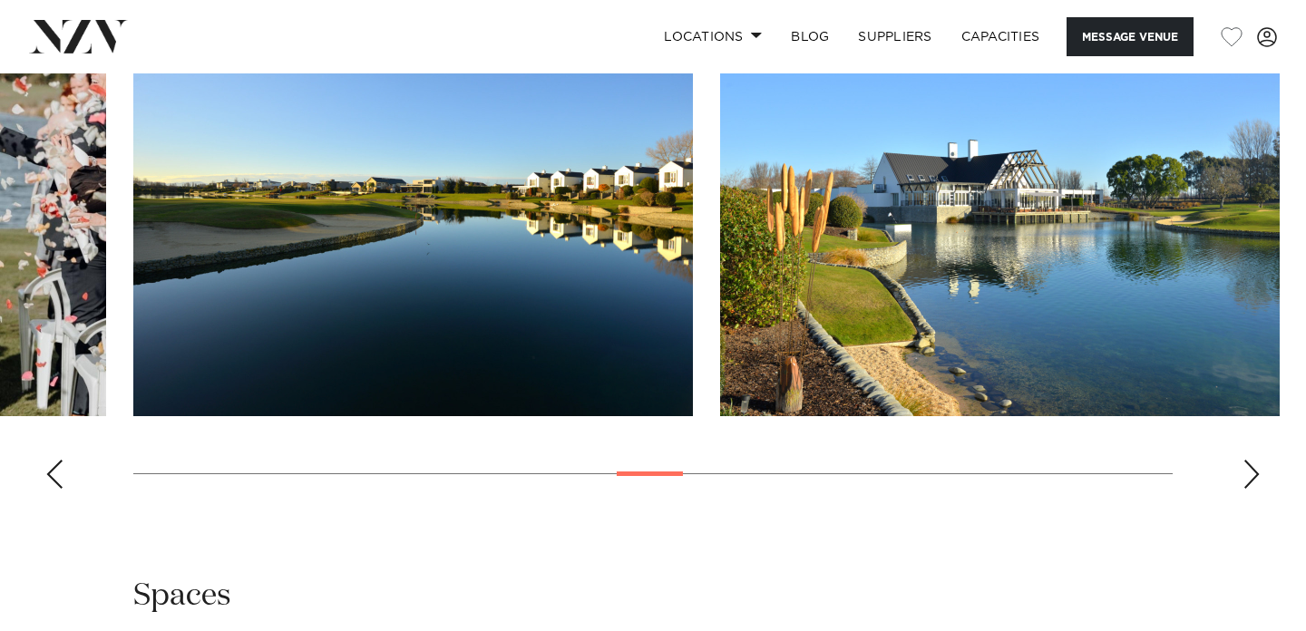
click at [1243, 482] on div "Next slide" at bounding box center [1251, 474] width 18 height 29
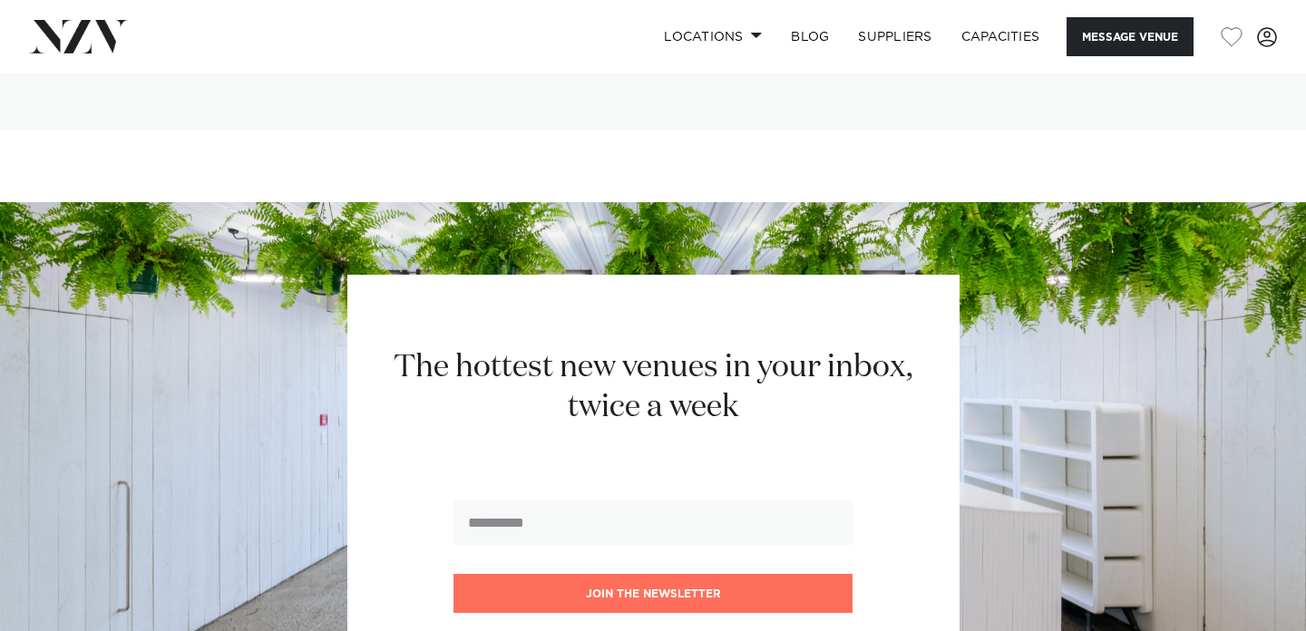
scroll to position [3408, 0]
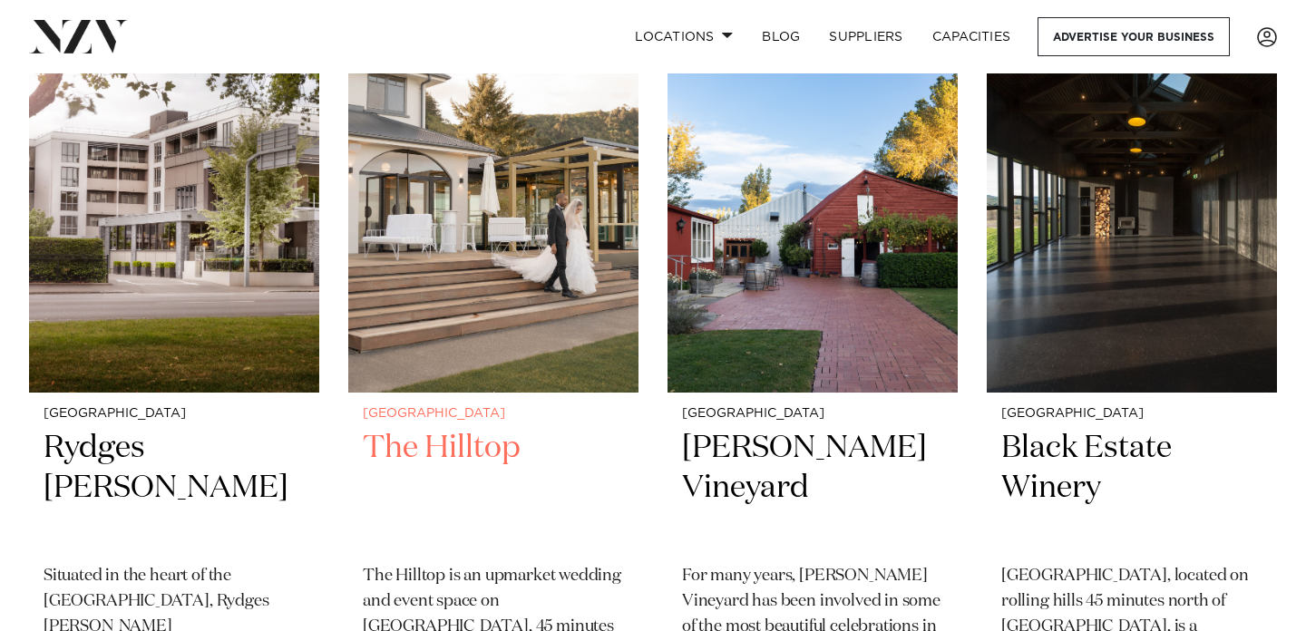
scroll to position [835, 0]
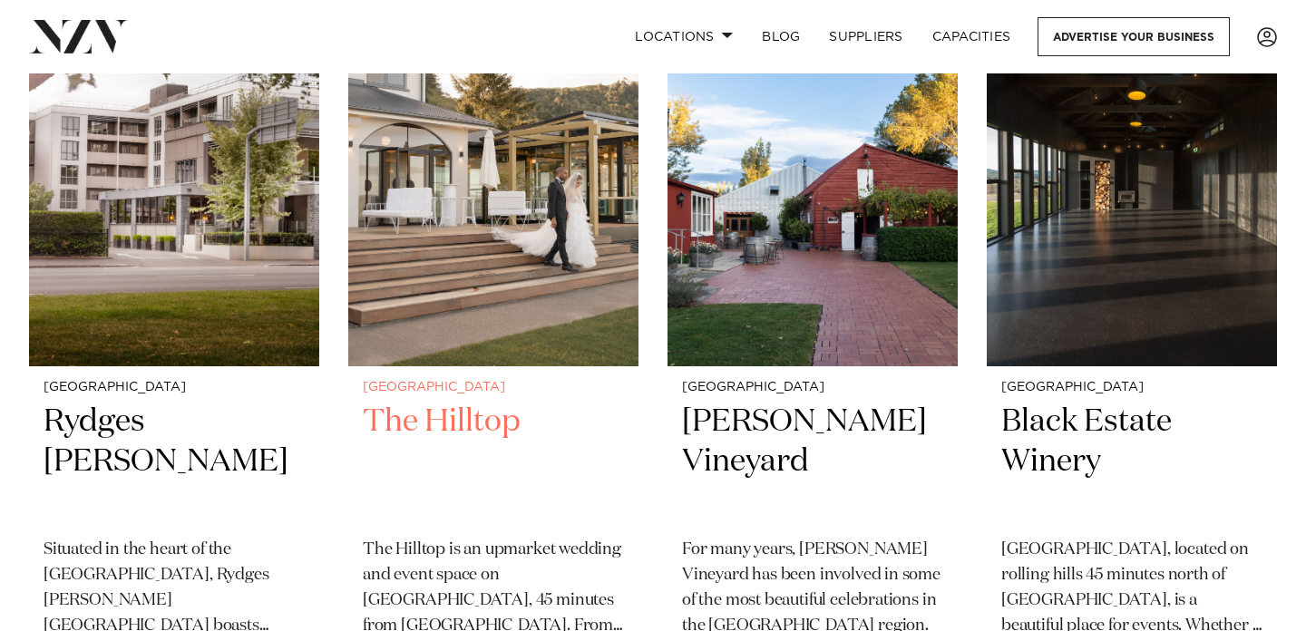
click at [422, 433] on h2 "The Hilltop" at bounding box center [493, 463] width 261 height 122
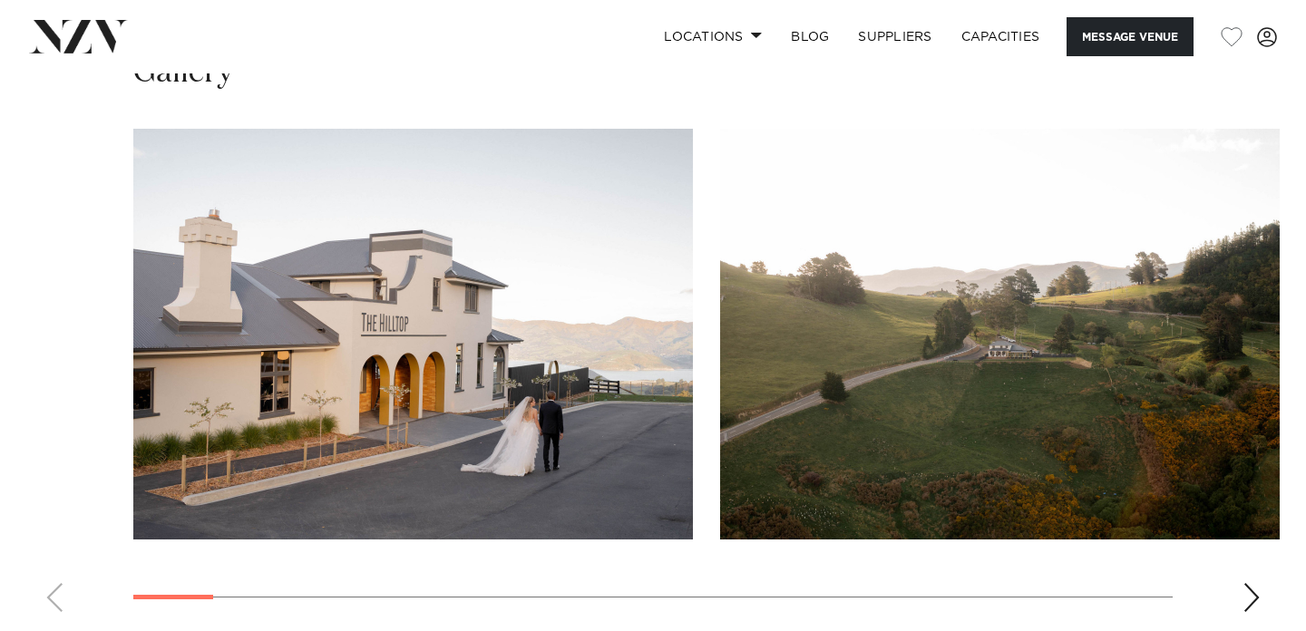
scroll to position [1732, 0]
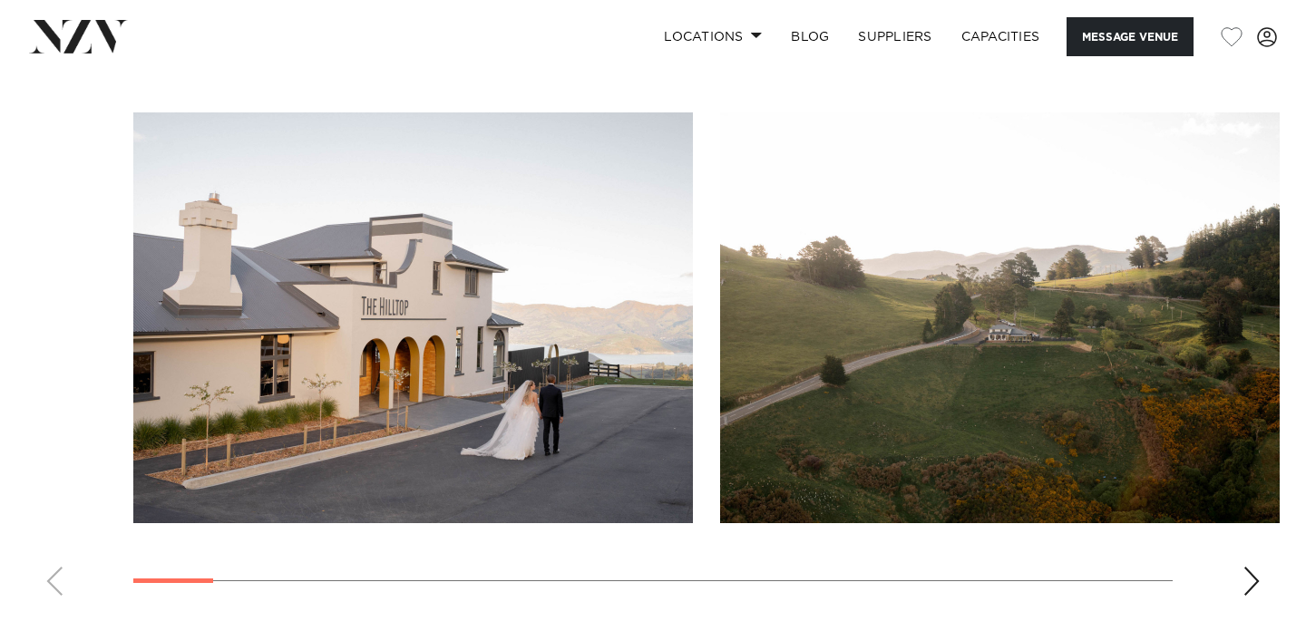
click at [1268, 541] on swiper-container at bounding box center [653, 361] width 1306 height 498
click at [1246, 567] on div "Next slide" at bounding box center [1251, 581] width 18 height 29
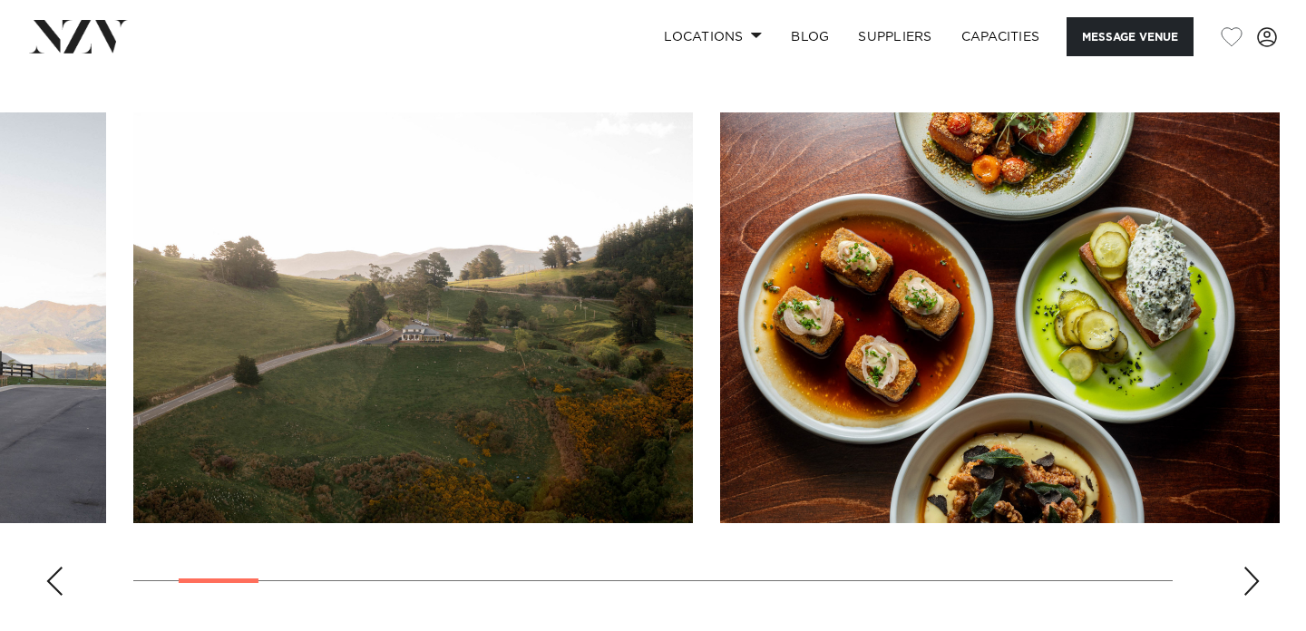
click at [1246, 567] on div "Next slide" at bounding box center [1251, 581] width 18 height 29
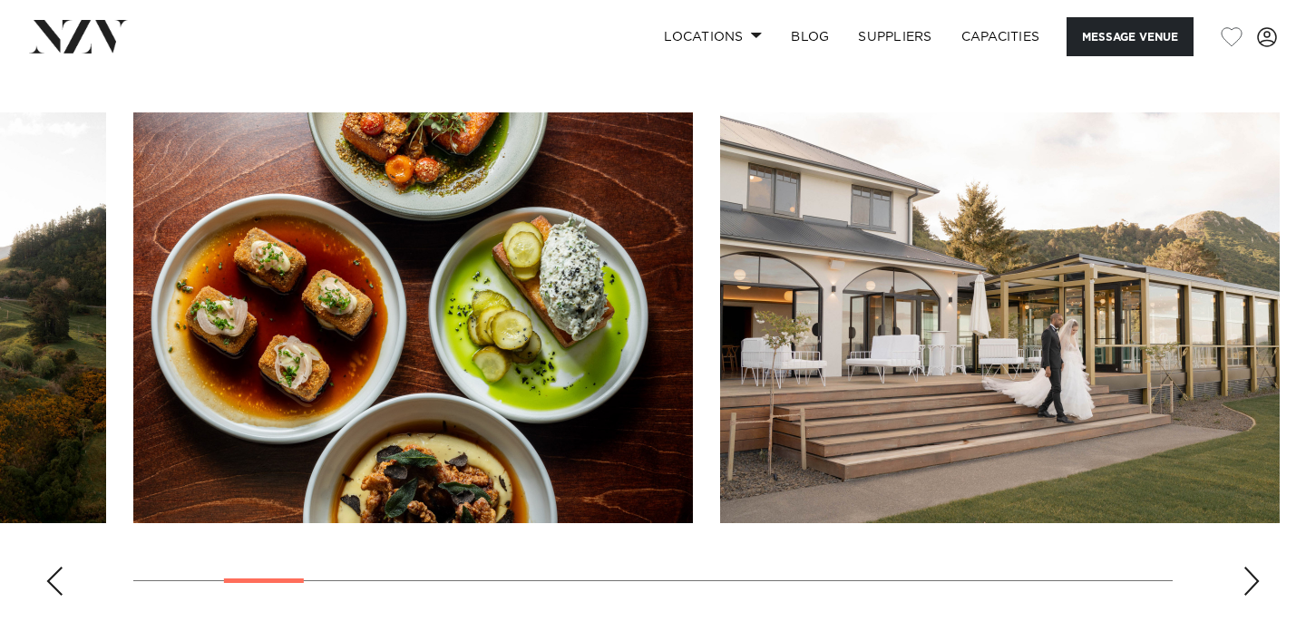
click at [1246, 567] on div "Next slide" at bounding box center [1251, 581] width 18 height 29
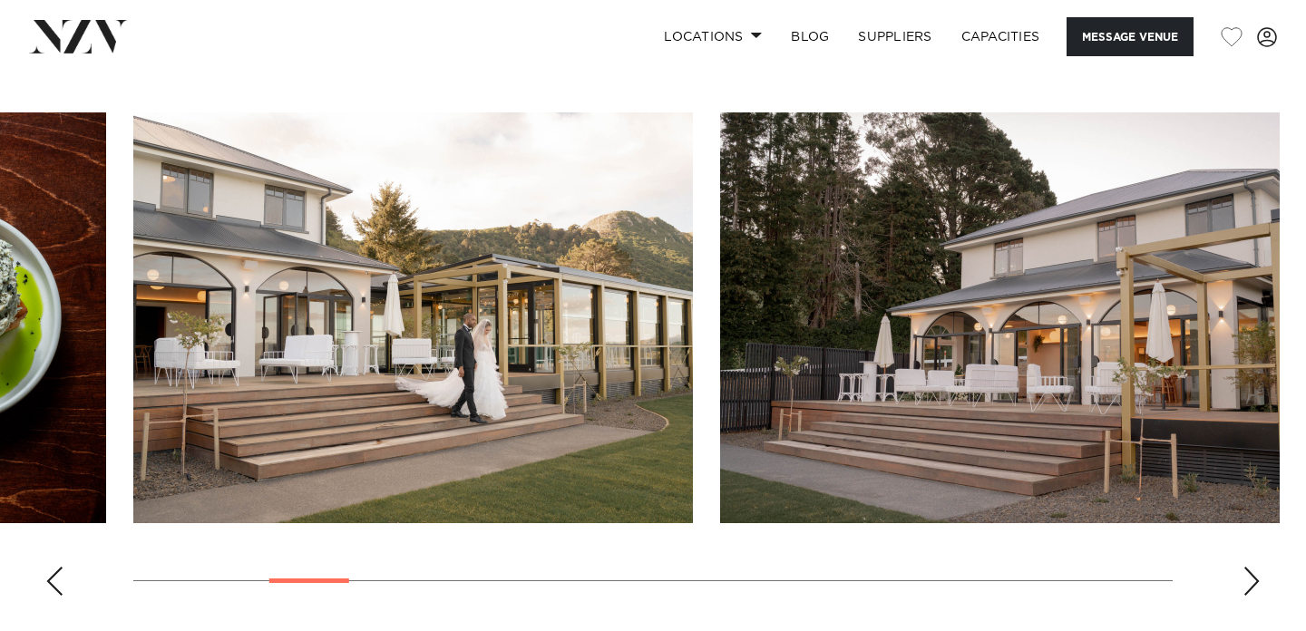
click at [1246, 567] on div "Next slide" at bounding box center [1251, 581] width 18 height 29
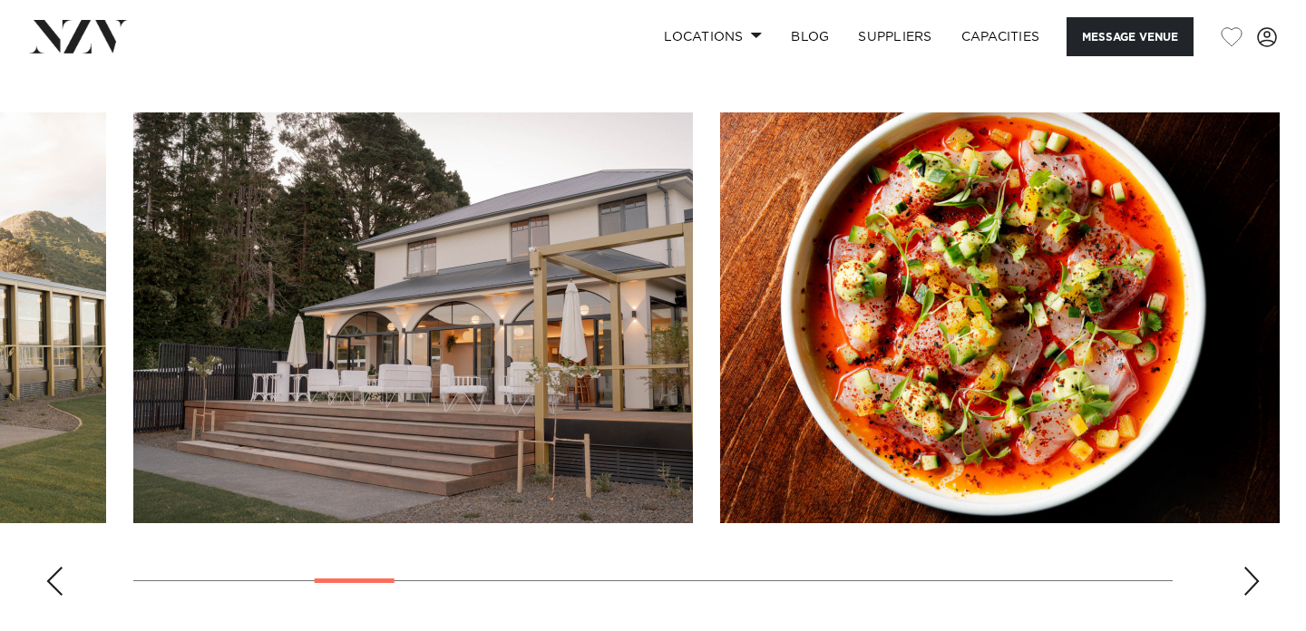
click at [1246, 567] on div "Next slide" at bounding box center [1251, 581] width 18 height 29
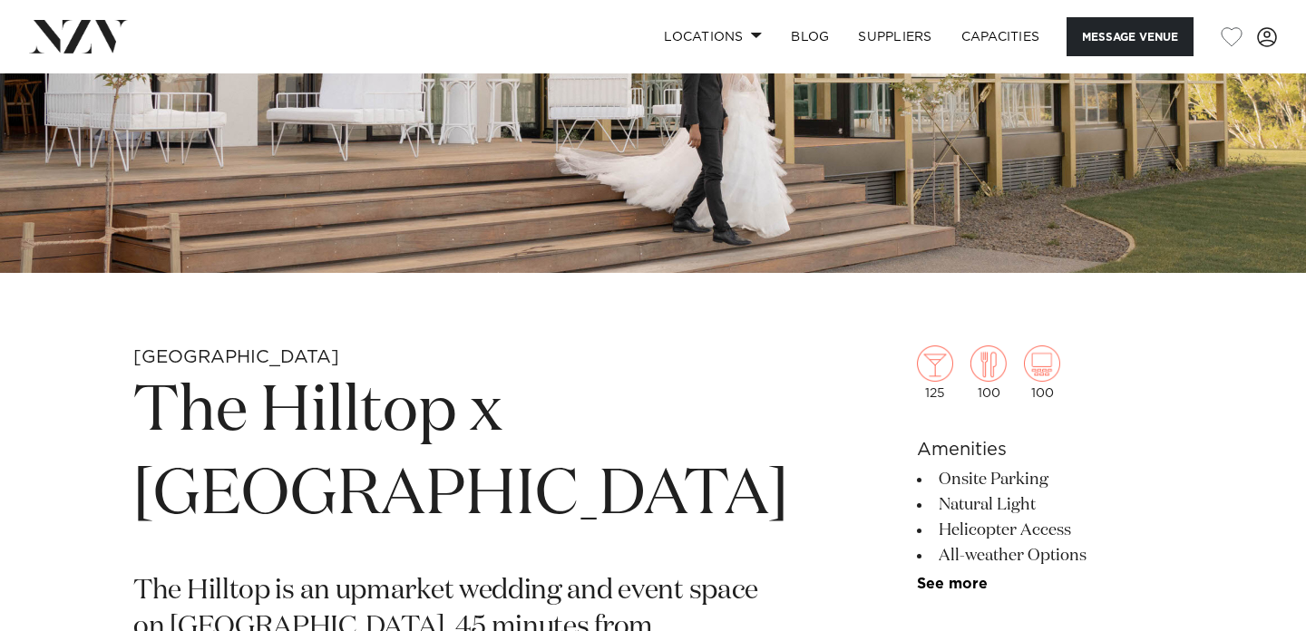
scroll to position [0, 0]
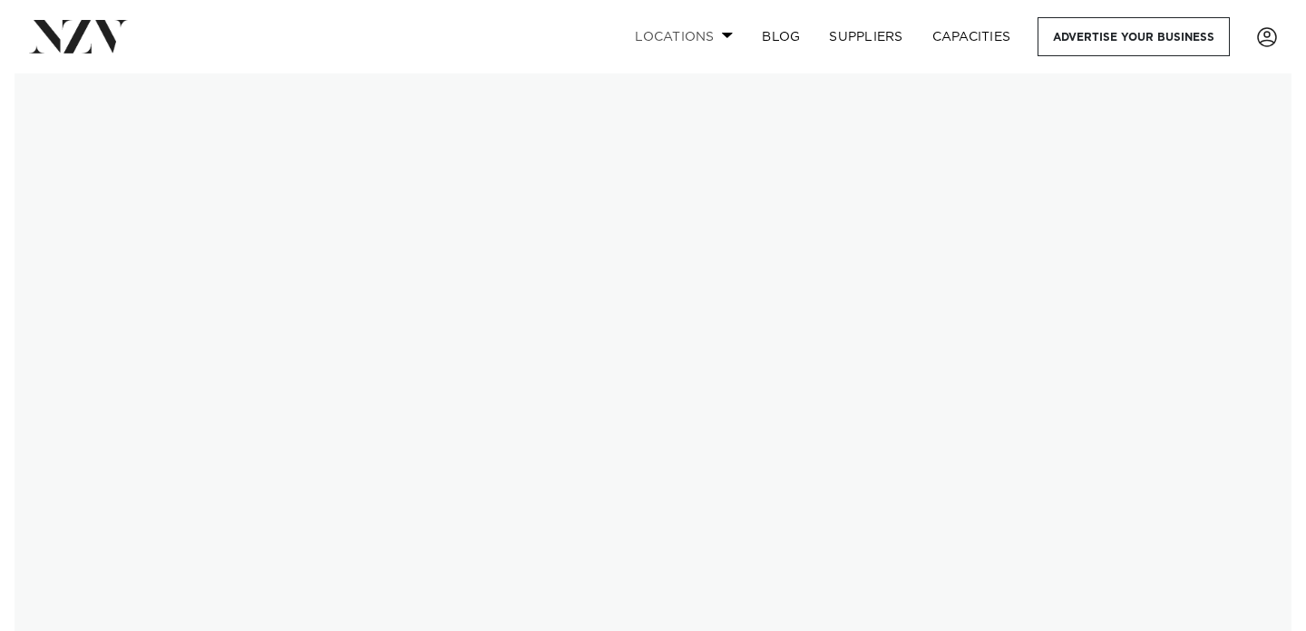
click at [722, 32] on span at bounding box center [728, 35] width 12 height 6
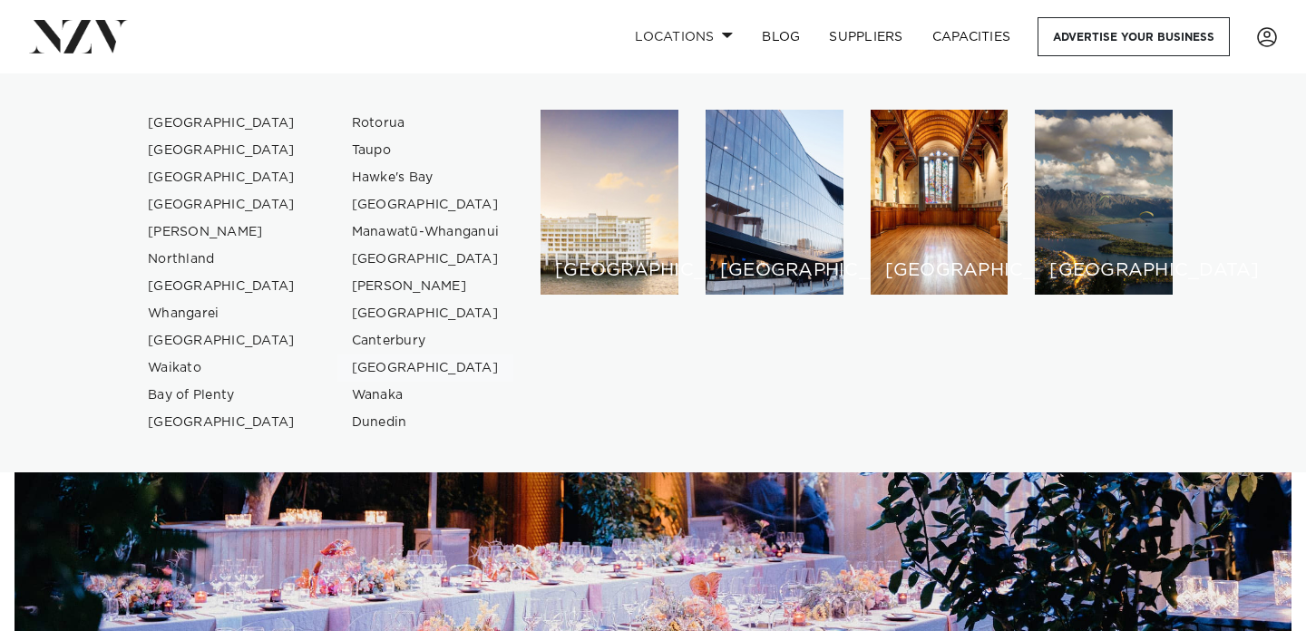
click at [415, 367] on link "[GEOGRAPHIC_DATA]" at bounding box center [425, 368] width 177 height 27
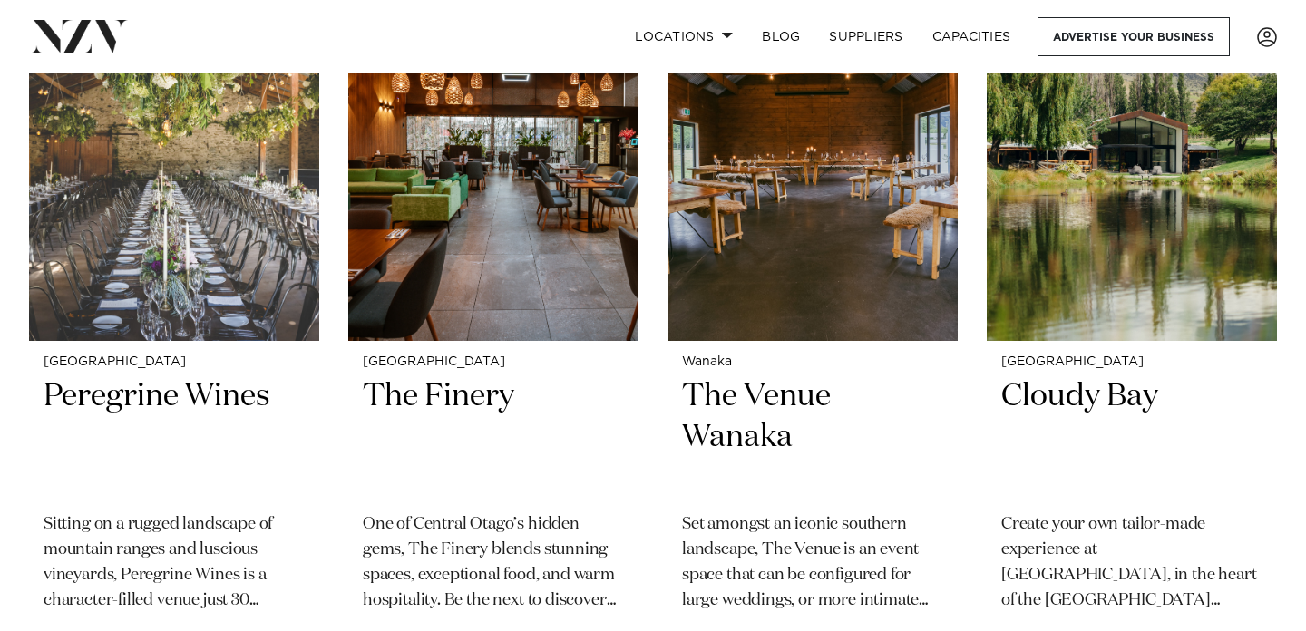
scroll to position [805, 0]
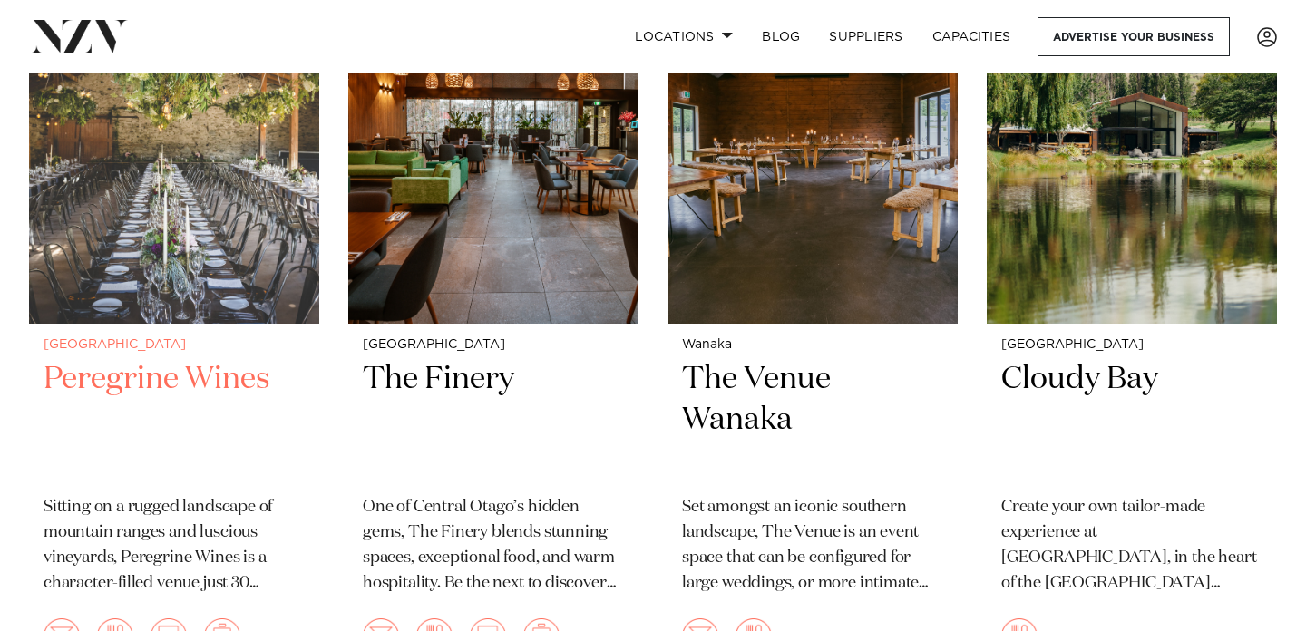
click at [108, 387] on h2 "Peregrine Wines" at bounding box center [174, 420] width 261 height 122
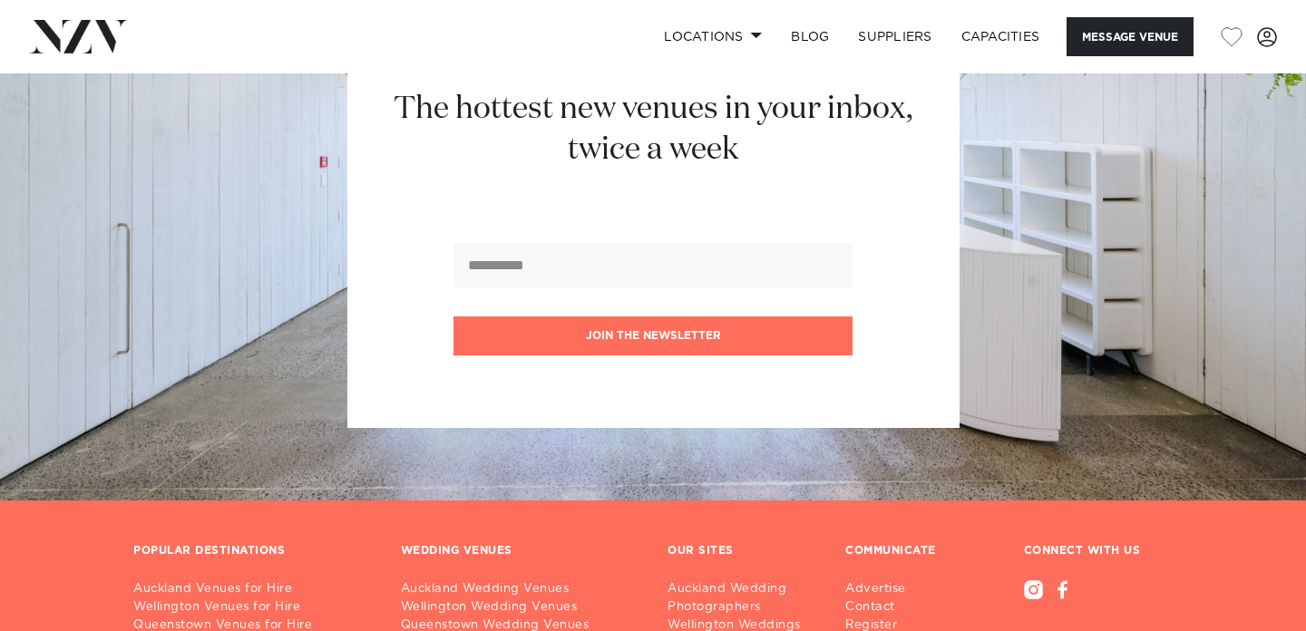
scroll to position [2238, 0]
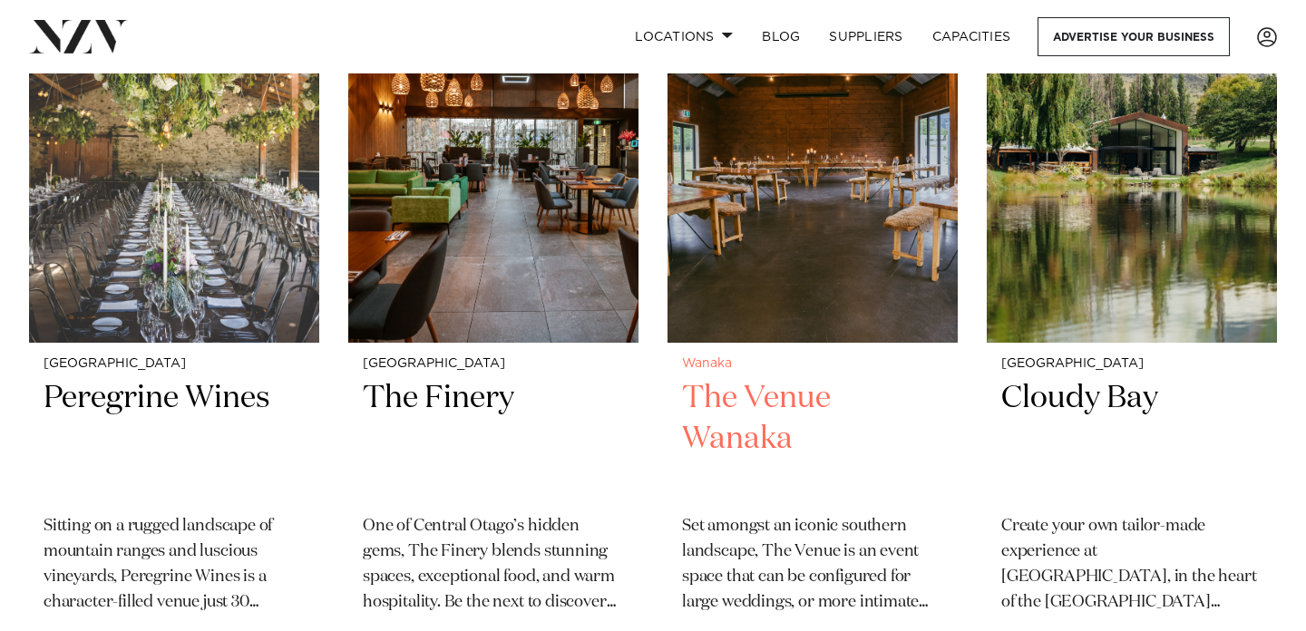
scroll to position [772, 0]
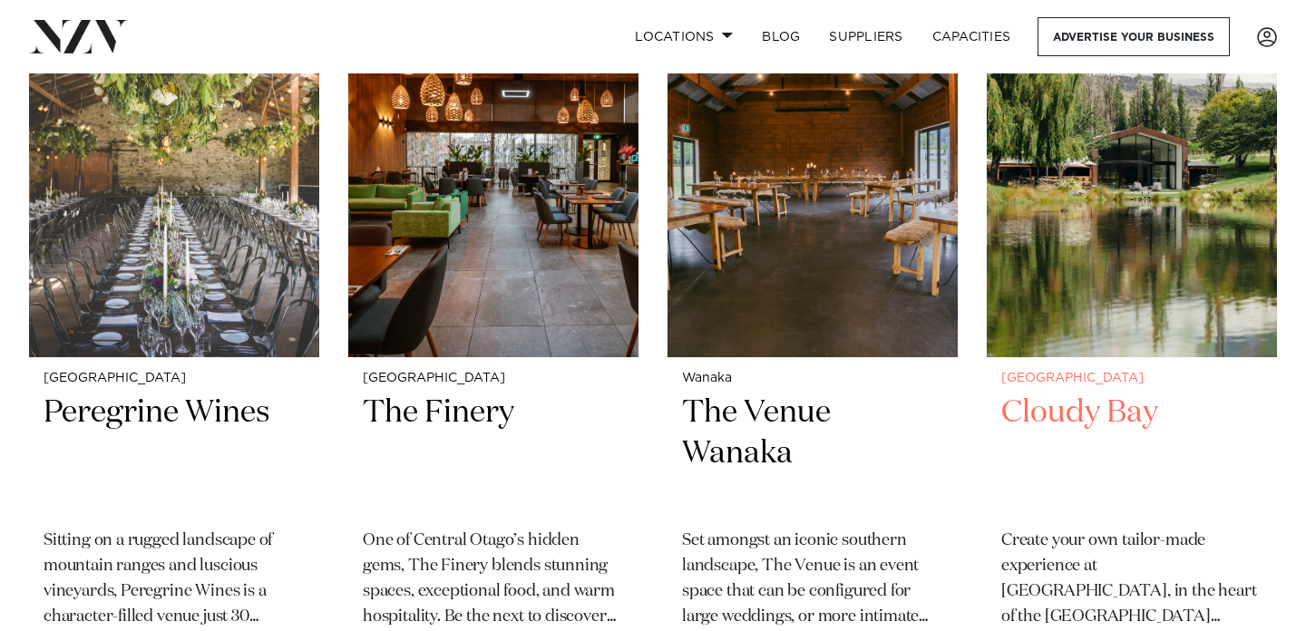
click at [1092, 415] on h2 "Cloudy Bay" at bounding box center [1131, 454] width 261 height 122
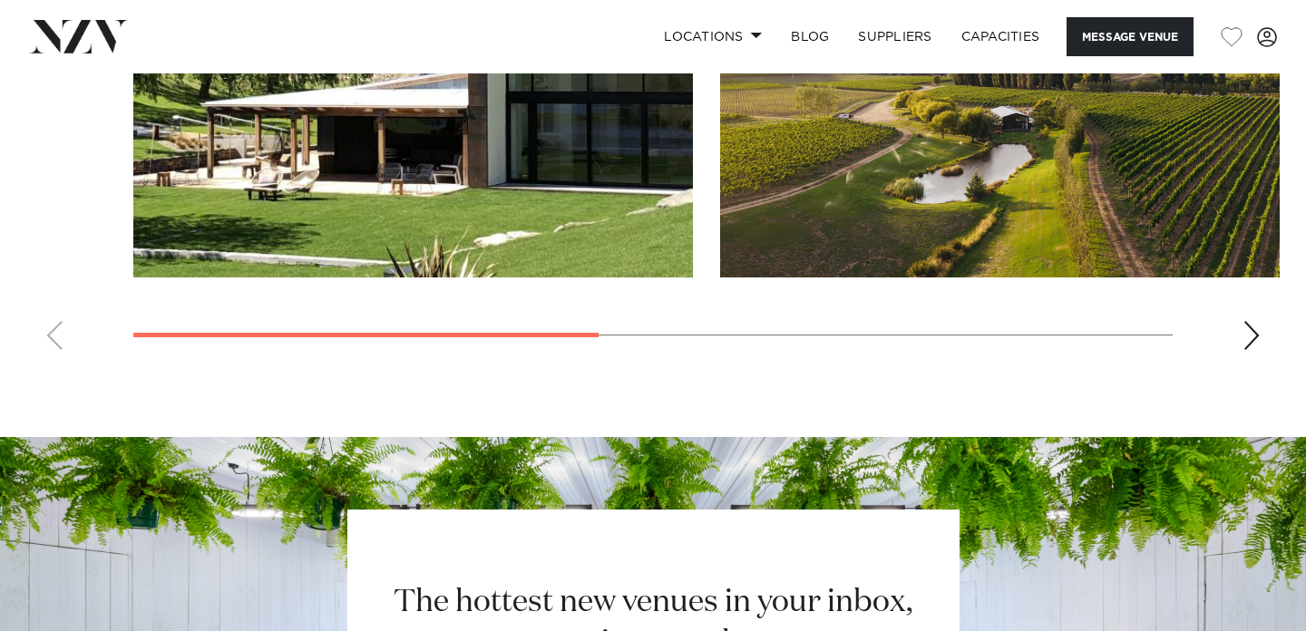
scroll to position [1567, 0]
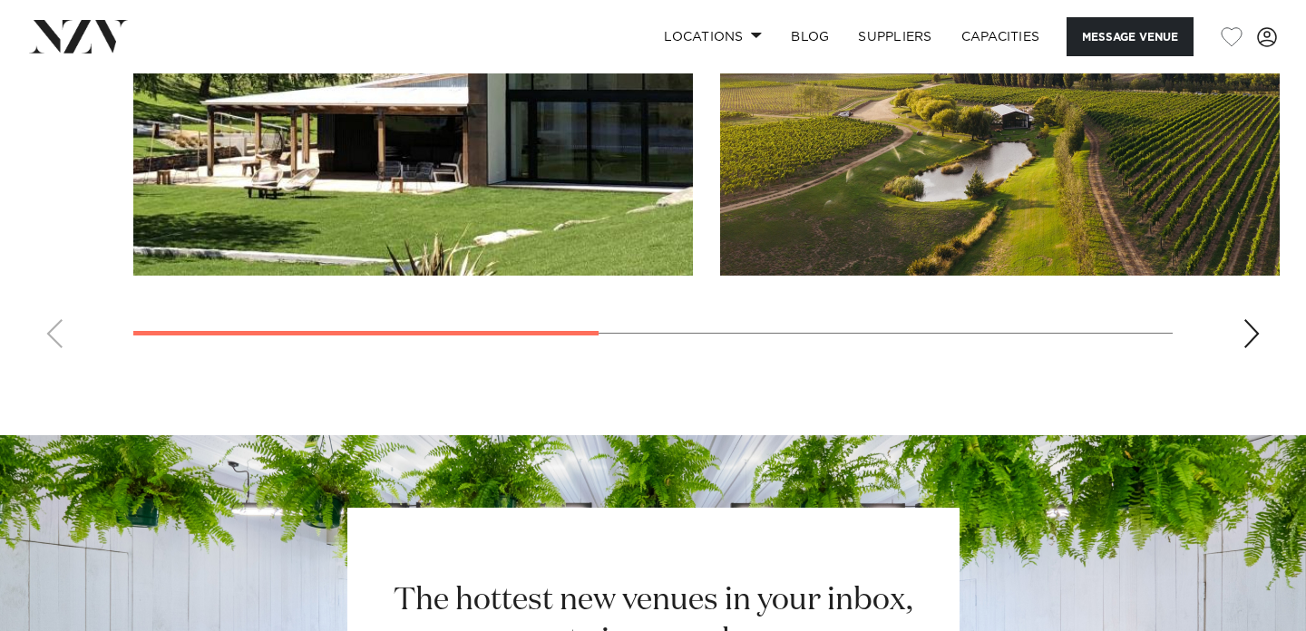
click at [1250, 319] on div "Next slide" at bounding box center [1251, 333] width 18 height 29
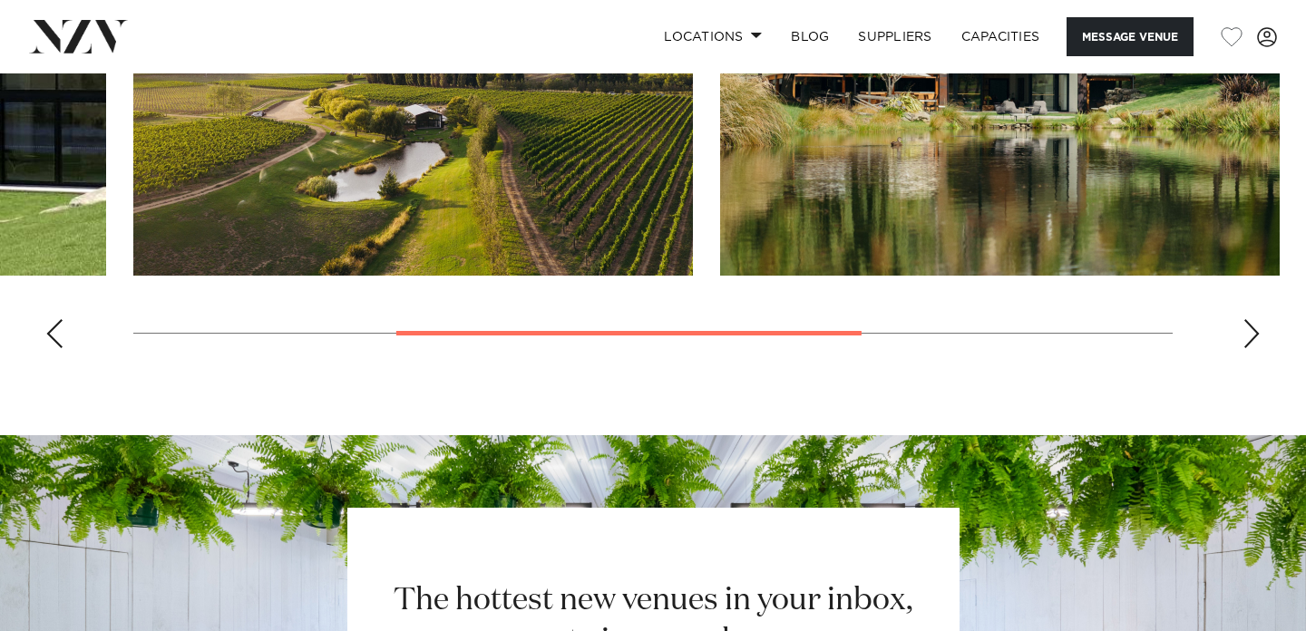
click at [1250, 319] on div "Next slide" at bounding box center [1251, 333] width 18 height 29
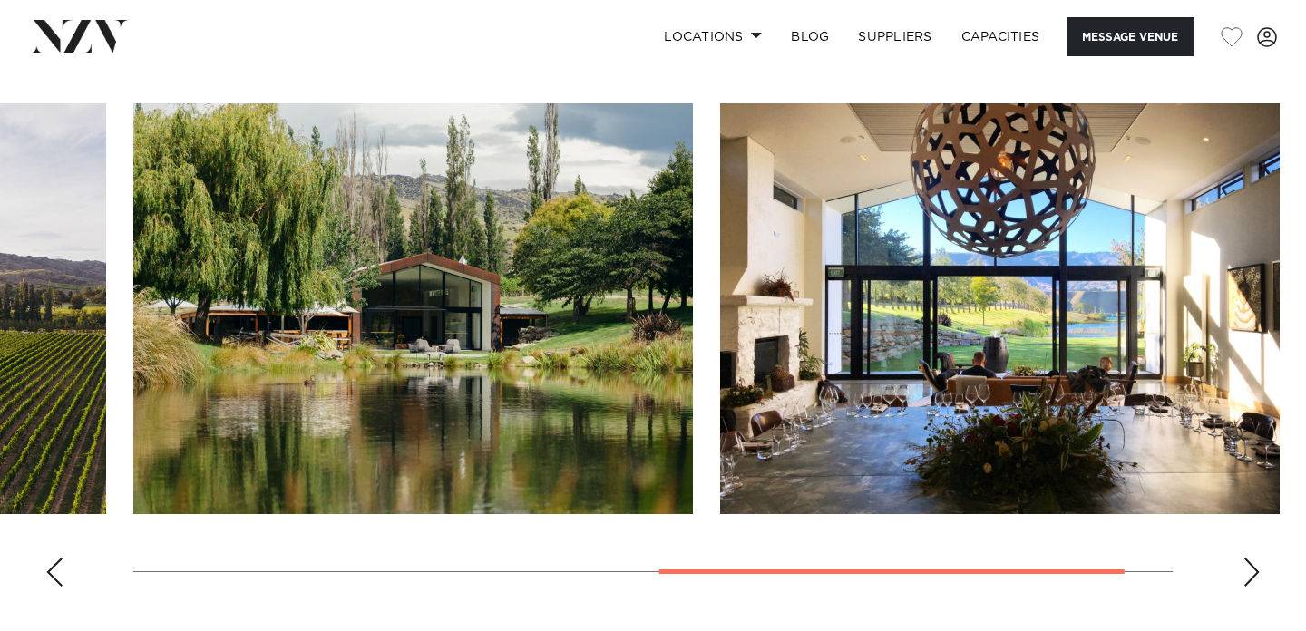
scroll to position [1209, 0]
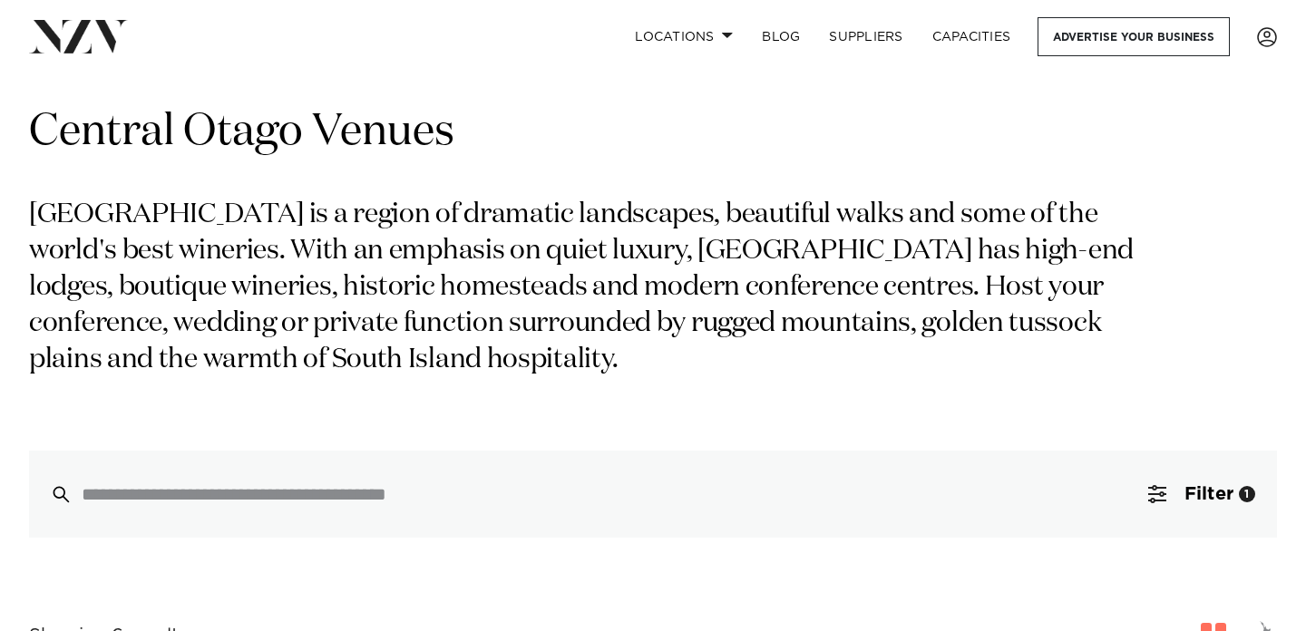
scroll to position [15, 0]
